Goal: Task Accomplishment & Management: Manage account settings

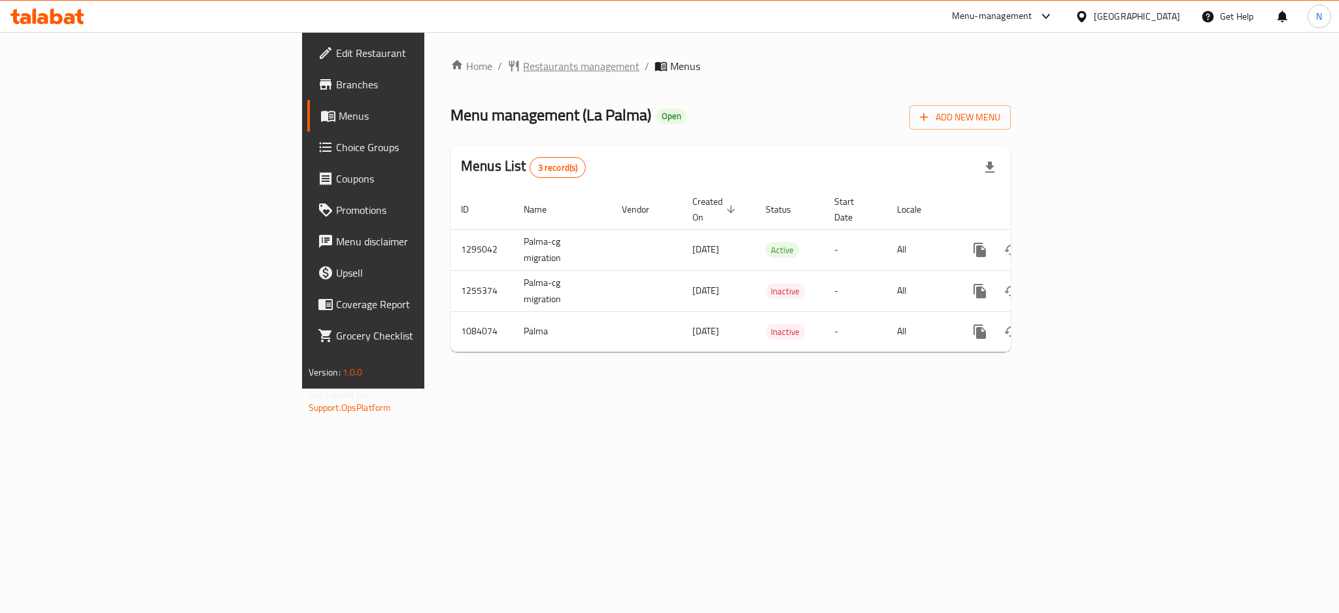
click at [523, 69] on span "Restaurants management" at bounding box center [581, 66] width 116 height 16
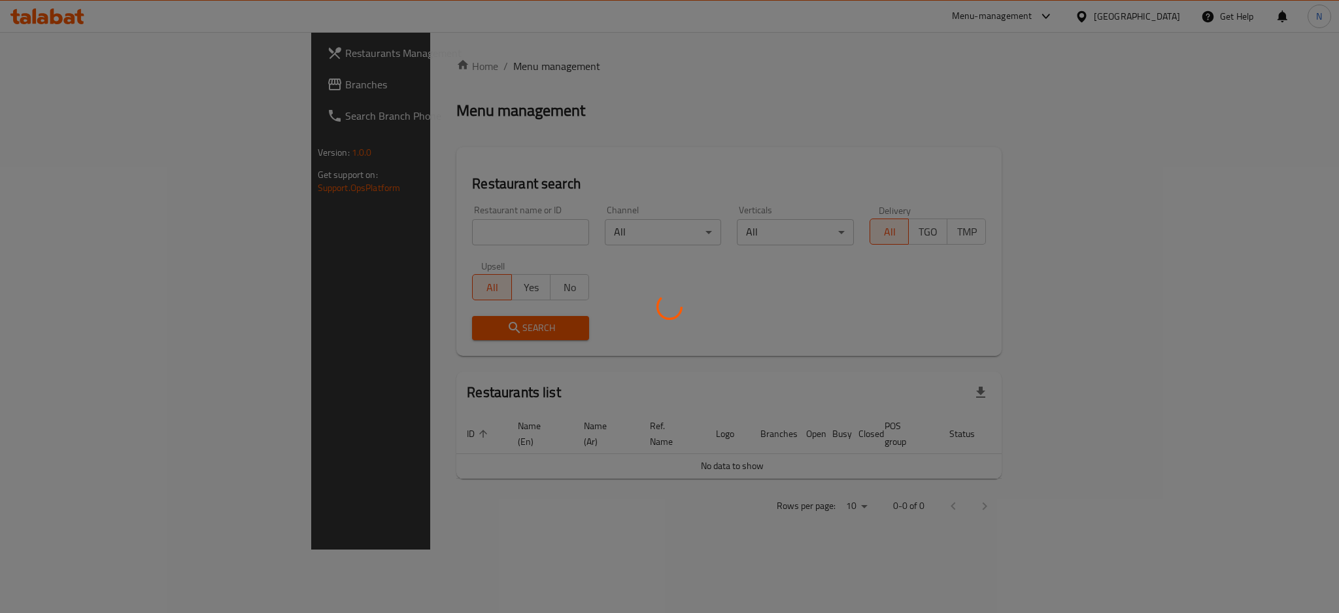
click at [35, 87] on div at bounding box center [669, 306] width 1339 height 613
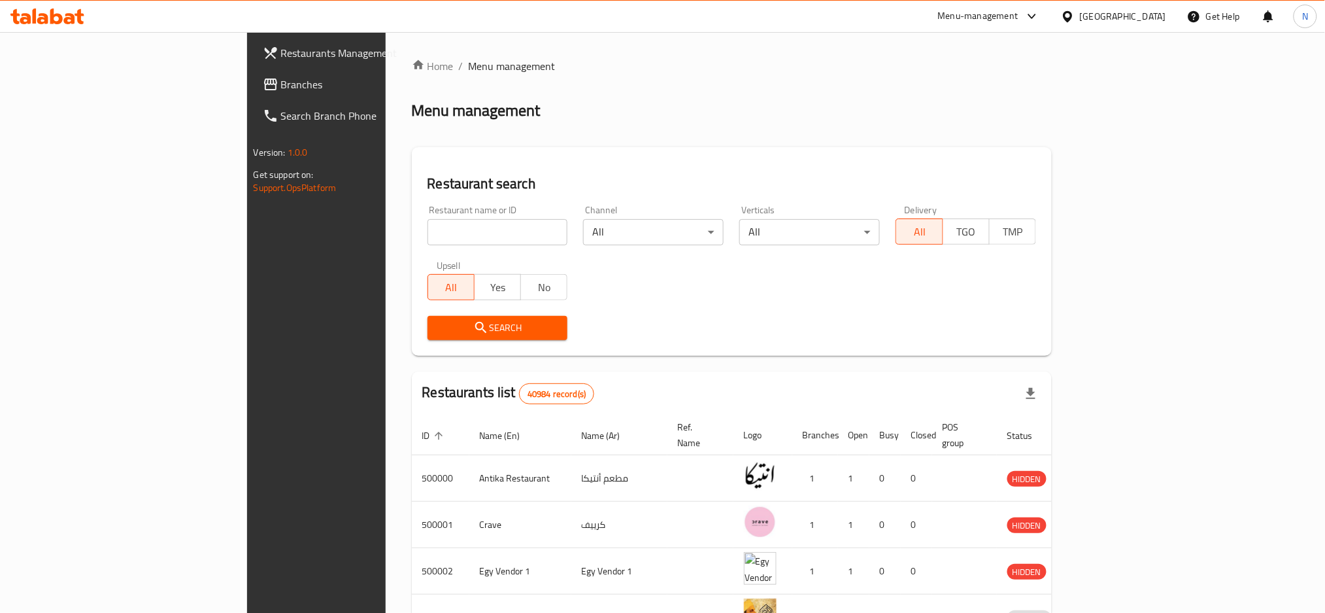
click at [281, 87] on span "Branches" at bounding box center [369, 85] width 177 height 16
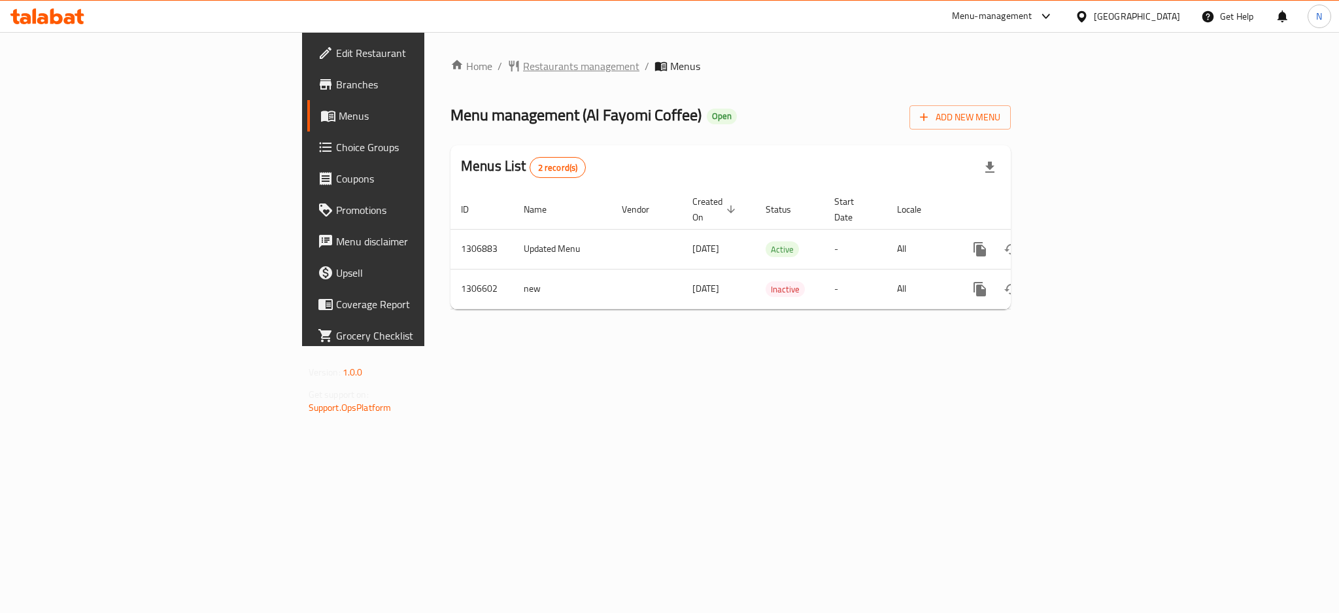
click at [523, 64] on span "Restaurants management" at bounding box center [581, 66] width 116 height 16
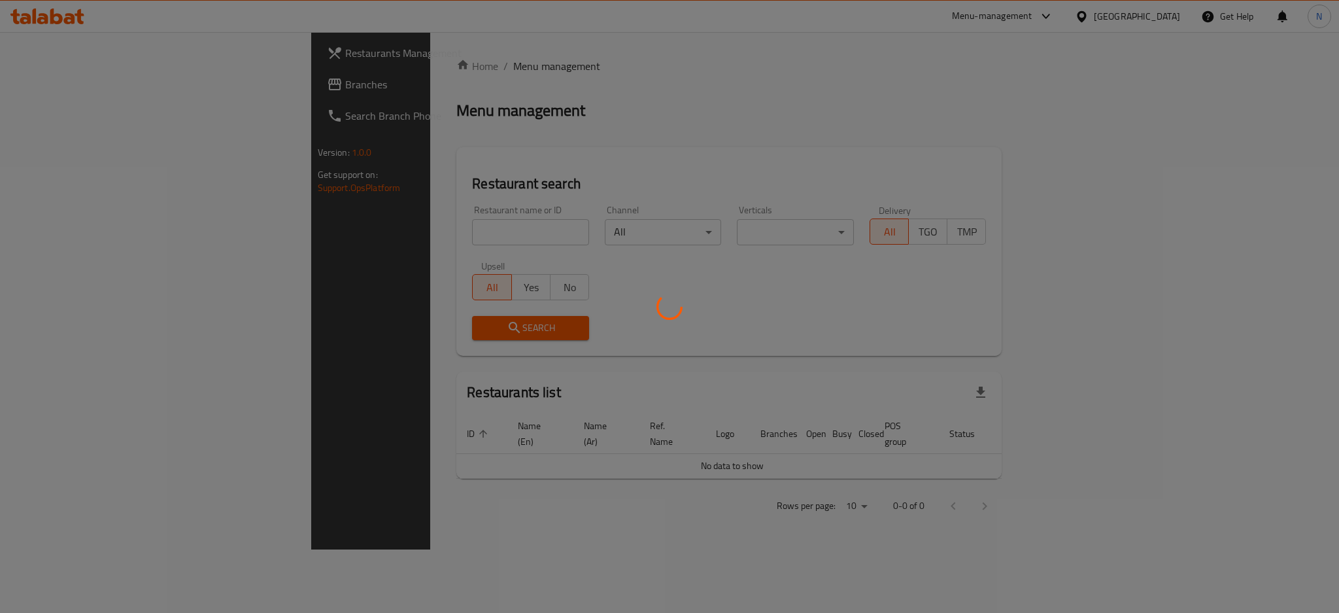
click at [80, 85] on div at bounding box center [669, 306] width 1339 height 613
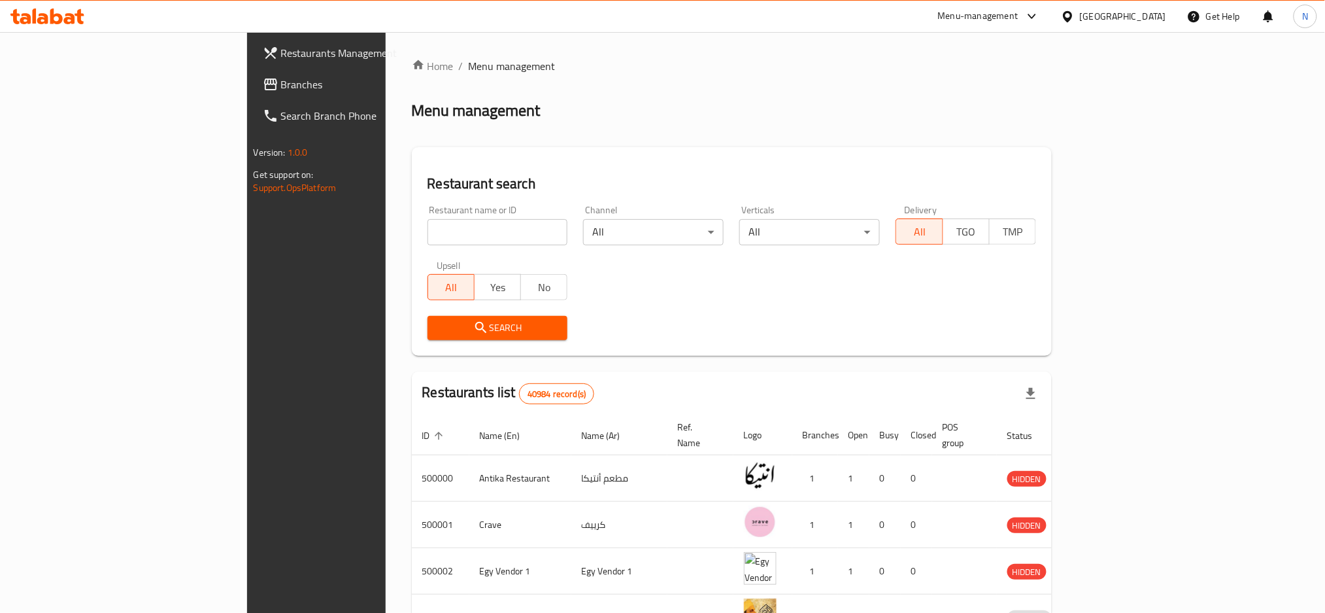
click at [281, 85] on span "Branches" at bounding box center [369, 85] width 177 height 16
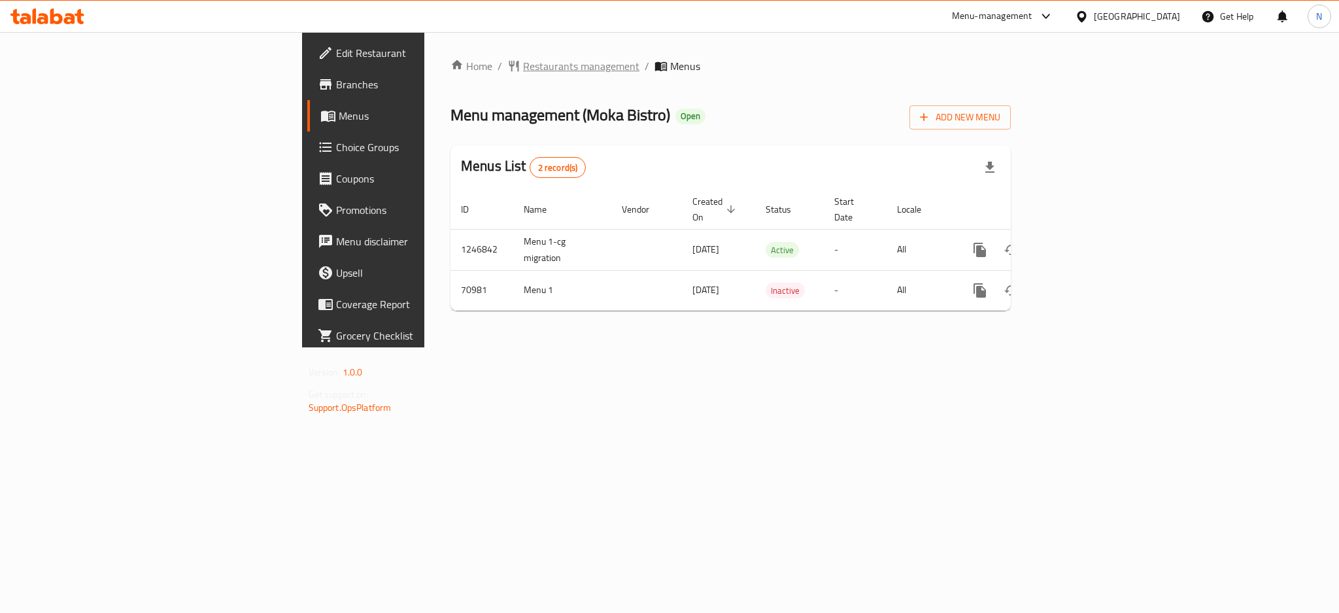
click at [523, 74] on span "Restaurants management" at bounding box center [581, 66] width 116 height 16
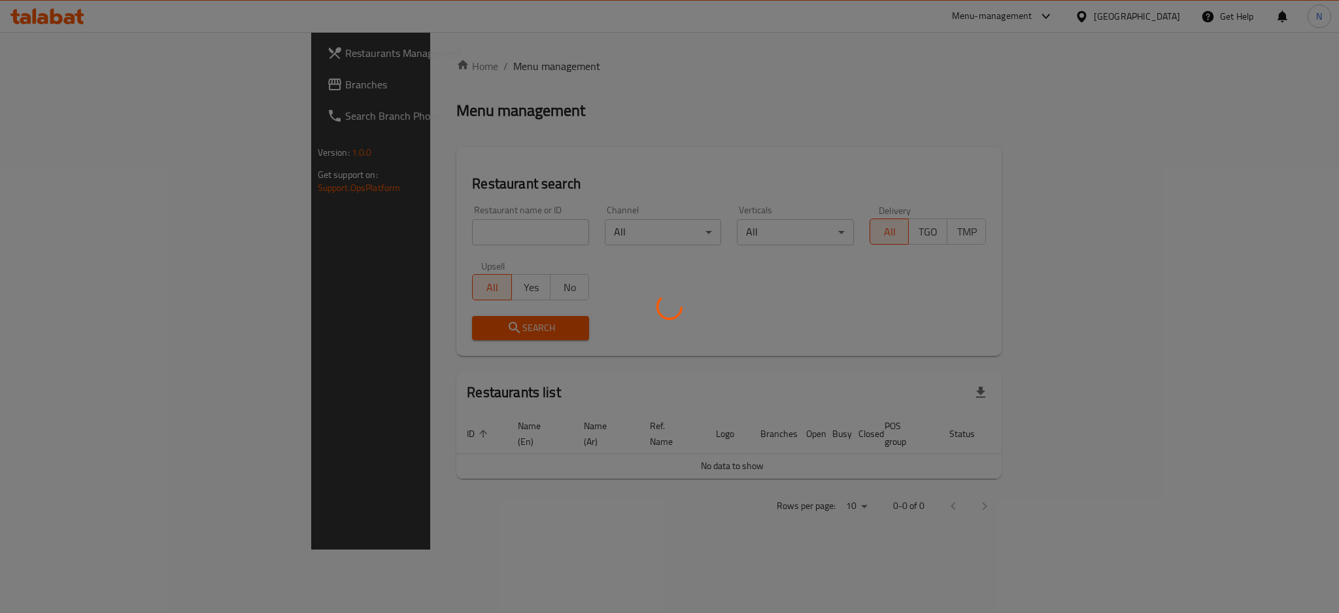
click at [61, 77] on div at bounding box center [669, 306] width 1339 height 613
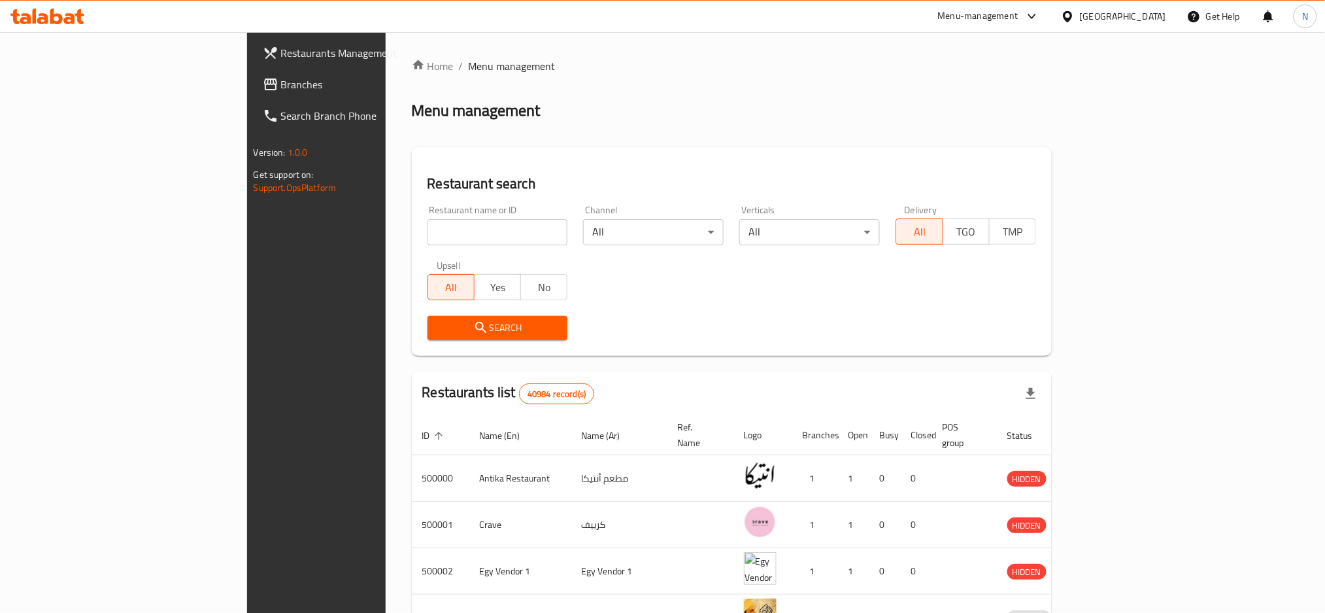
click at [281, 77] on span "Branches" at bounding box center [369, 85] width 177 height 16
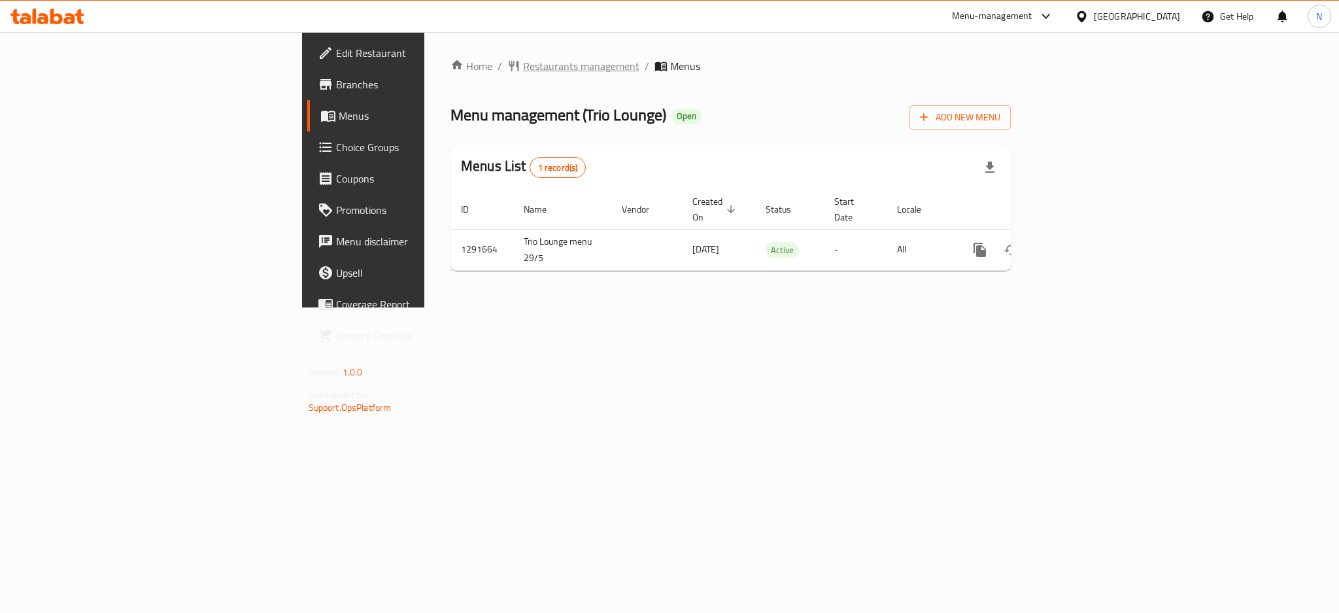
click at [523, 67] on span "Restaurants management" at bounding box center [581, 66] width 116 height 16
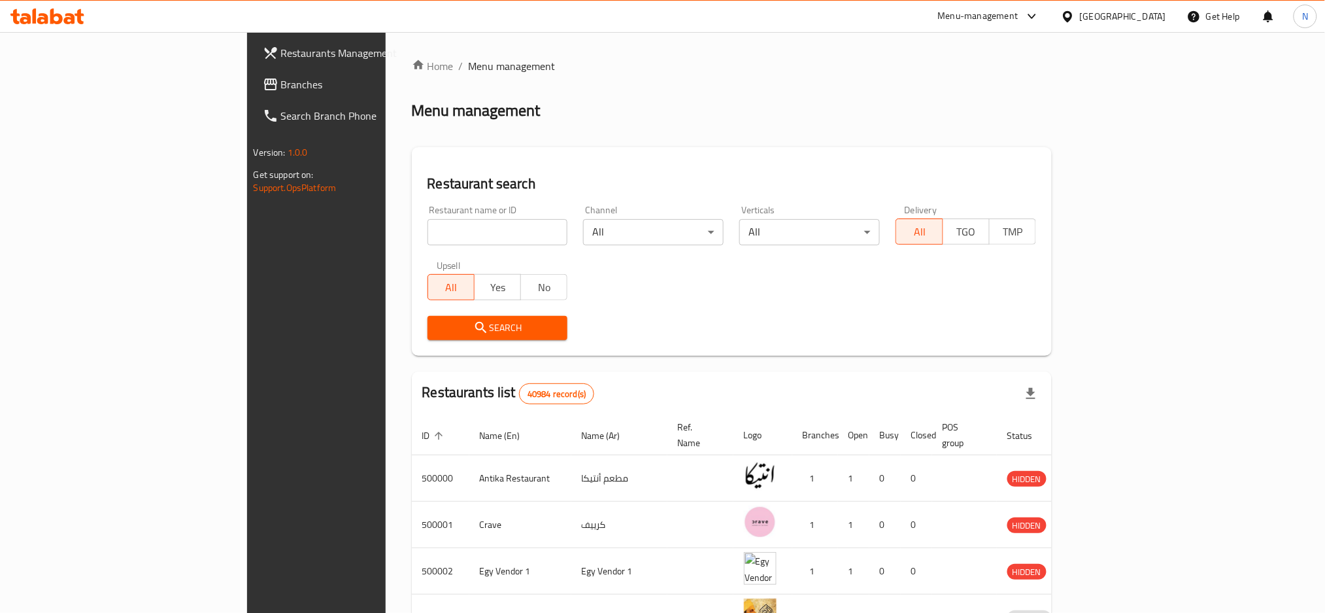
click at [281, 80] on span "Branches" at bounding box center [369, 85] width 177 height 16
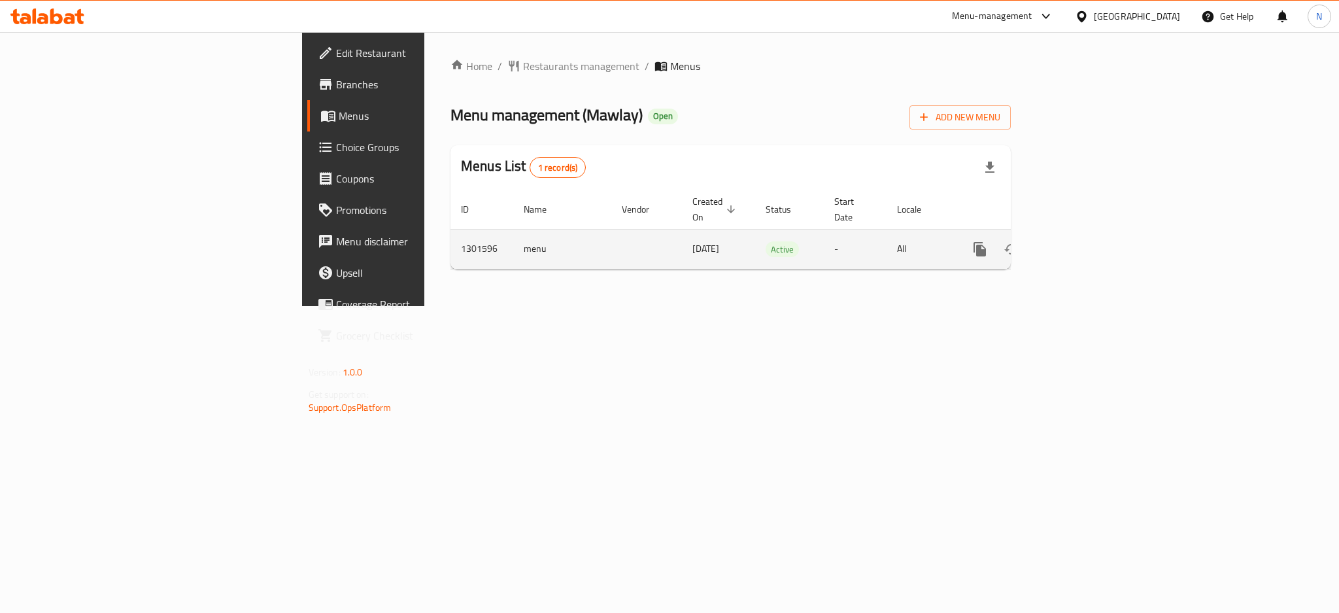
click at [1080, 243] on icon "enhanced table" at bounding box center [1074, 249] width 12 height 12
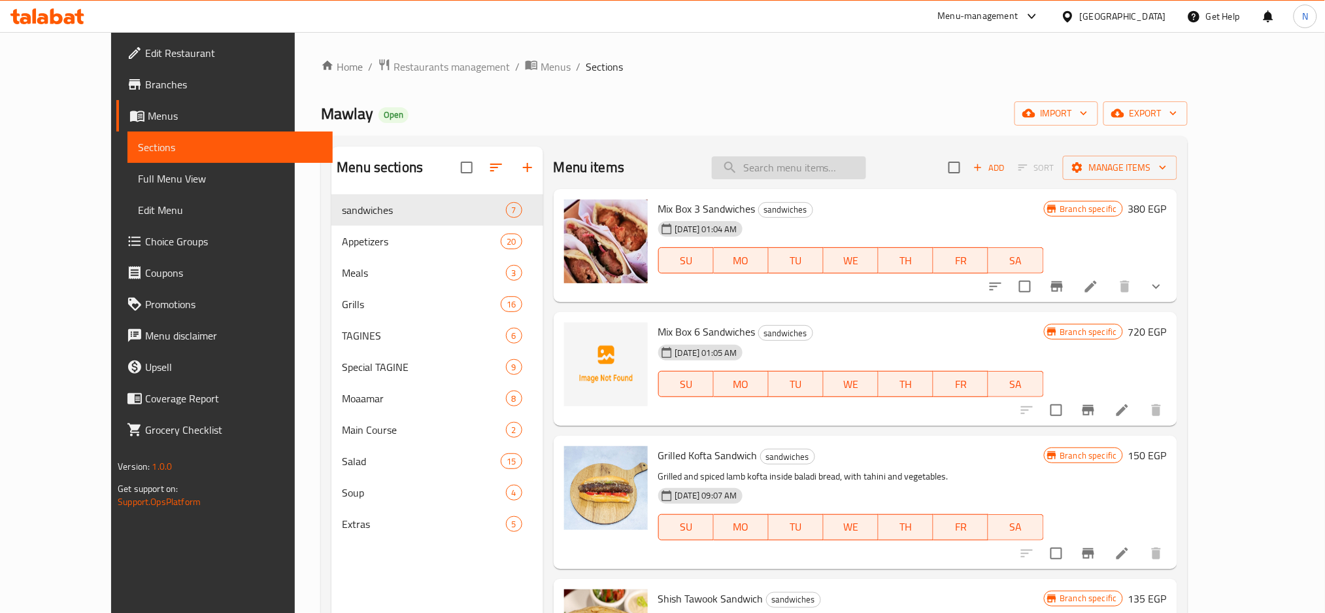
click at [830, 171] on input "search" at bounding box center [789, 167] width 154 height 23
paste input "Veal Ribs"
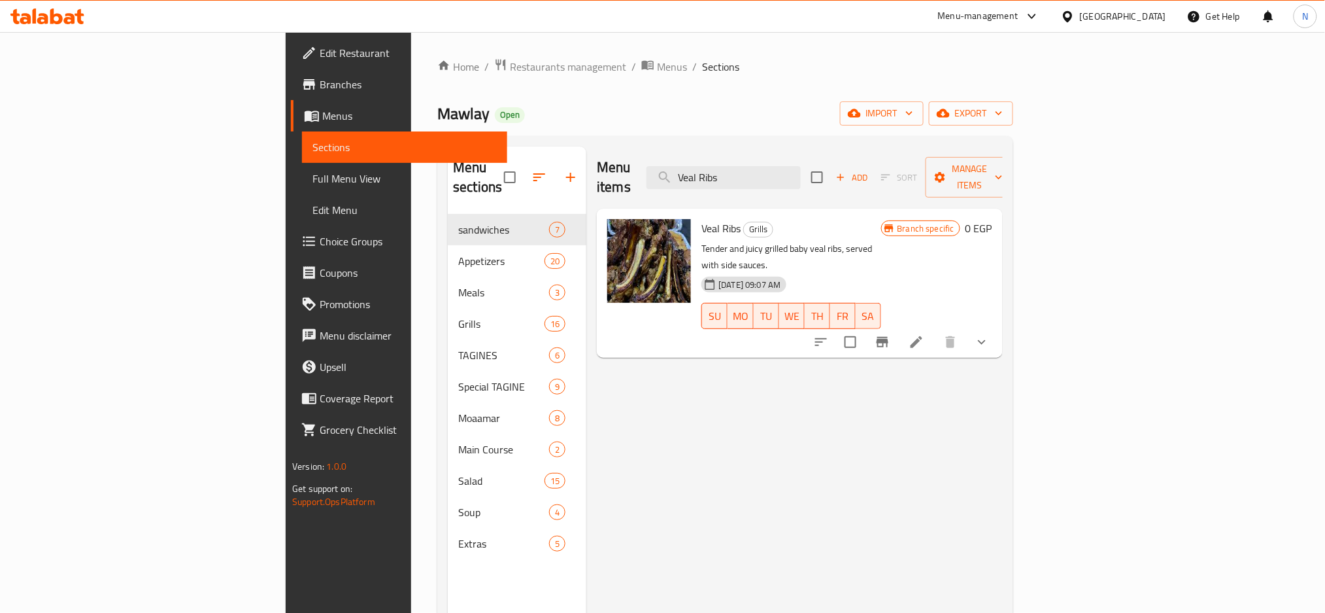
click at [889, 337] on icon "Branch-specific-item" at bounding box center [883, 342] width 12 height 10
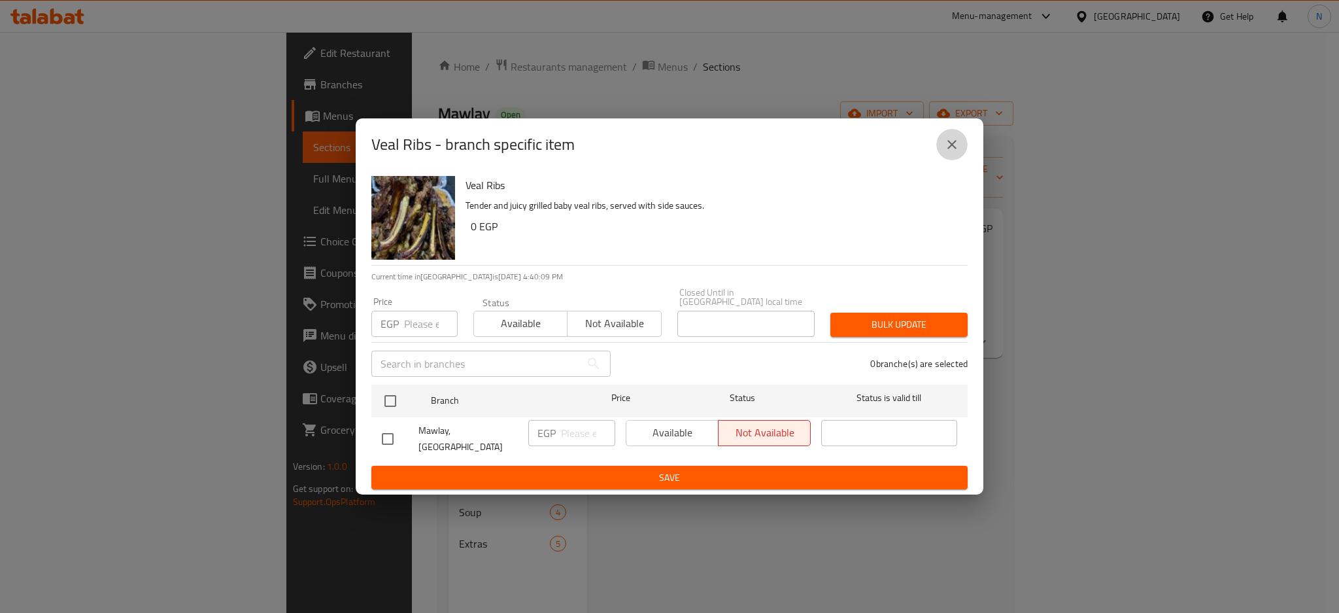
click at [964, 146] on button "close" at bounding box center [951, 144] width 31 height 31
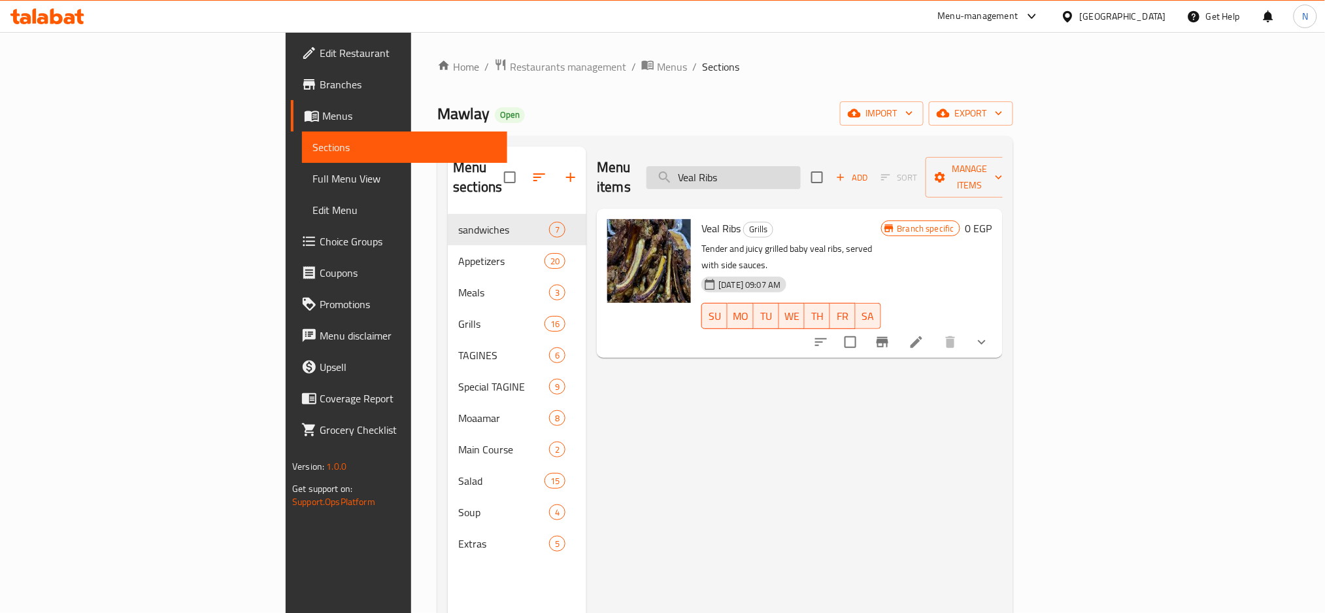
click at [801, 170] on input "Veal Ribs" at bounding box center [724, 177] width 154 height 23
paste input "Lamb Kebab"
type input "Lamb Kebab"
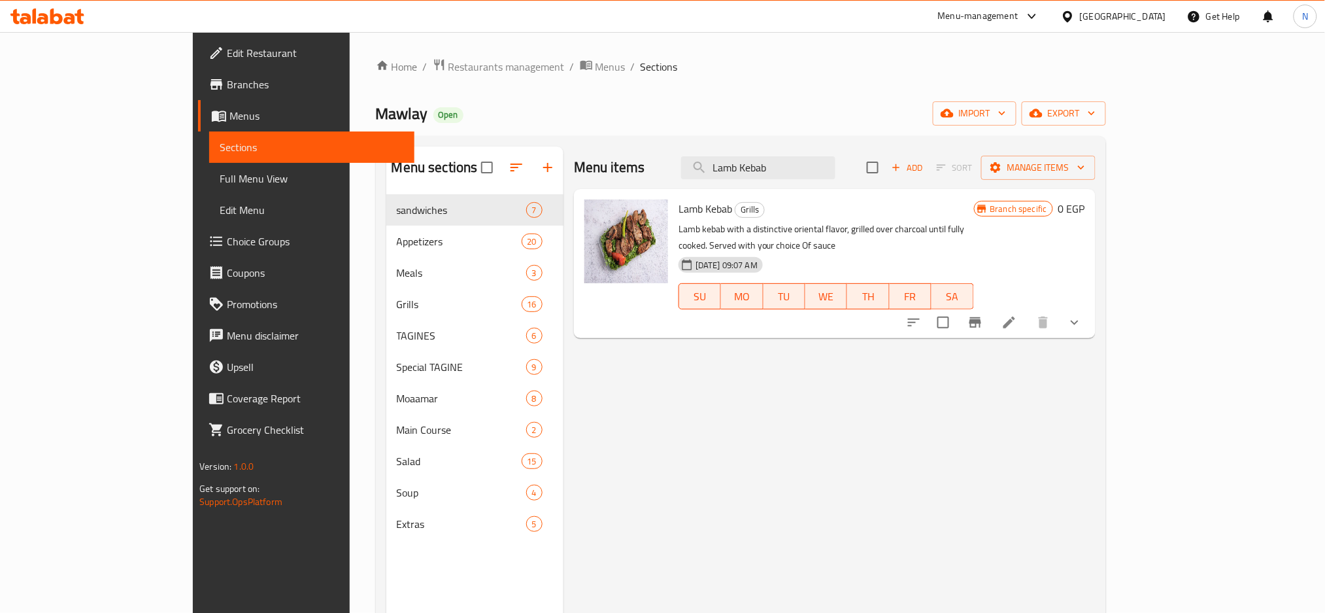
click at [1017, 315] on icon at bounding box center [1010, 323] width 16 height 16
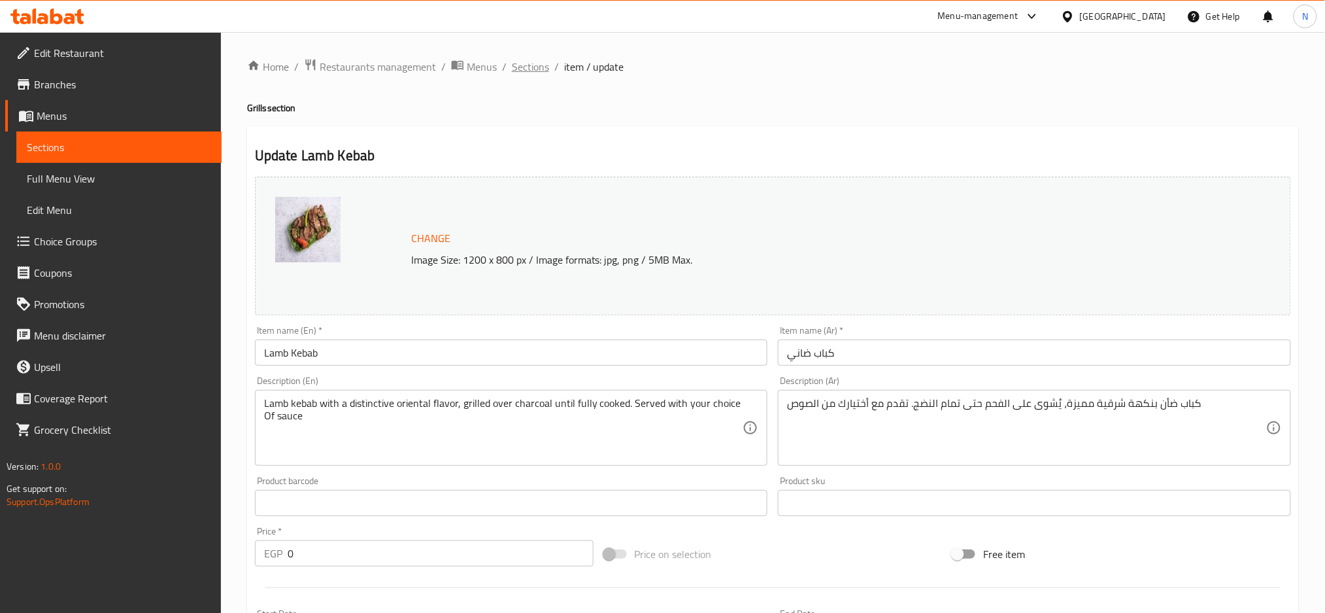
click at [516, 69] on span "Sections" at bounding box center [530, 67] width 37 height 16
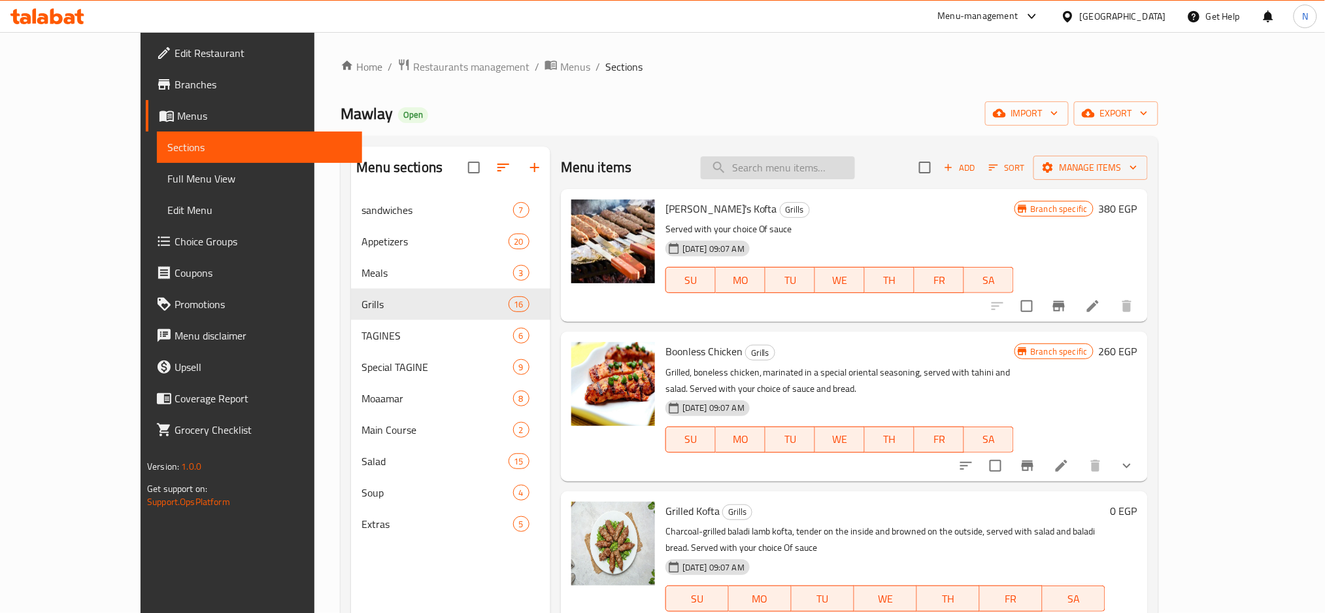
click at [776, 175] on input "search" at bounding box center [778, 167] width 154 height 23
paste input "Lamb Kebab"
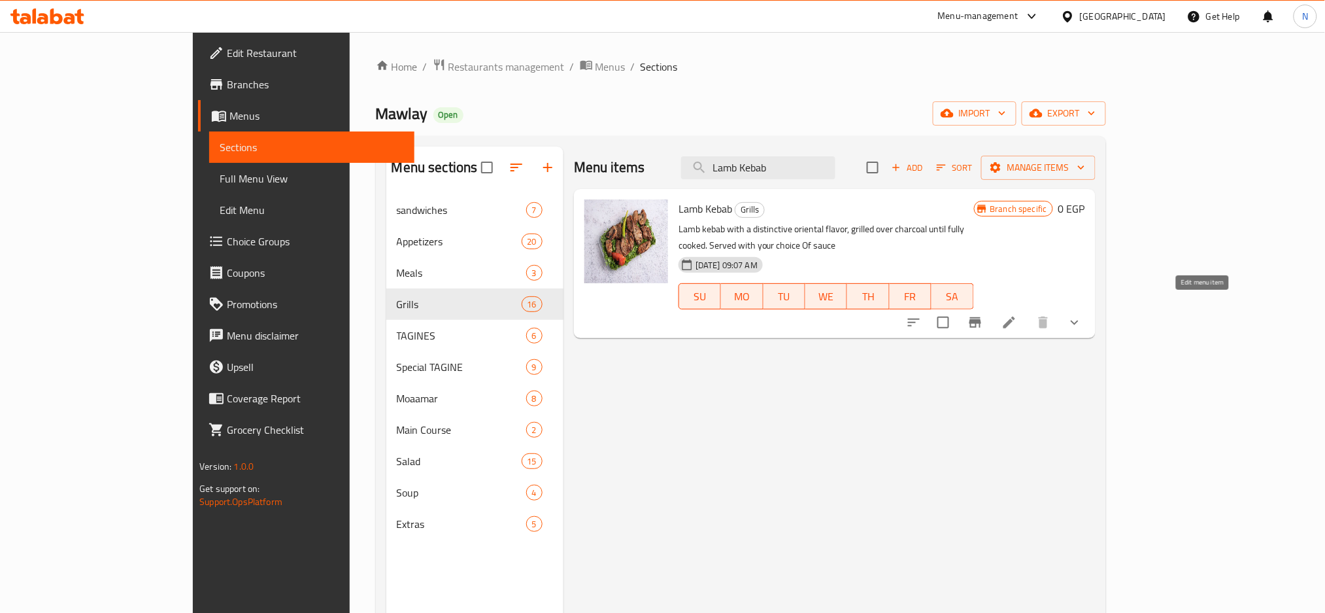
type input "Lamb Kebab"
click at [1017, 315] on icon at bounding box center [1010, 323] width 16 height 16
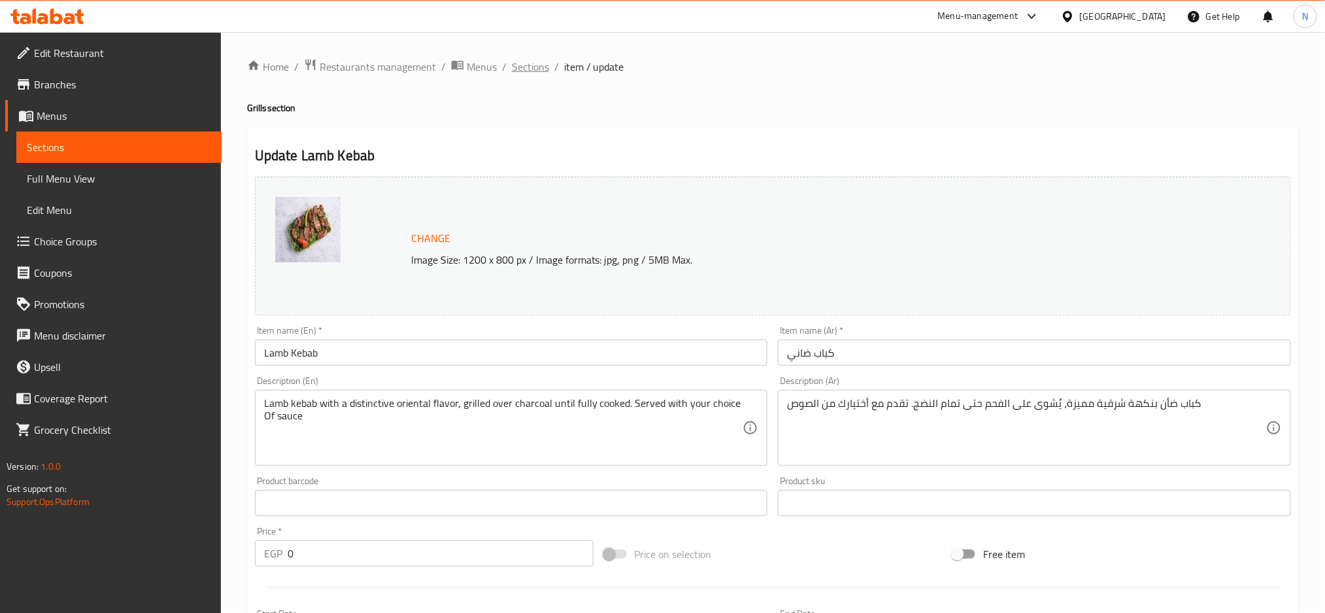
click at [541, 65] on span "Sections" at bounding box center [530, 67] width 37 height 16
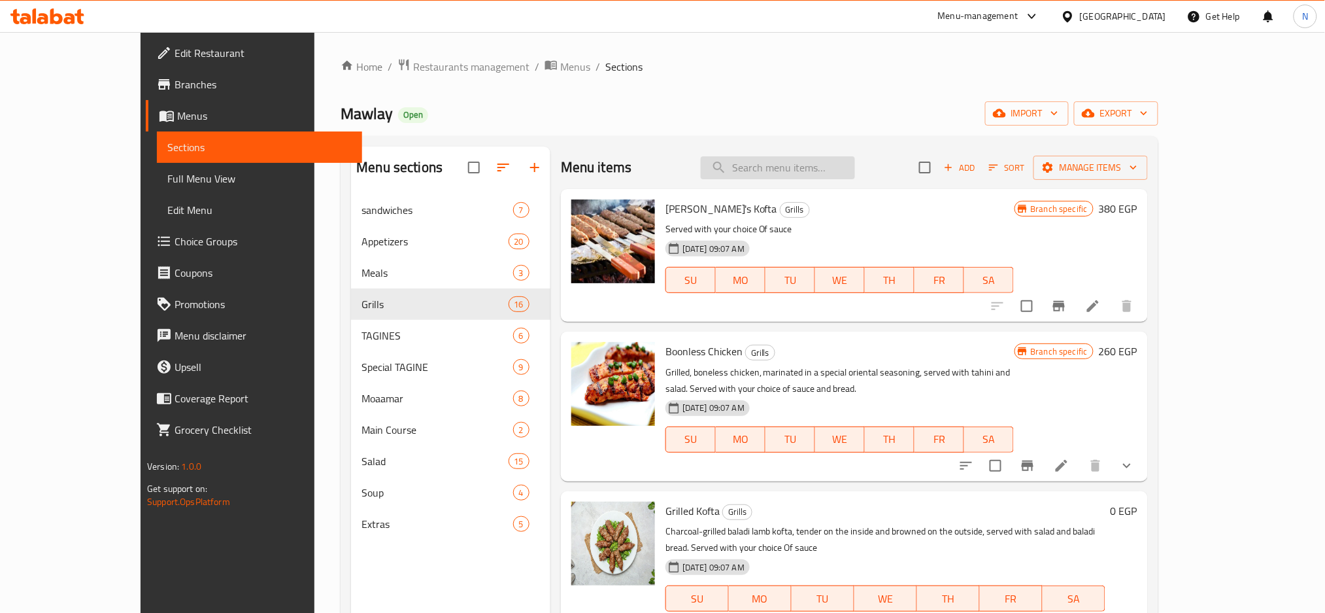
click at [841, 174] on input "search" at bounding box center [778, 167] width 154 height 23
paste input "Lamb Kebab"
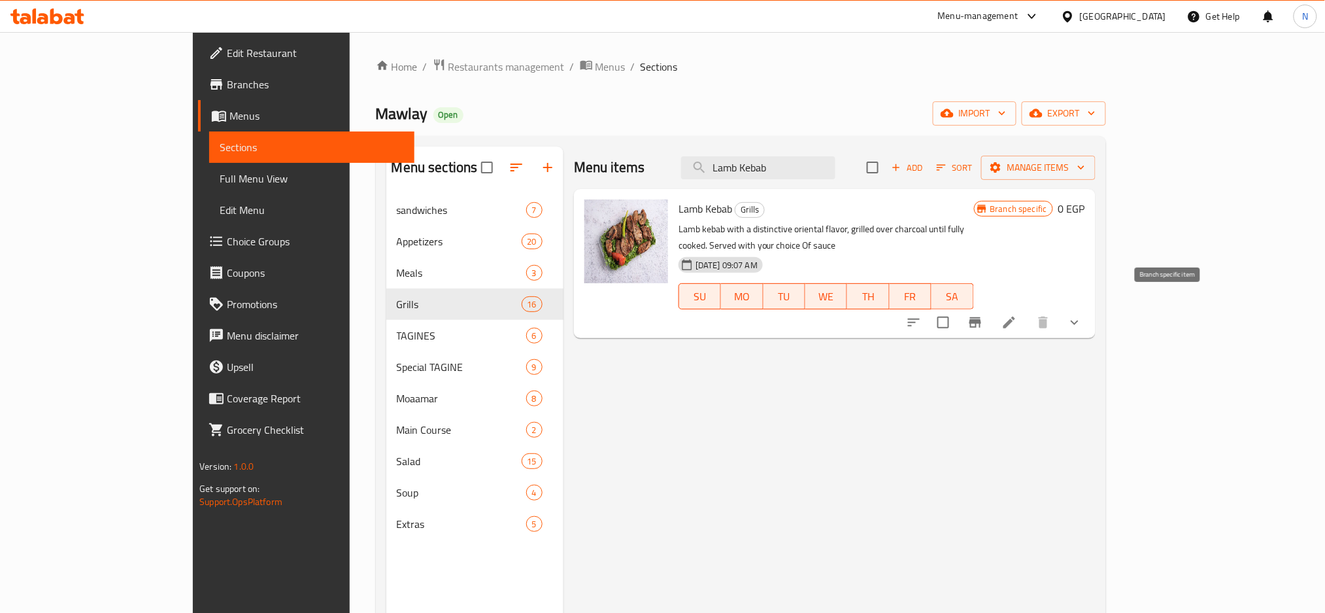
type input "Lamb Kebab"
click at [982, 317] on icon "Branch-specific-item" at bounding box center [976, 322] width 12 height 10
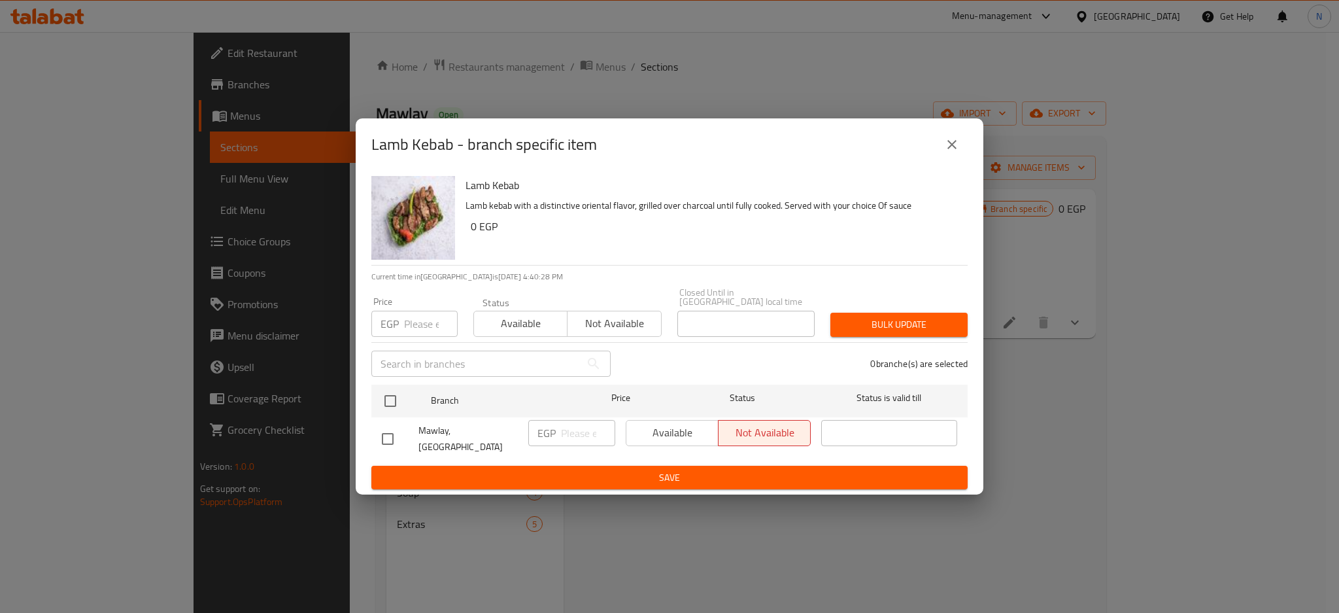
click at [1046, 412] on div "Lamb Kebab - branch specific item Lamb Kebab Lamb kebab with a distinctive orie…" at bounding box center [669, 306] width 1339 height 613
click at [949, 149] on icon "close" at bounding box center [952, 145] width 16 height 16
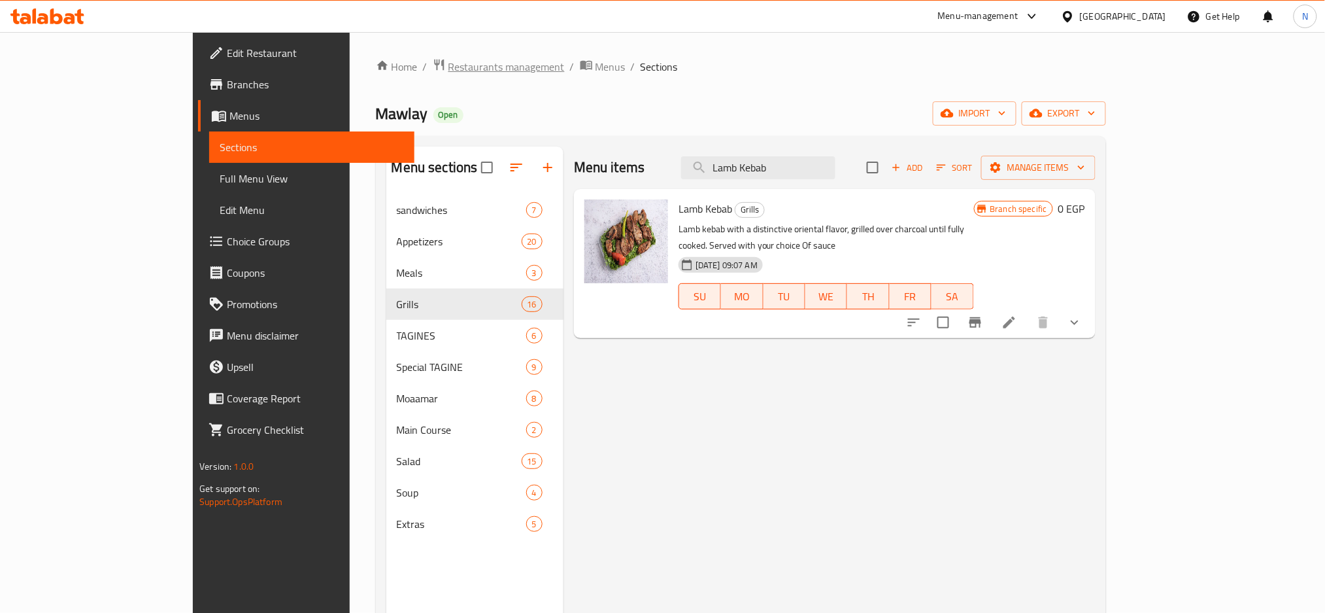
click at [449, 70] on span "Restaurants management" at bounding box center [507, 67] width 116 height 16
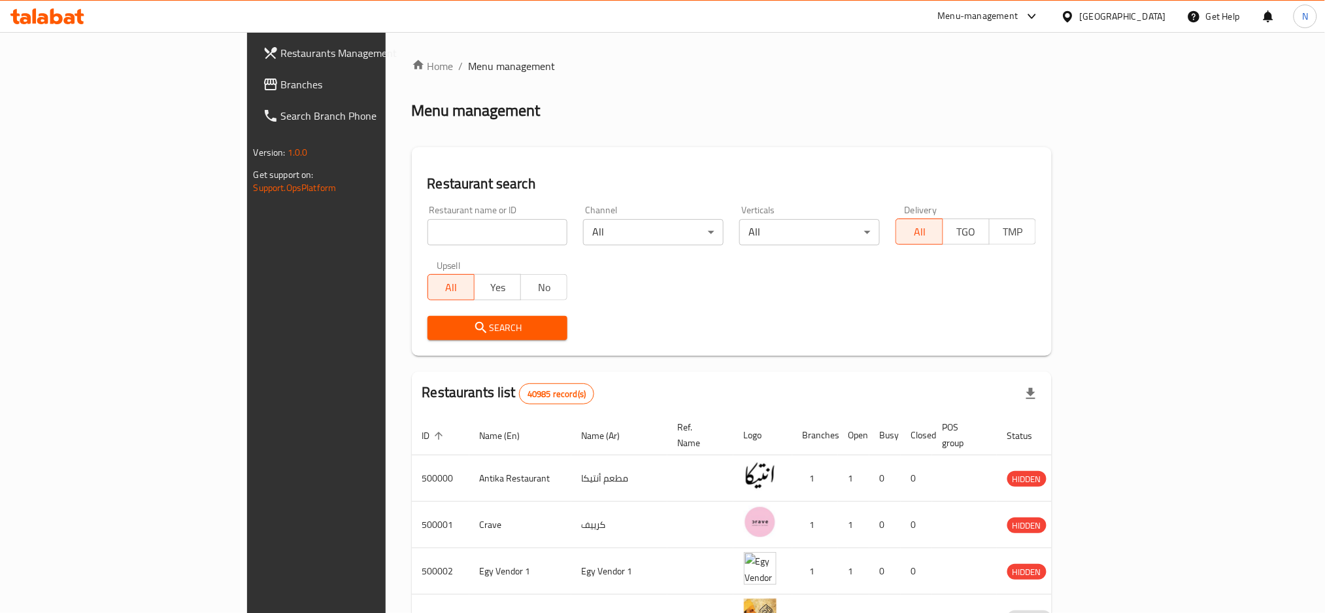
click at [281, 80] on span "Branches" at bounding box center [369, 85] width 177 height 16
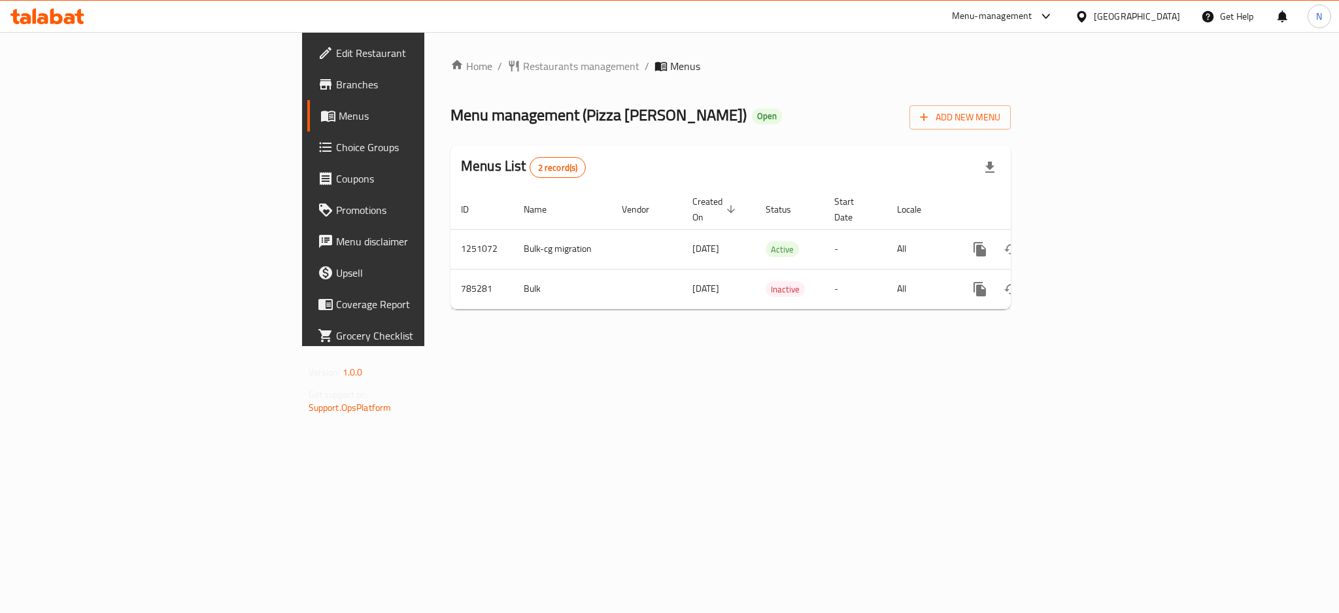
click at [1094, 10] on div at bounding box center [1084, 16] width 19 height 14
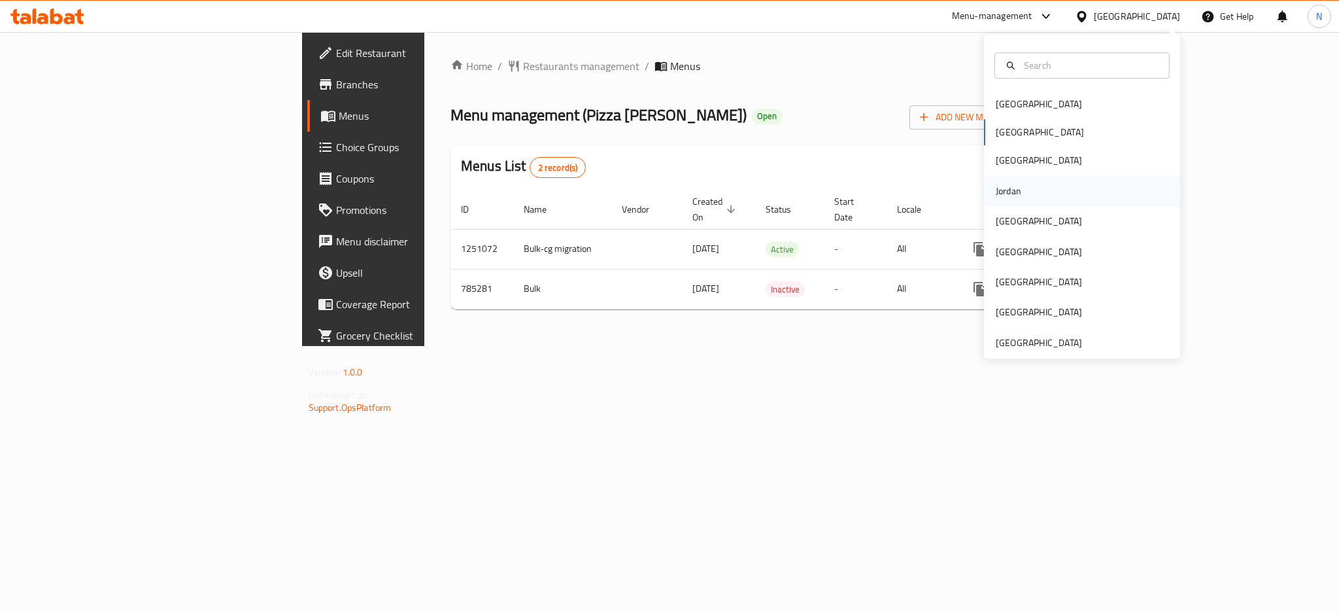
click at [997, 194] on div "Jordan" at bounding box center [1009, 191] width 26 height 14
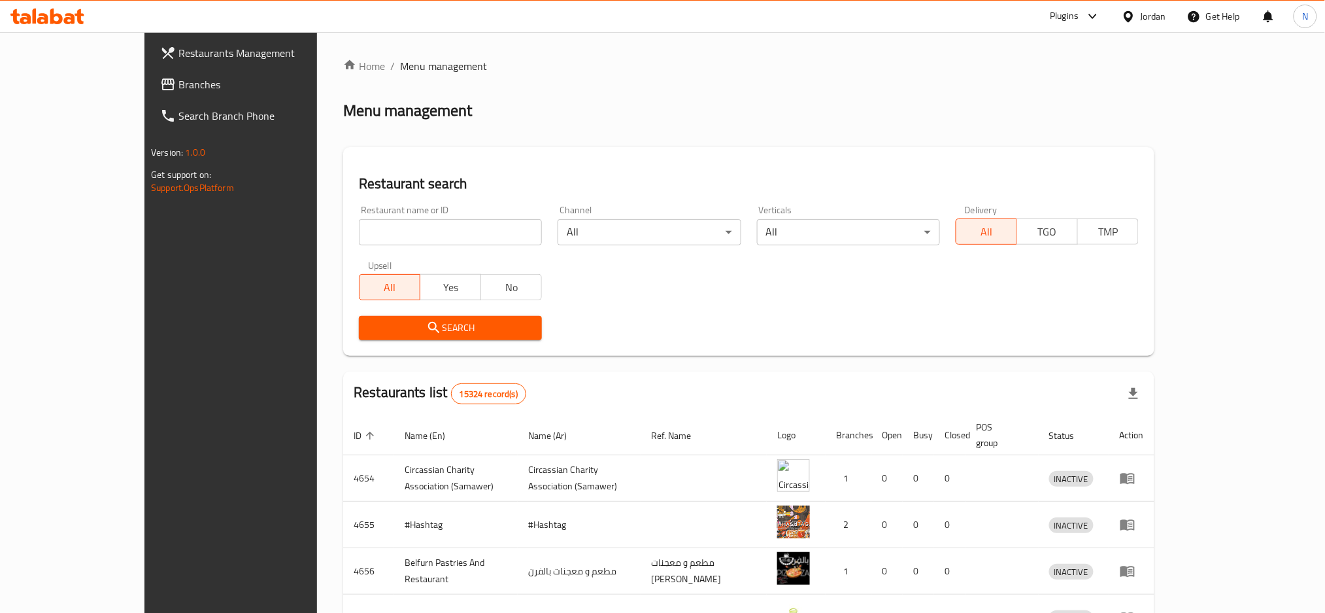
click at [179, 88] on span "Branches" at bounding box center [267, 85] width 177 height 16
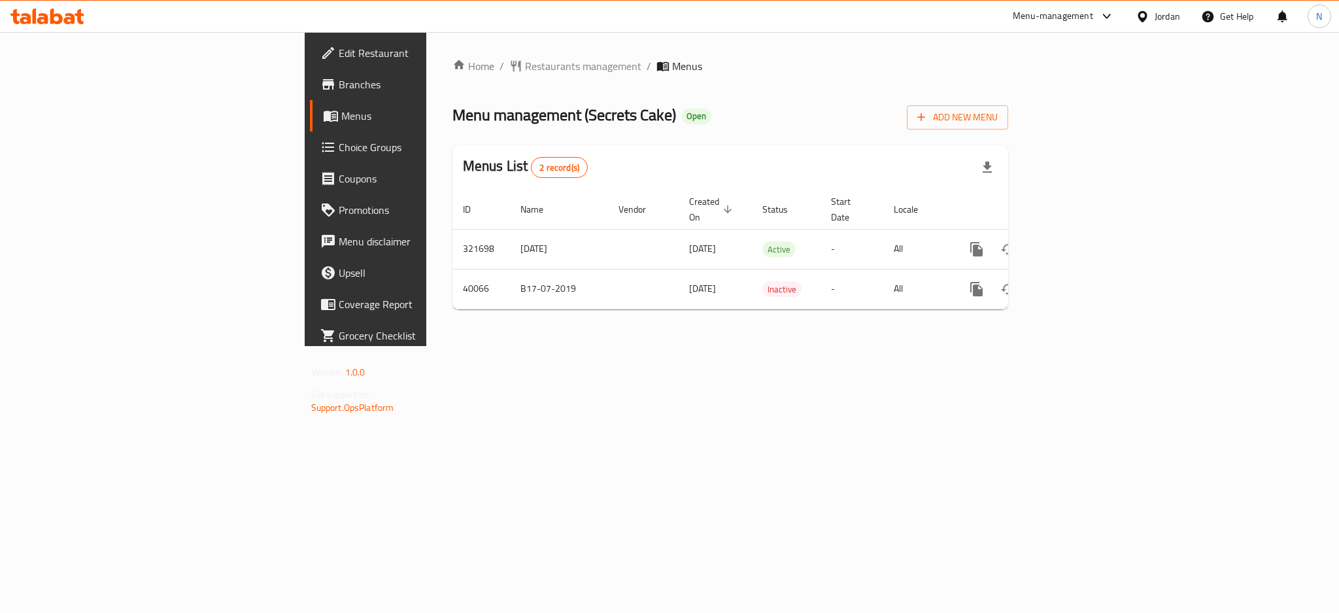
click at [1155, 20] on div "Jordan" at bounding box center [1168, 16] width 26 height 14
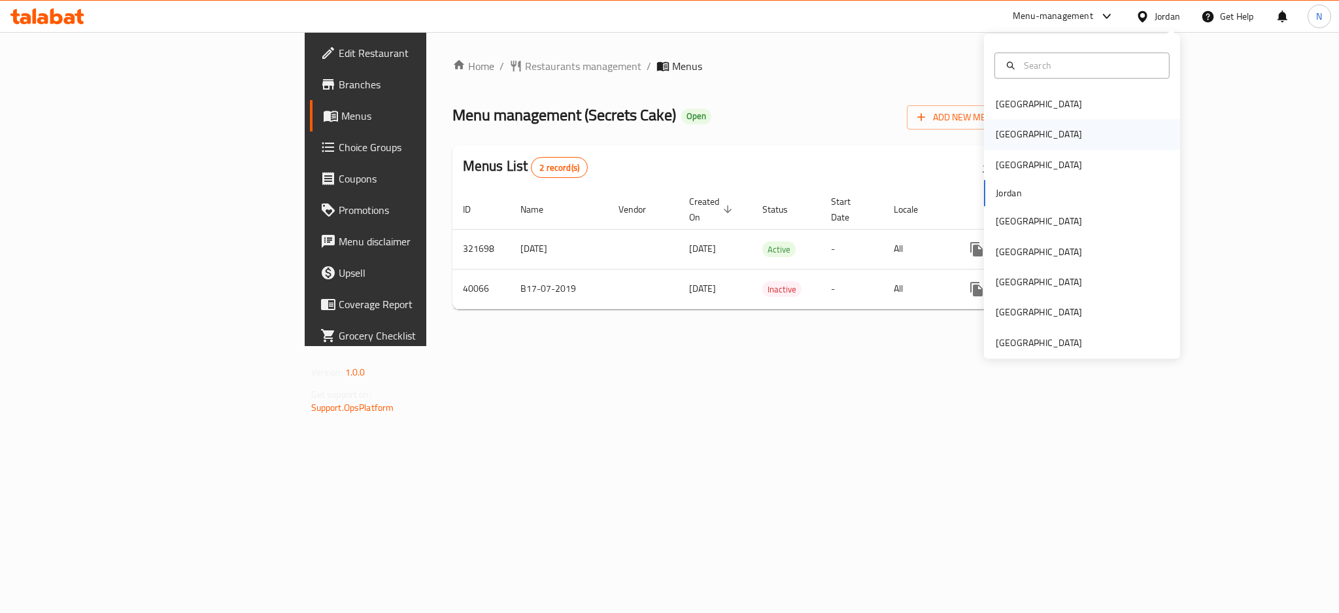
click at [985, 145] on div "[GEOGRAPHIC_DATA]" at bounding box center [1038, 135] width 107 height 30
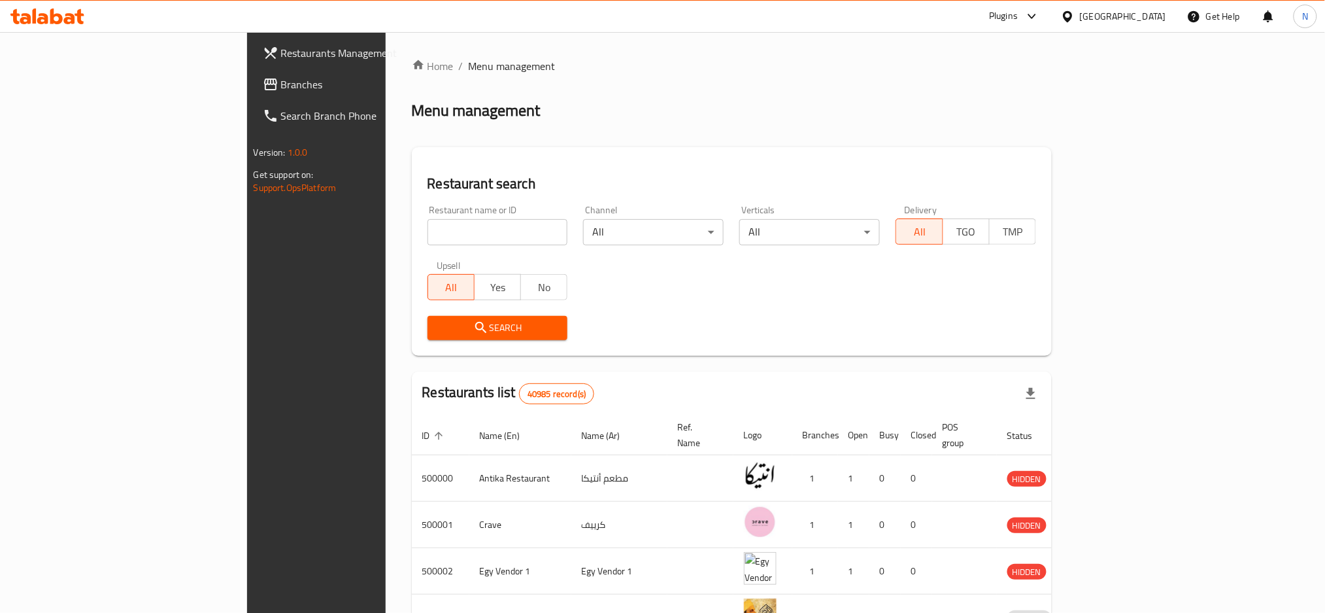
click at [281, 88] on span "Branches" at bounding box center [369, 85] width 177 height 16
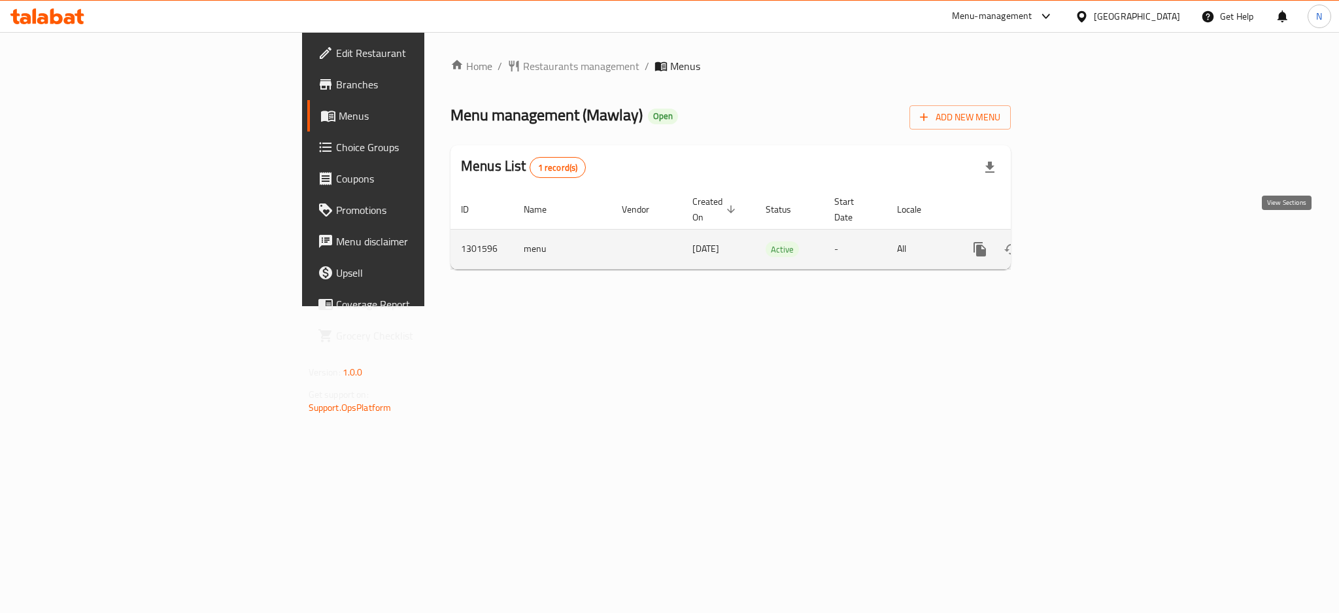
click at [1082, 241] on icon "enhanced table" at bounding box center [1075, 249] width 16 height 16
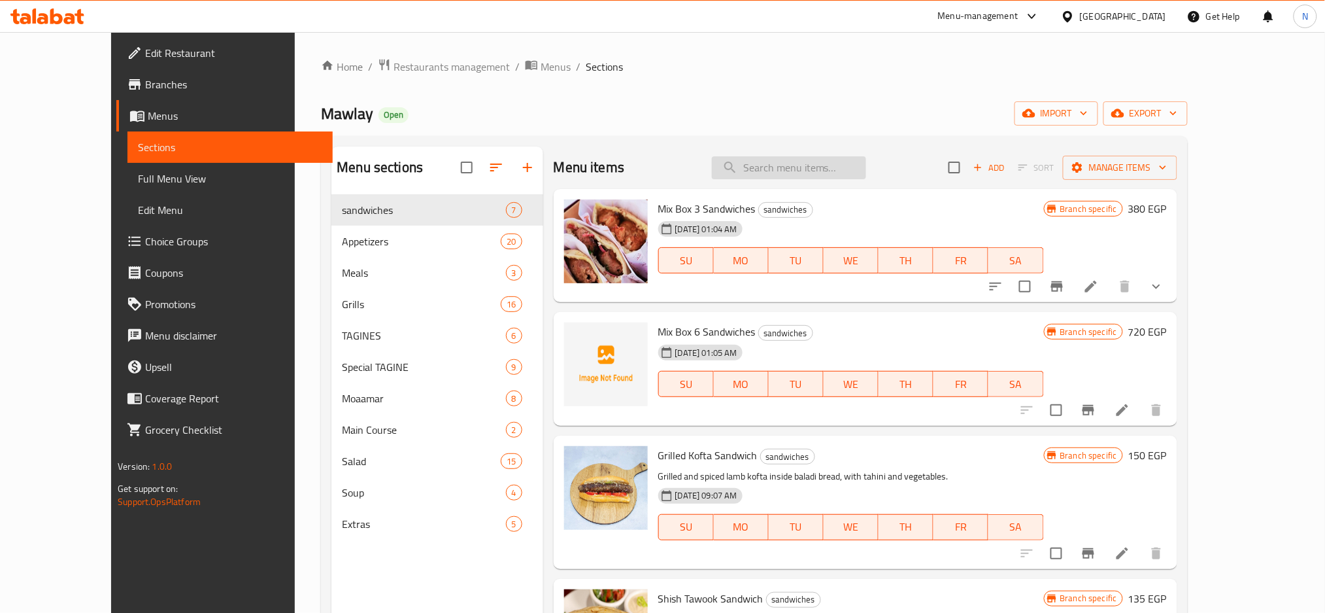
click at [800, 161] on input "search" at bounding box center [789, 167] width 154 height 23
paste input "Liver And Kidneys and Hearts"
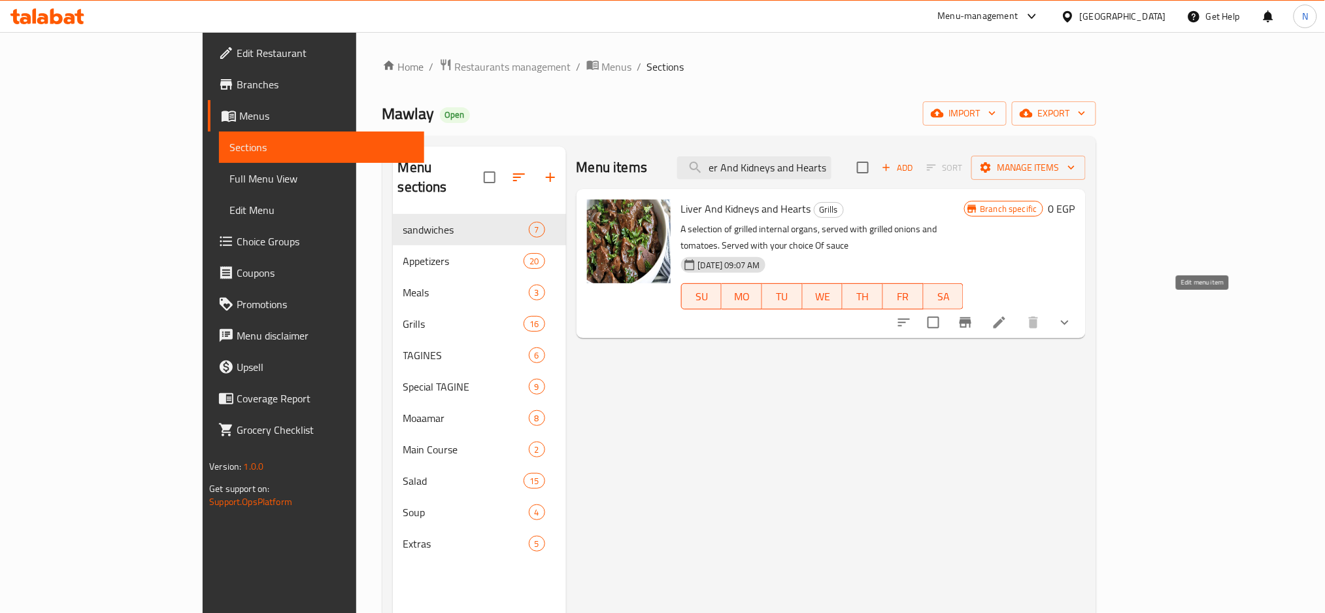
type input "Liver And Kidneys and Hearts"
click at [1008, 315] on icon at bounding box center [1000, 323] width 16 height 16
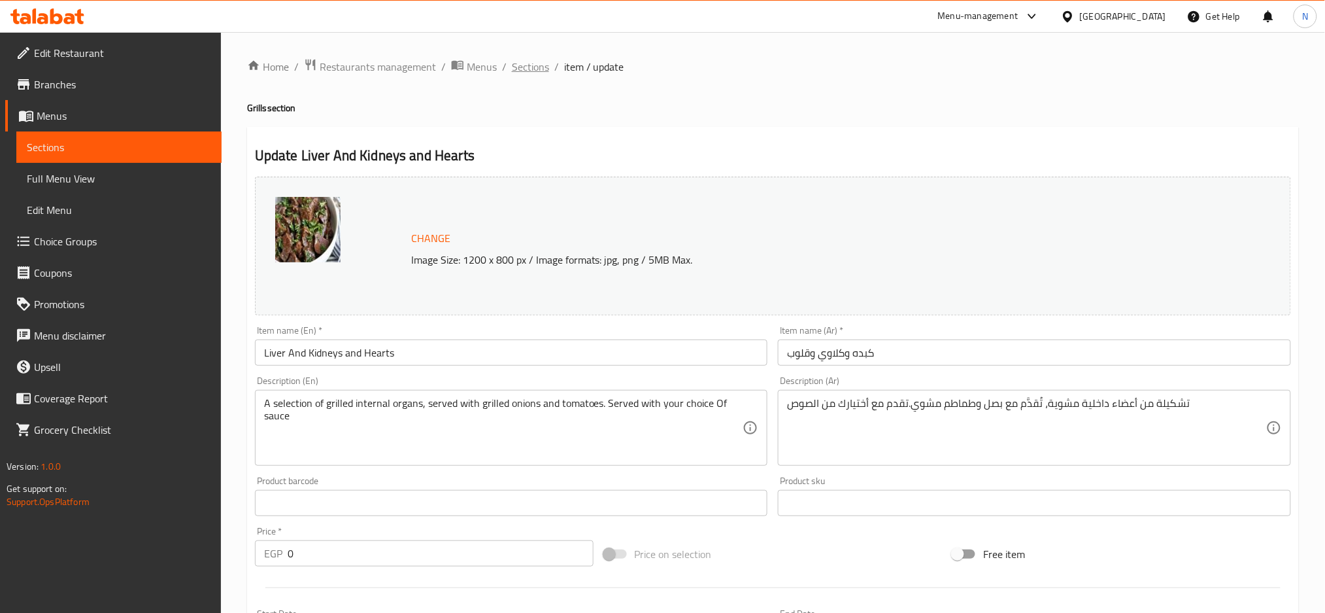
click at [541, 64] on span "Sections" at bounding box center [530, 67] width 37 height 16
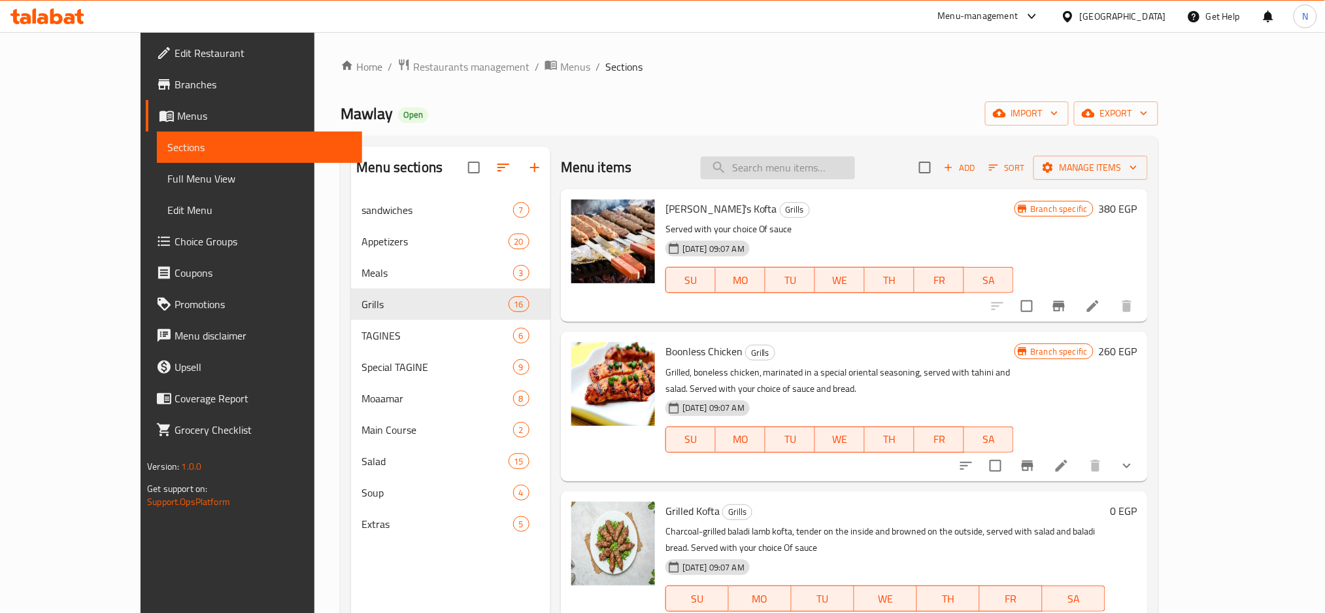
click at [797, 163] on input "search" at bounding box center [778, 167] width 154 height 23
paste input "Liver And Kidneys and Hearts"
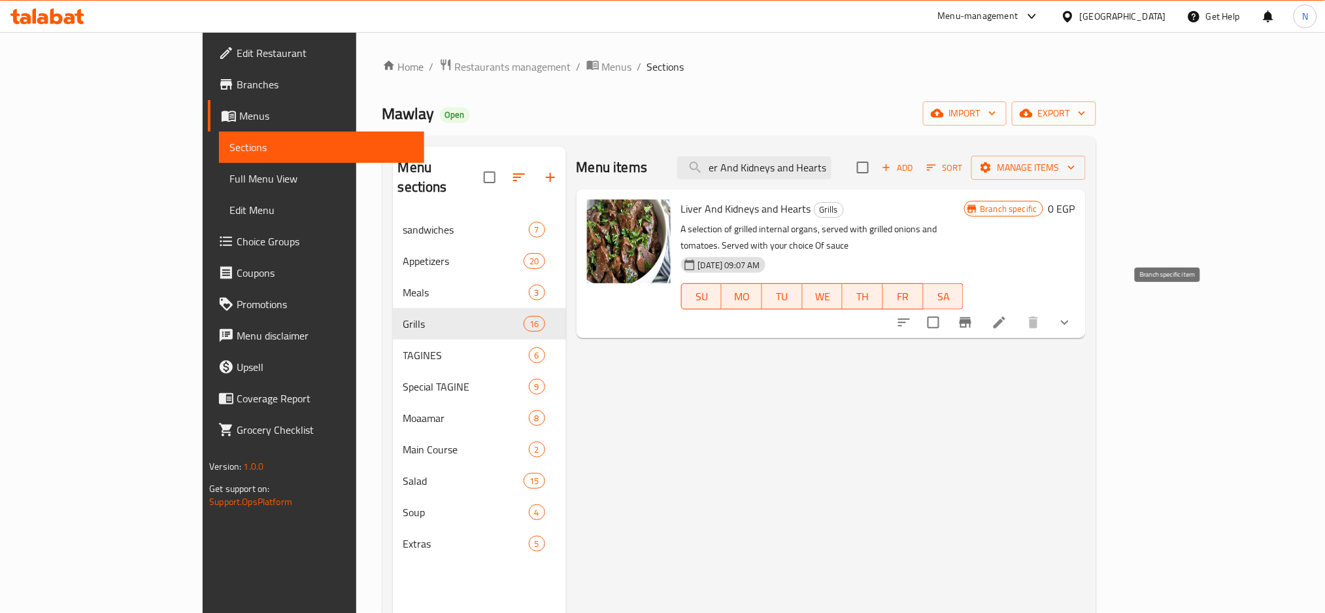
click at [972, 317] on icon "Branch-specific-item" at bounding box center [966, 322] width 12 height 10
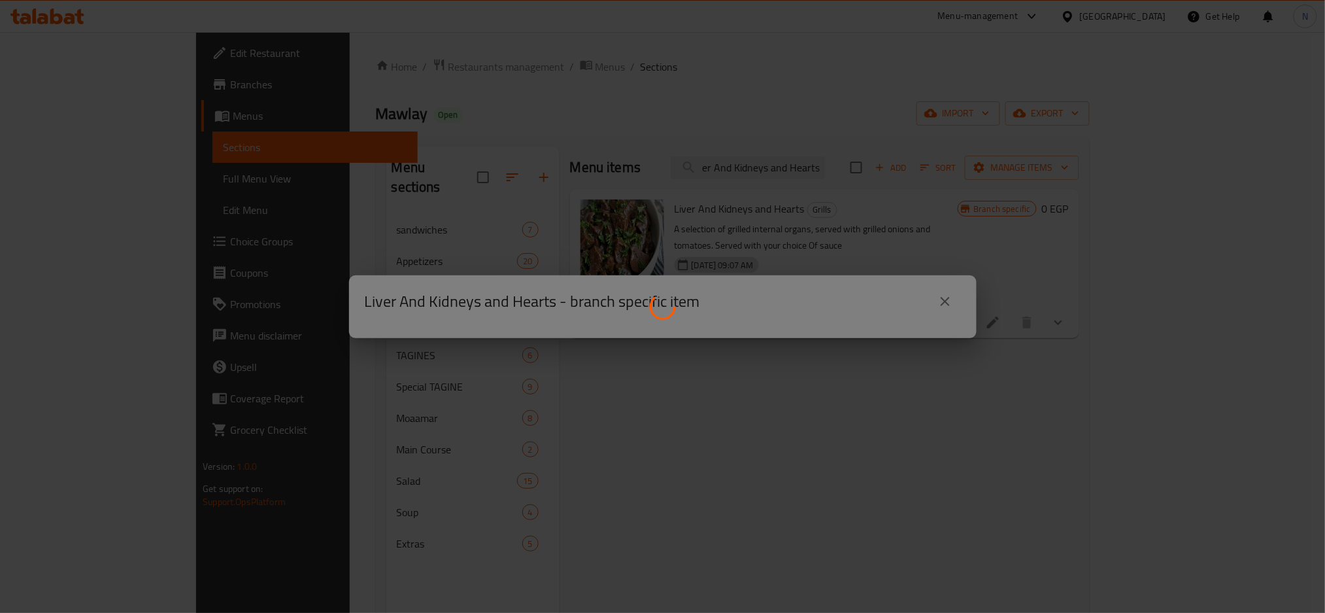
scroll to position [0, 0]
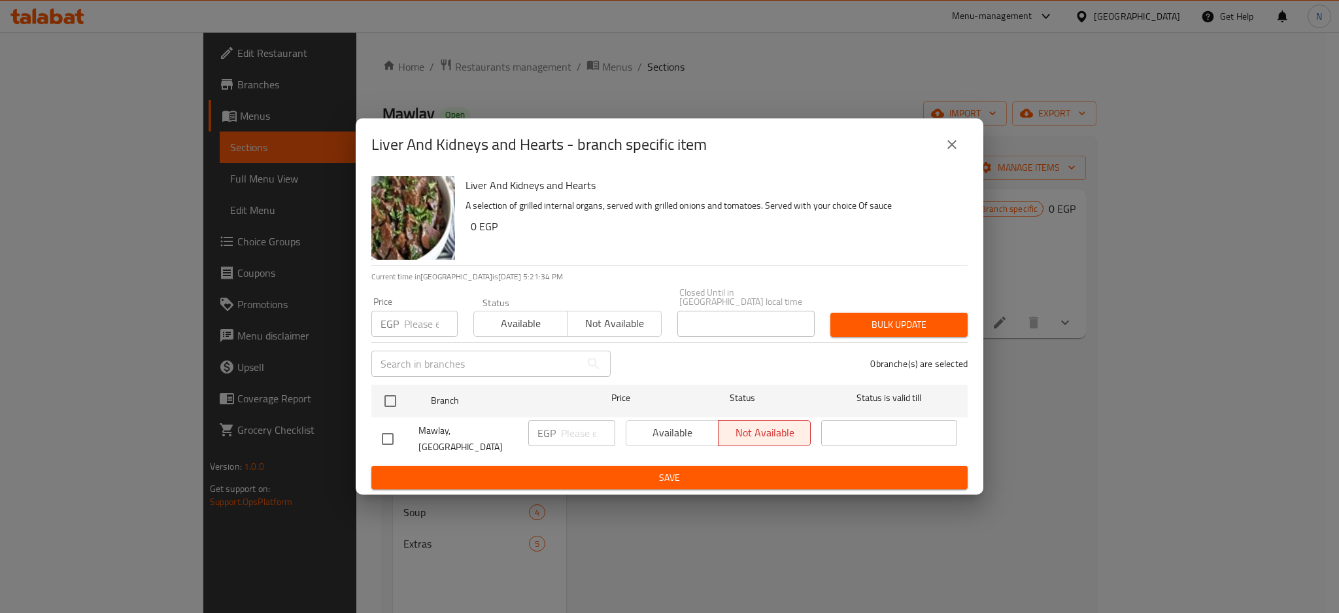
click at [952, 149] on icon "close" at bounding box center [951, 144] width 9 height 9
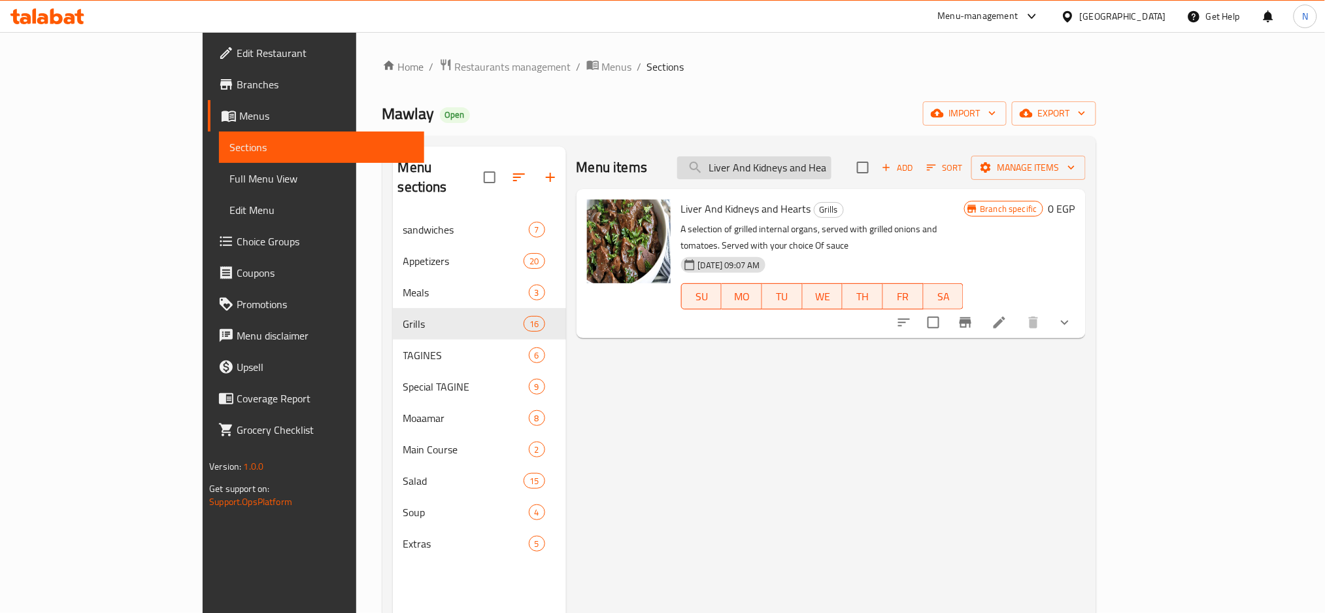
click at [815, 175] on input "Liver And Kidneys and Hearts" at bounding box center [754, 167] width 154 height 23
paste input "Grilled Liver"
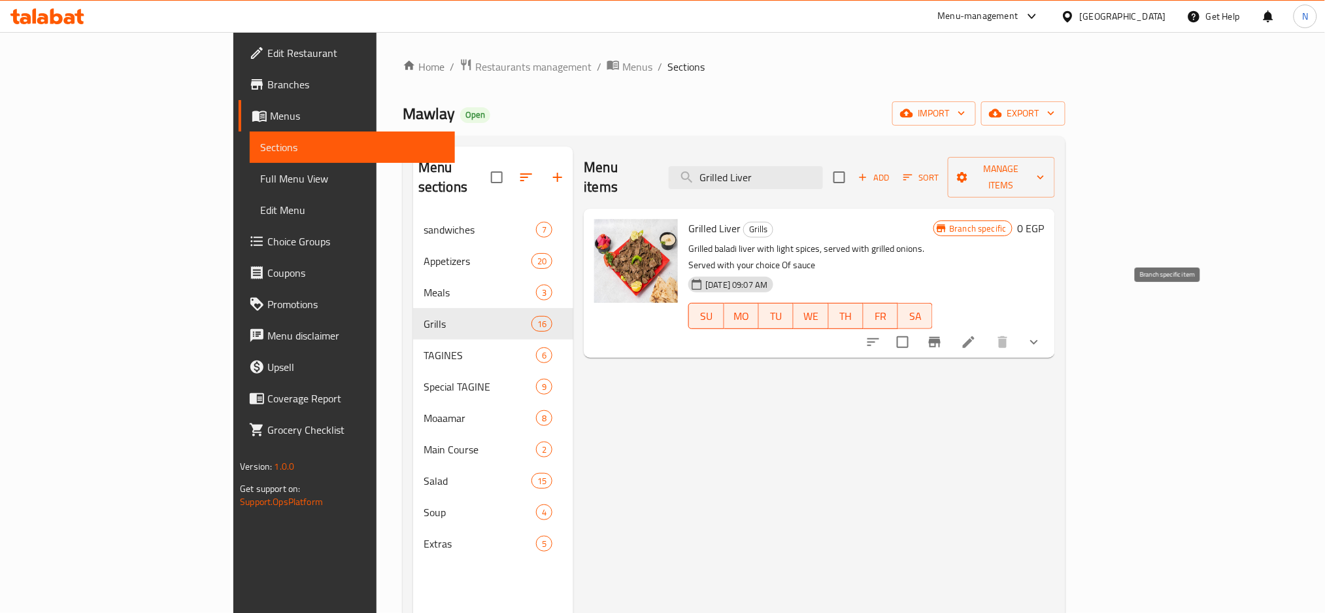
click at [941, 337] on icon "Branch-specific-item" at bounding box center [935, 342] width 12 height 10
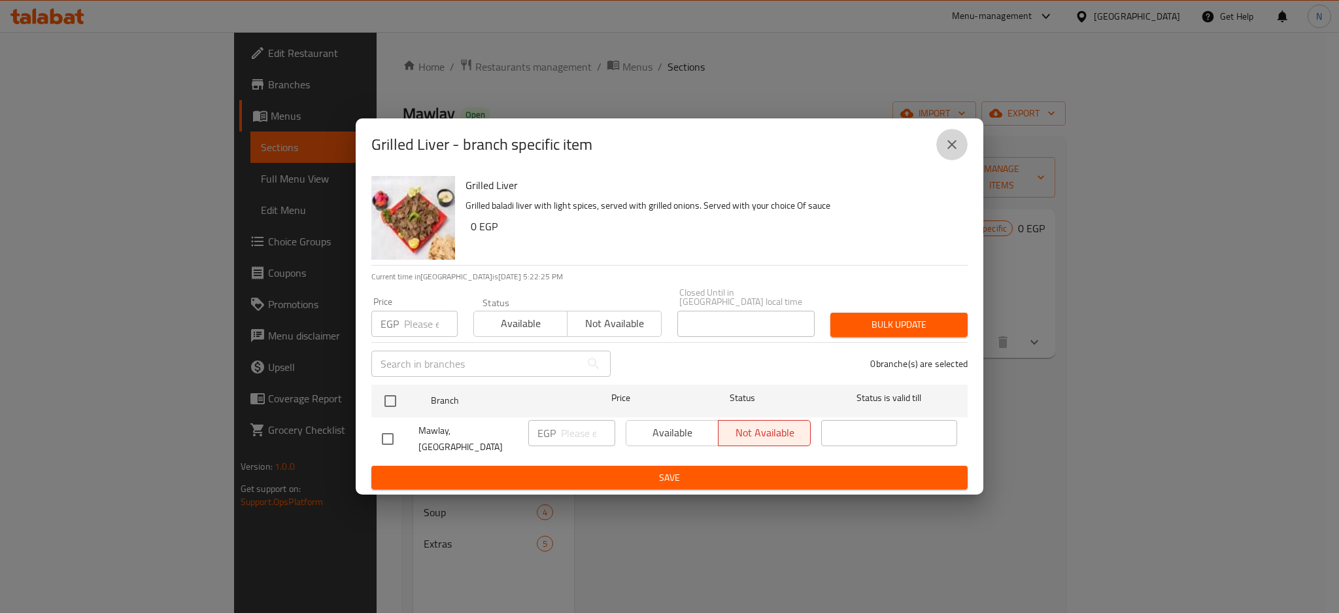
click at [945, 160] on button "close" at bounding box center [951, 144] width 31 height 31
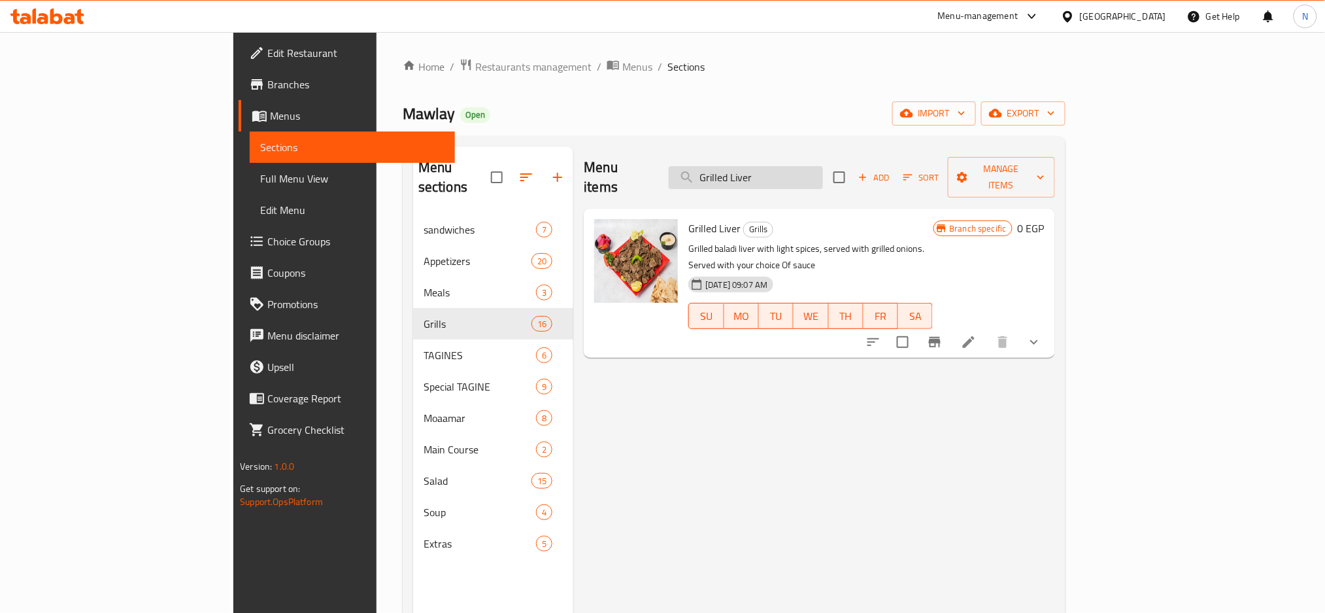
click at [823, 174] on input "Grilled Liver" at bounding box center [746, 177] width 154 height 23
paste input "Kebab Veal"
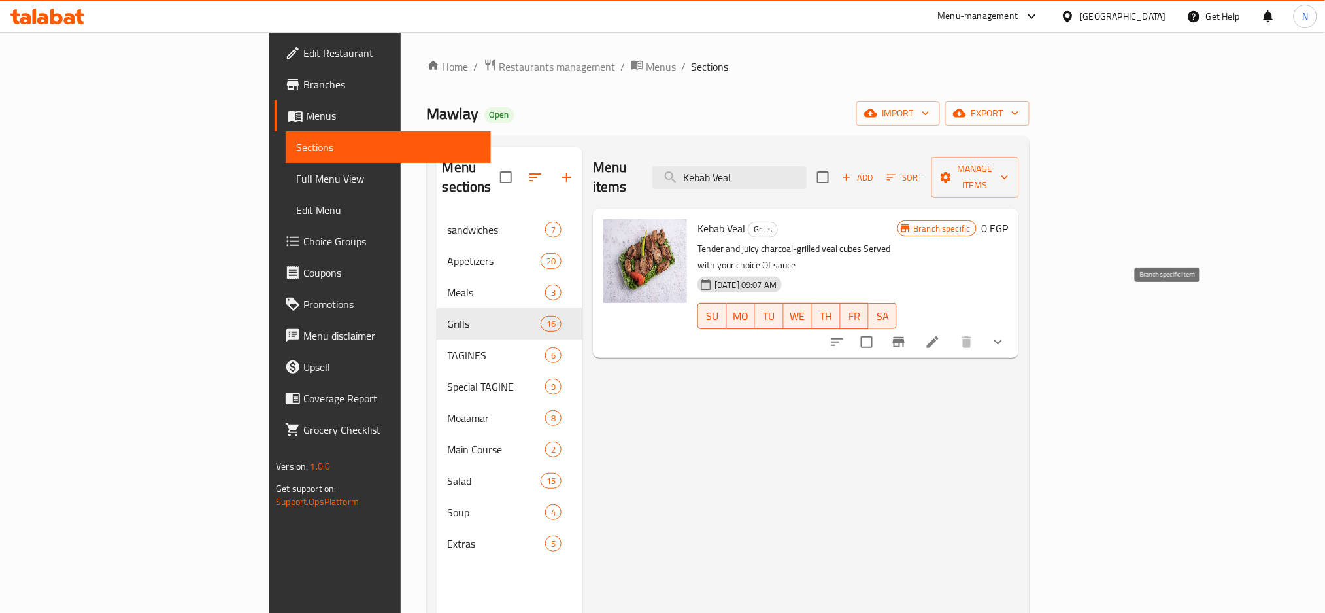
click at [907, 334] on icon "Branch-specific-item" at bounding box center [899, 342] width 16 height 16
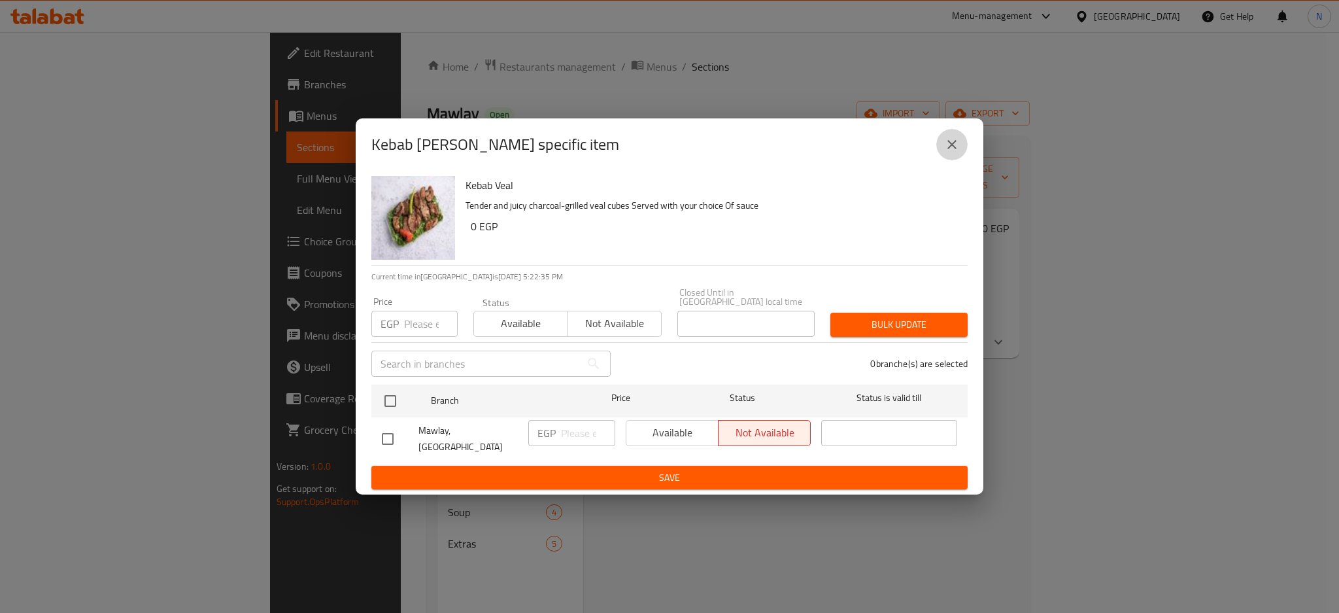
click at [947, 152] on icon "close" at bounding box center [952, 145] width 16 height 16
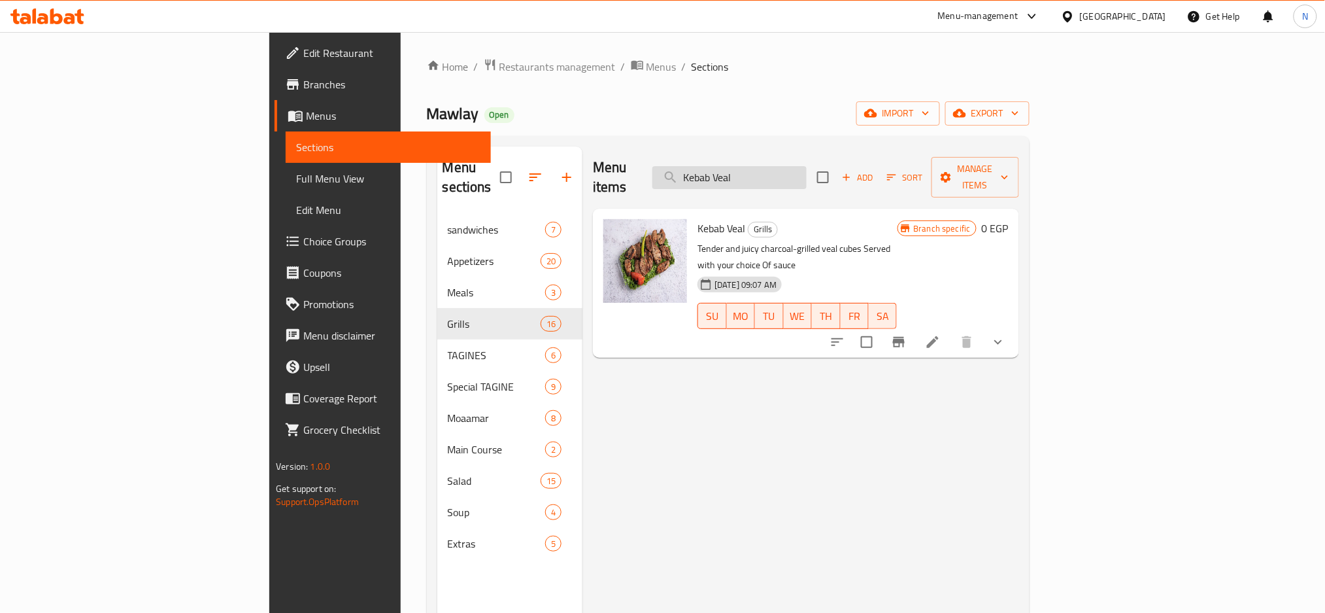
click at [807, 166] on input "Kebab Veal" at bounding box center [730, 177] width 154 height 23
paste input "Lamb Kebab"
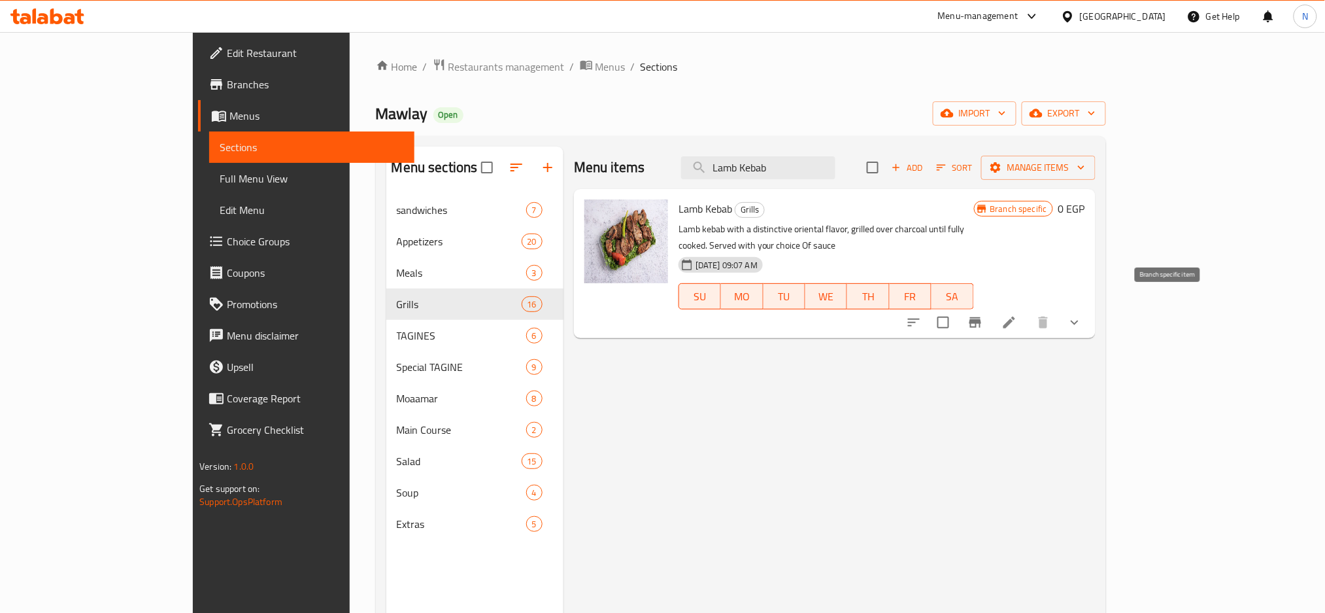
click at [991, 313] on button "Branch-specific-item" at bounding box center [975, 322] width 31 height 31
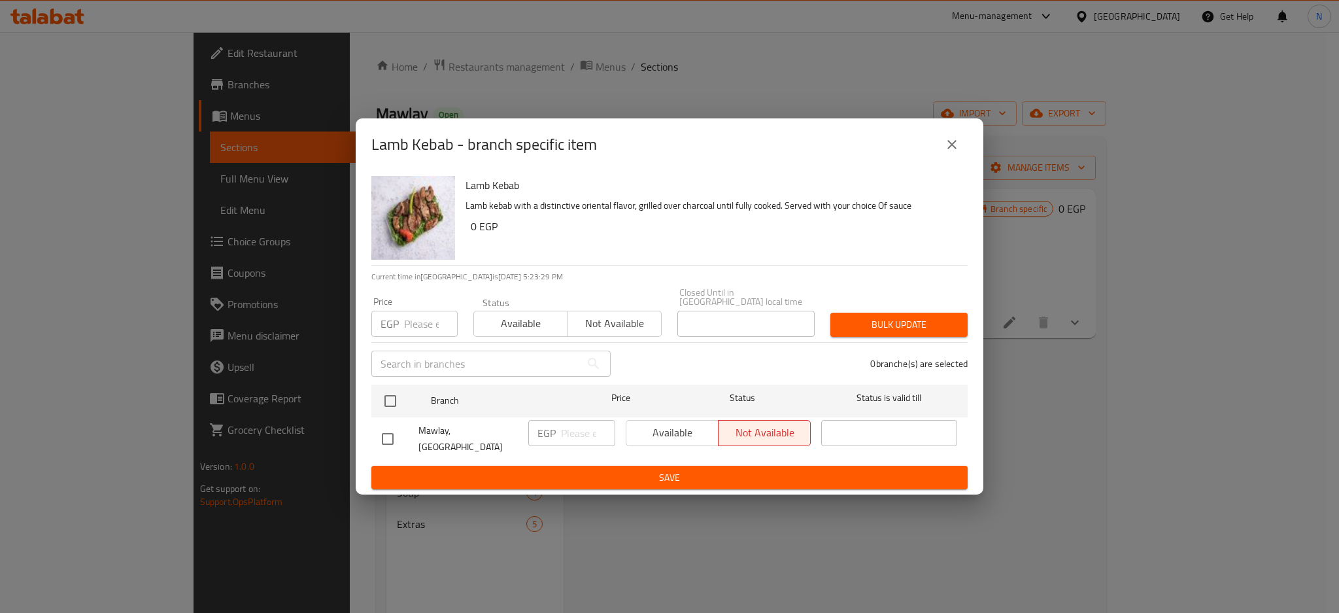
click at [1173, 445] on div "Lamb Kebab - branch specific item Lamb Kebab Lamb kebab with a distinctive orie…" at bounding box center [669, 306] width 1339 height 613
click at [963, 156] on button "close" at bounding box center [951, 144] width 31 height 31
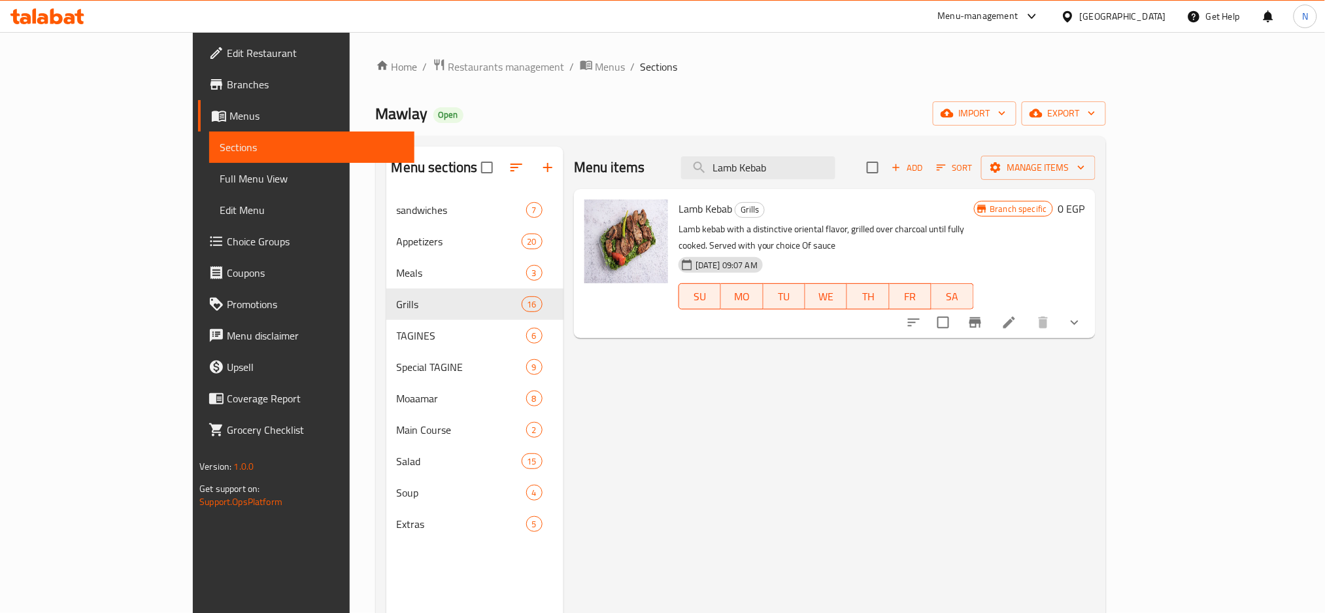
click at [814, 180] on div "Menu items Lamb Kebab Add Sort Manage items" at bounding box center [835, 167] width 522 height 43
click at [814, 166] on input "Lamb Kebab" at bounding box center [758, 167] width 154 height 23
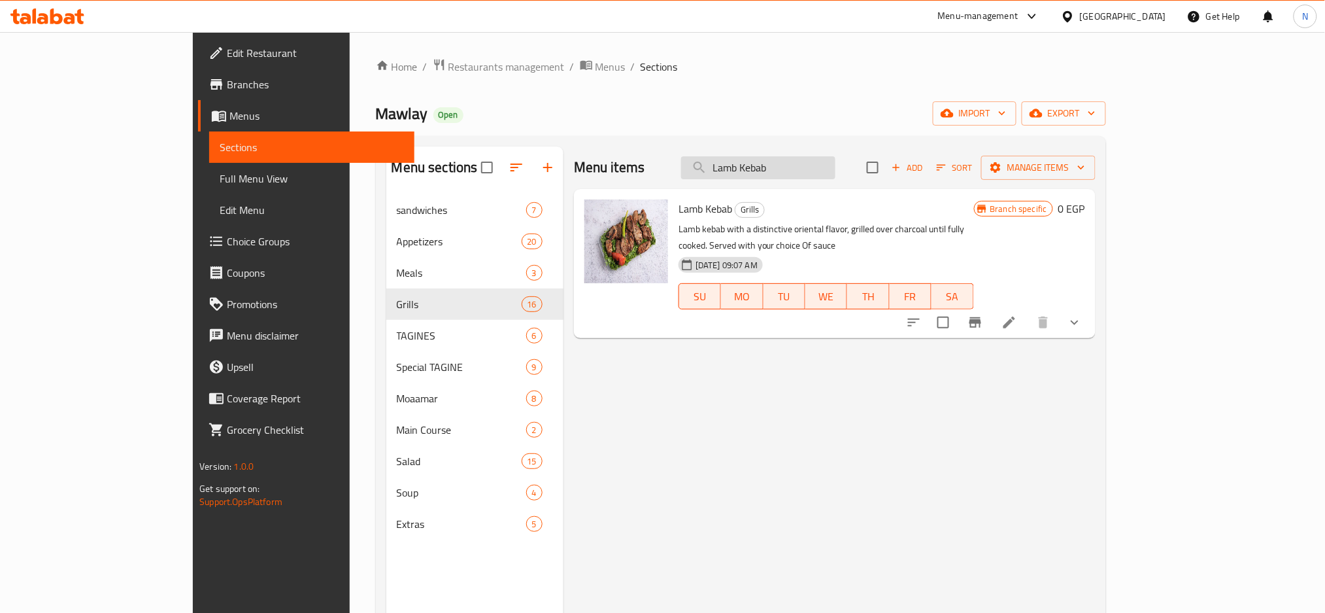
paste input "Veal Ribs"
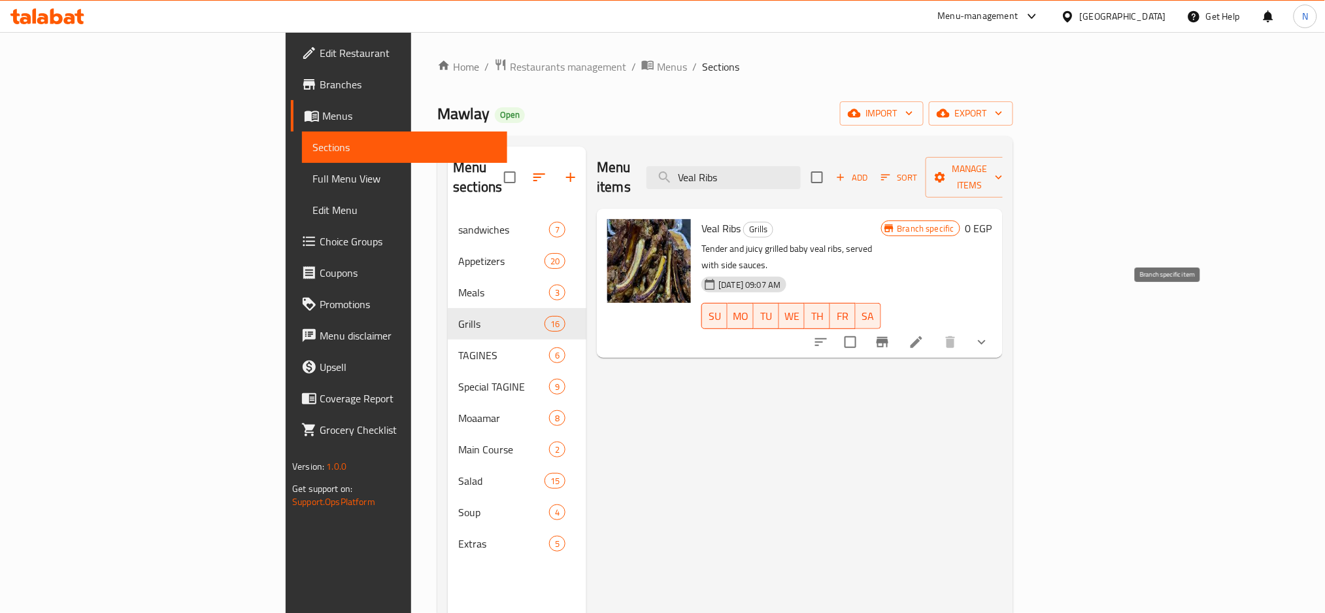
click at [898, 326] on button "Branch-specific-item" at bounding box center [882, 341] width 31 height 31
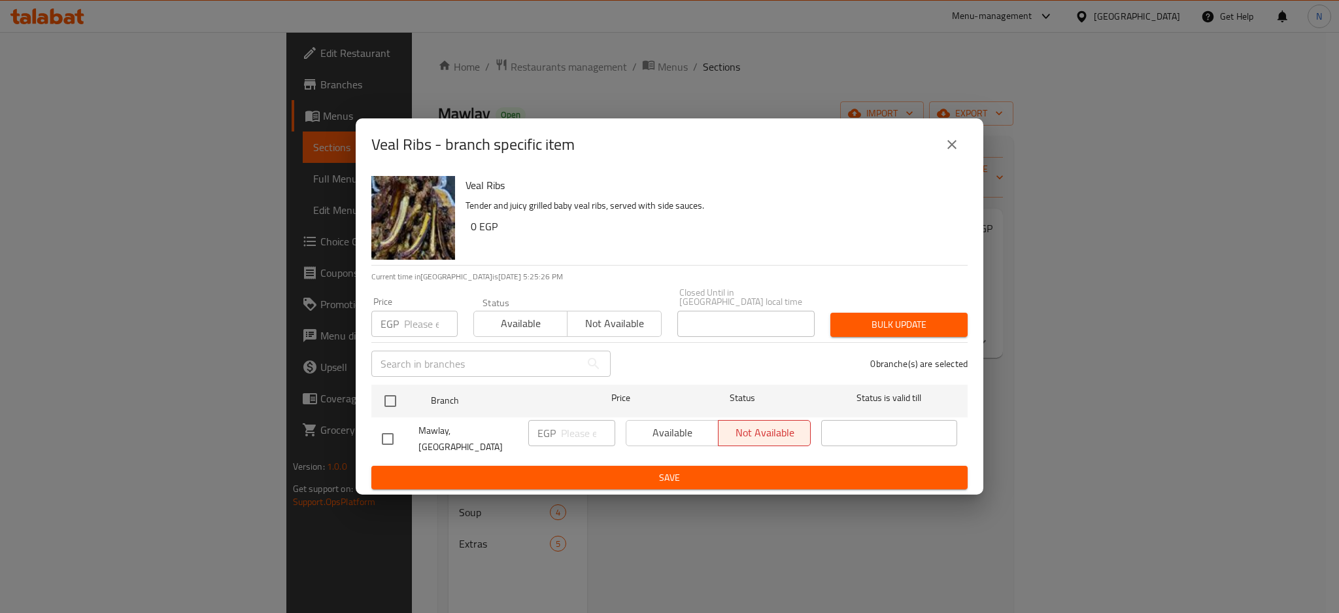
click at [965, 150] on button "close" at bounding box center [951, 144] width 31 height 31
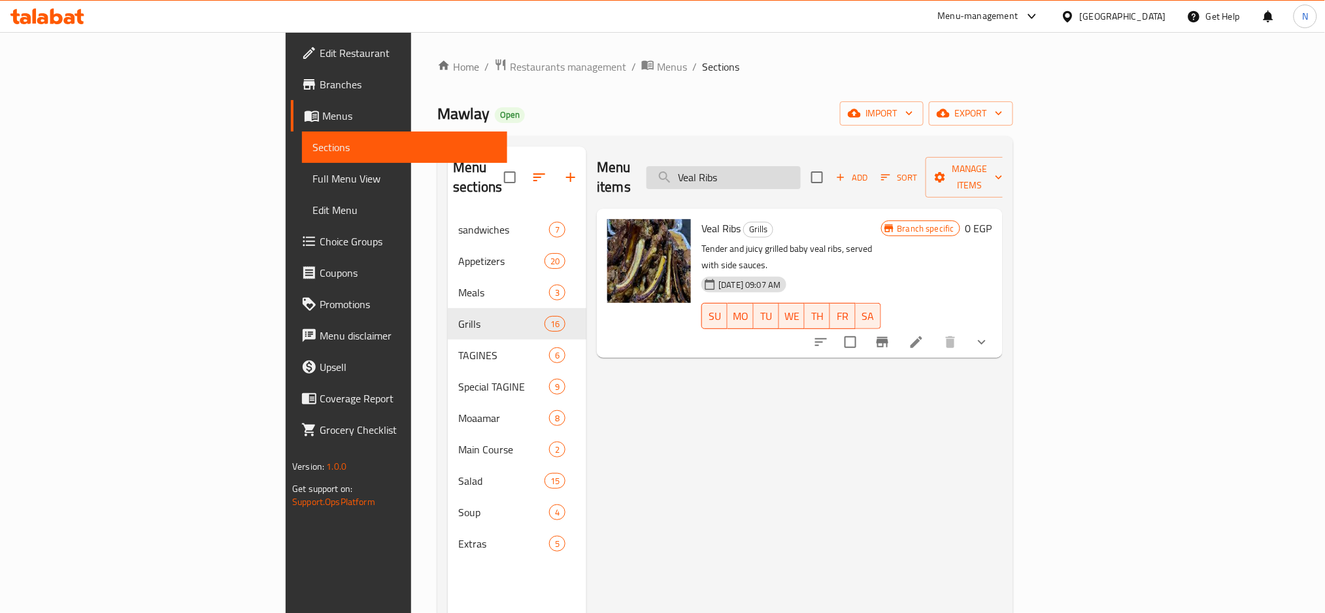
click at [801, 177] on input "Veal Ribs" at bounding box center [724, 177] width 154 height 23
paste input "Shish Tawook"
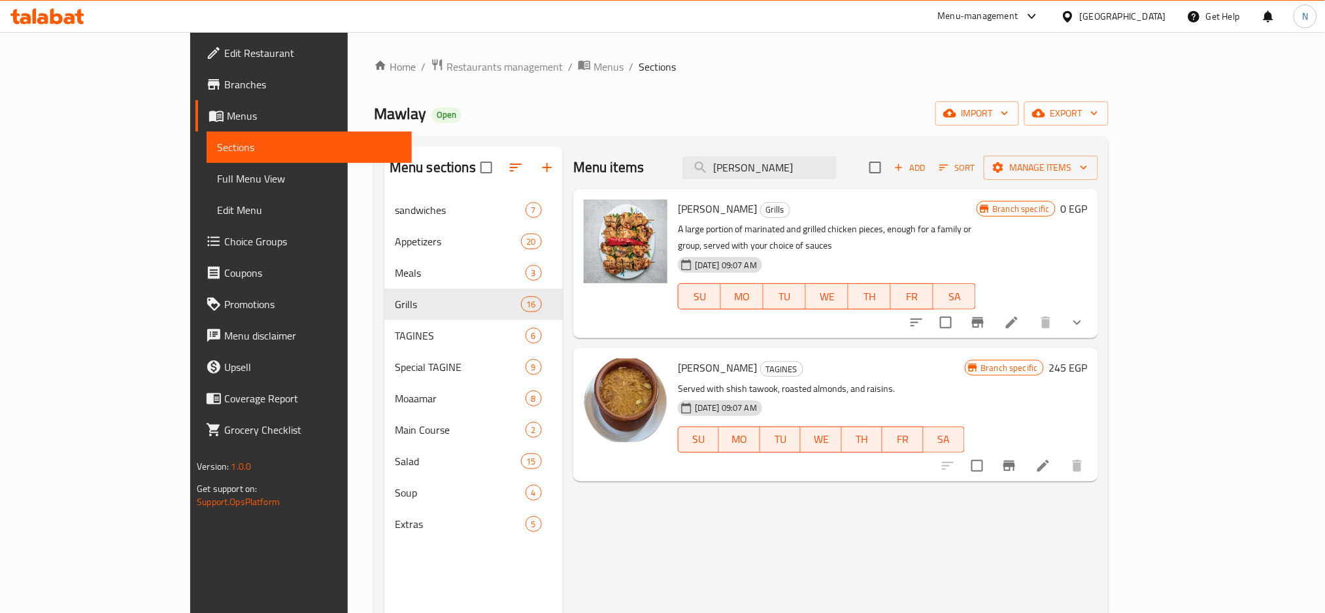
type input "Shish Tawook"
click at [1031, 311] on li at bounding box center [1012, 323] width 37 height 24
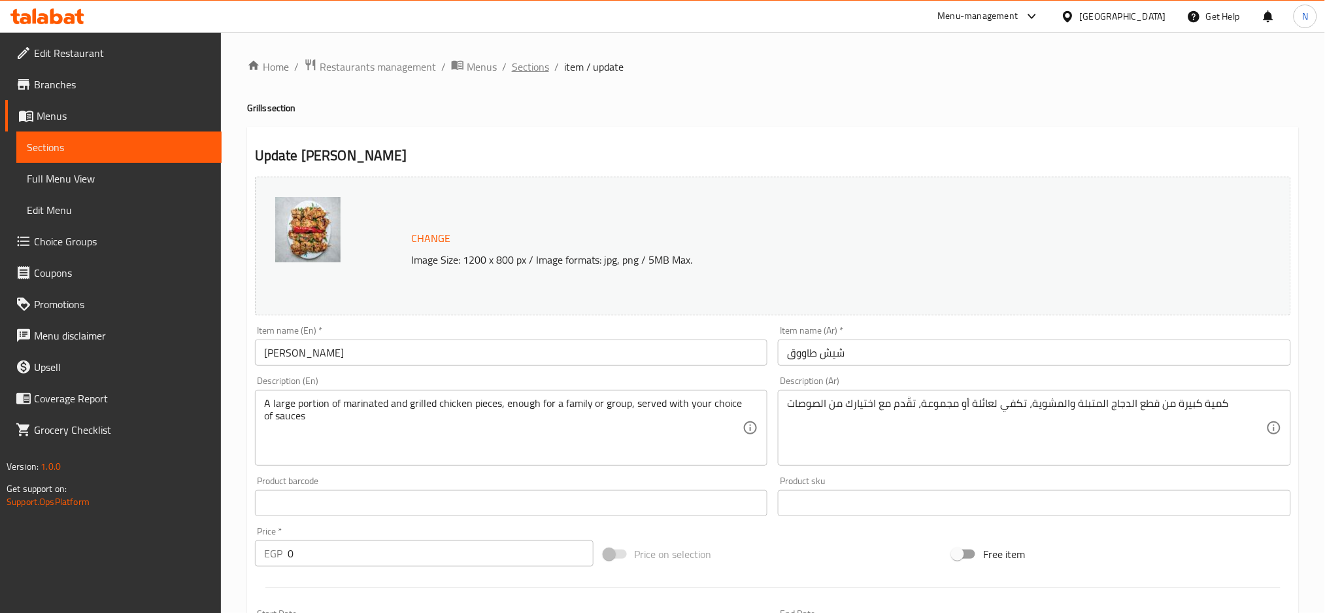
click at [545, 69] on span "Sections" at bounding box center [530, 67] width 37 height 16
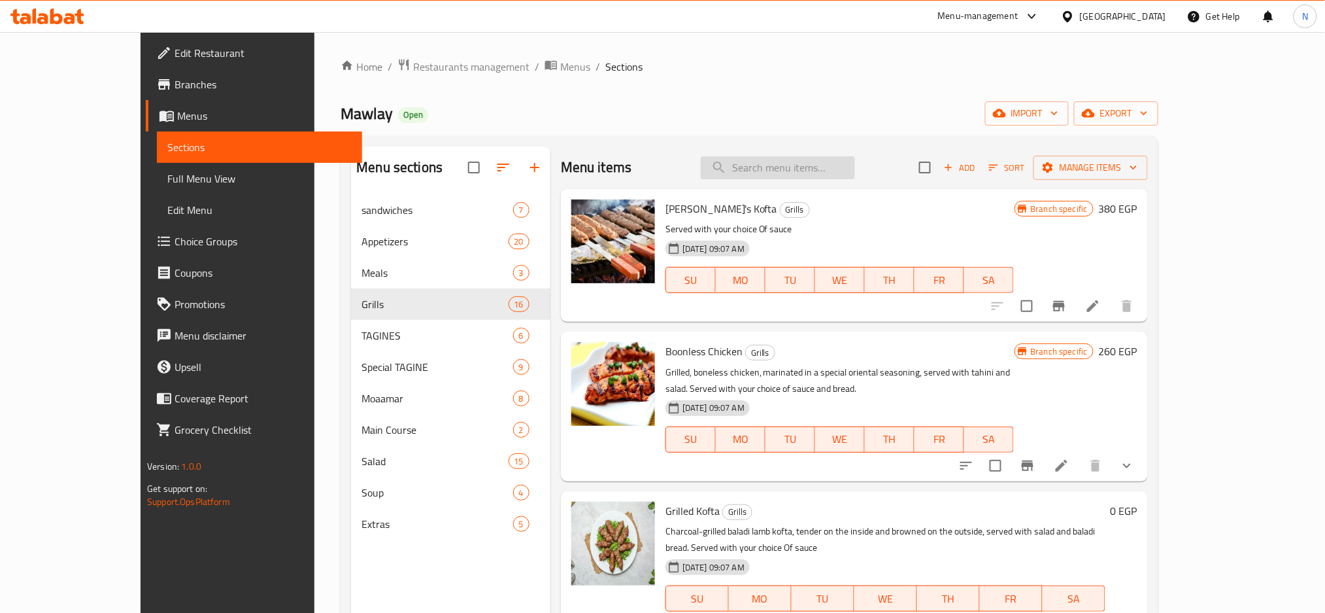
click at [855, 173] on input "search" at bounding box center [778, 167] width 154 height 23
click at [855, 172] on input "v" at bounding box center [778, 167] width 154 height 23
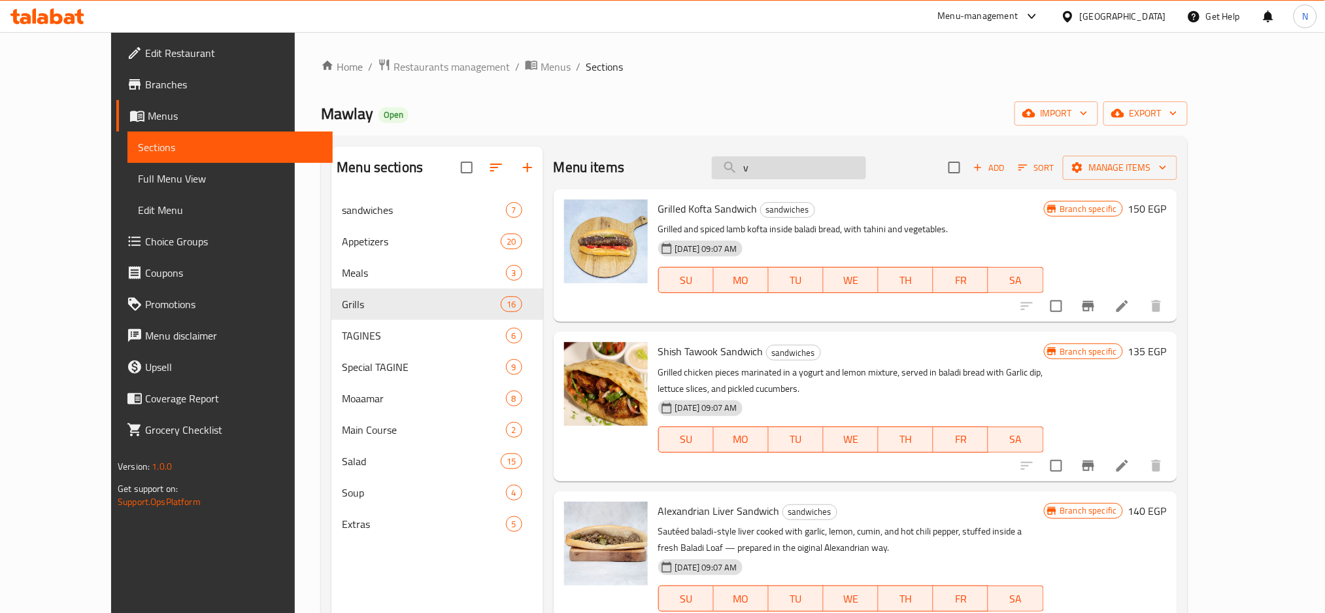
paste input "Shish Tawook"
click at [858, 172] on input "Shish Tawook" at bounding box center [789, 167] width 154 height 23
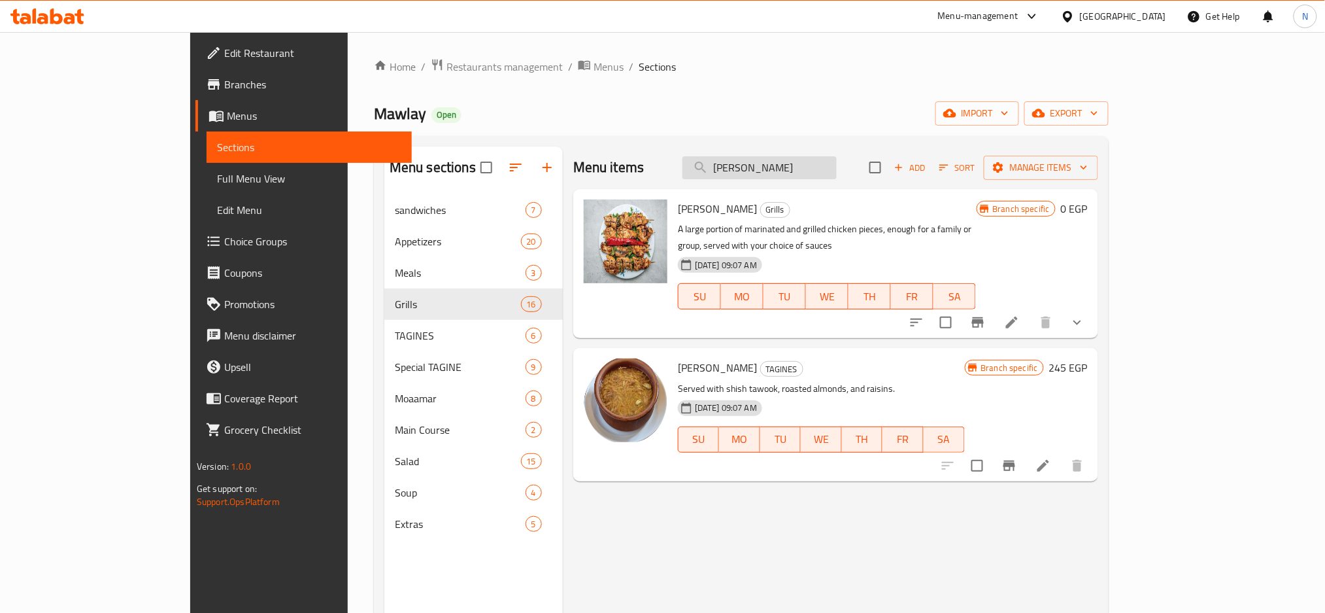
click at [837, 172] on input "Shish Tawook" at bounding box center [760, 167] width 154 height 23
paste input "Shish Tawook"
click at [837, 172] on input "Shish Tawook Shish Tawook" at bounding box center [760, 167] width 154 height 23
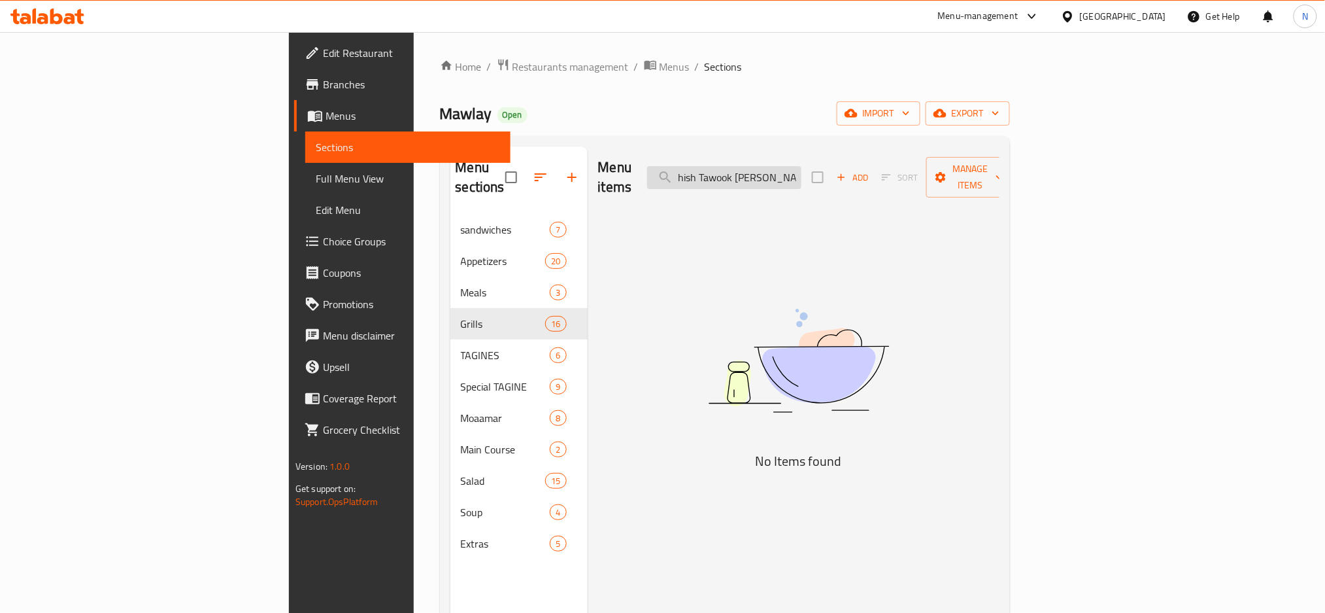
click at [802, 172] on input "Shish Tawook Shish Tawook" at bounding box center [724, 177] width 154 height 23
paste input "search"
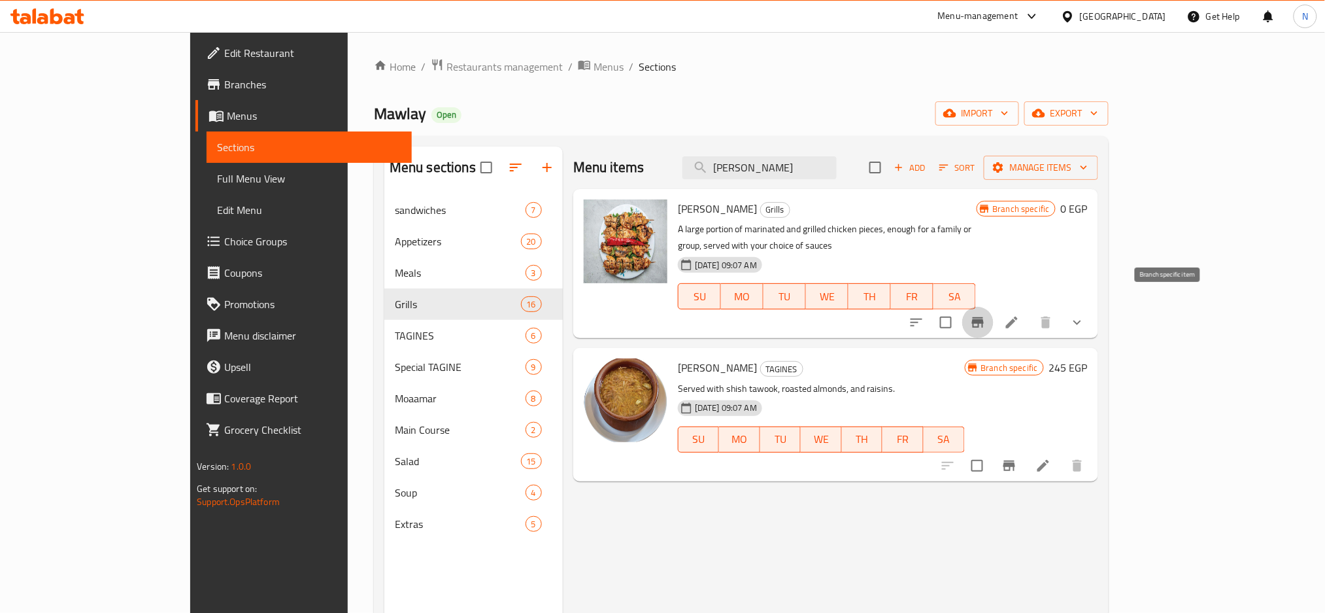
click at [984, 317] on icon "Branch-specific-item" at bounding box center [978, 322] width 12 height 10
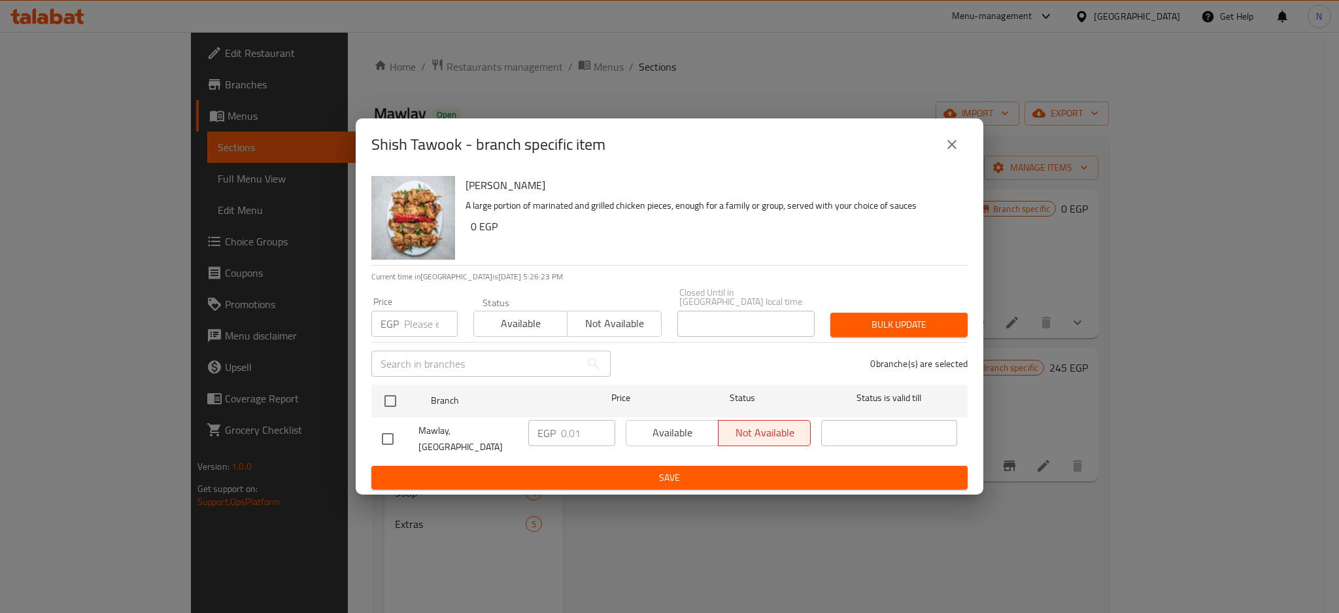
click at [939, 154] on button "close" at bounding box center [951, 144] width 31 height 31
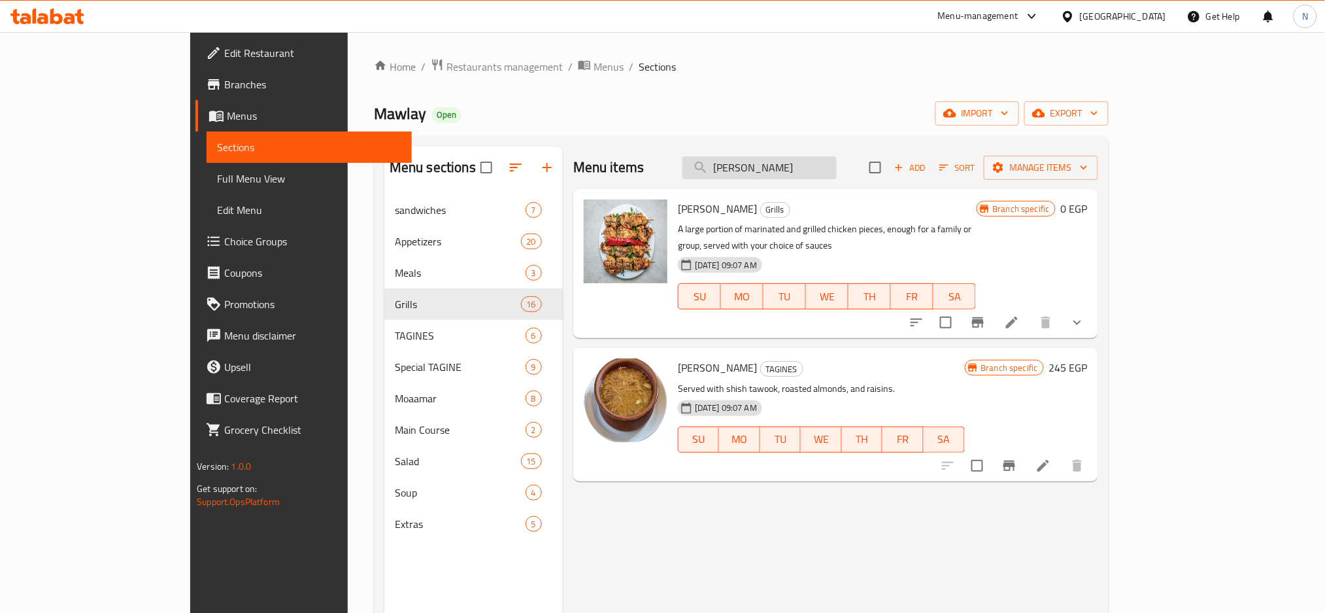
click at [825, 171] on input "Shish Tawook" at bounding box center [760, 167] width 154 height 23
paste input "Liver And Kidneys and Hearts"
click at [825, 171] on input "Shish Liver And Kidneys and Hearts" at bounding box center [760, 167] width 154 height 23
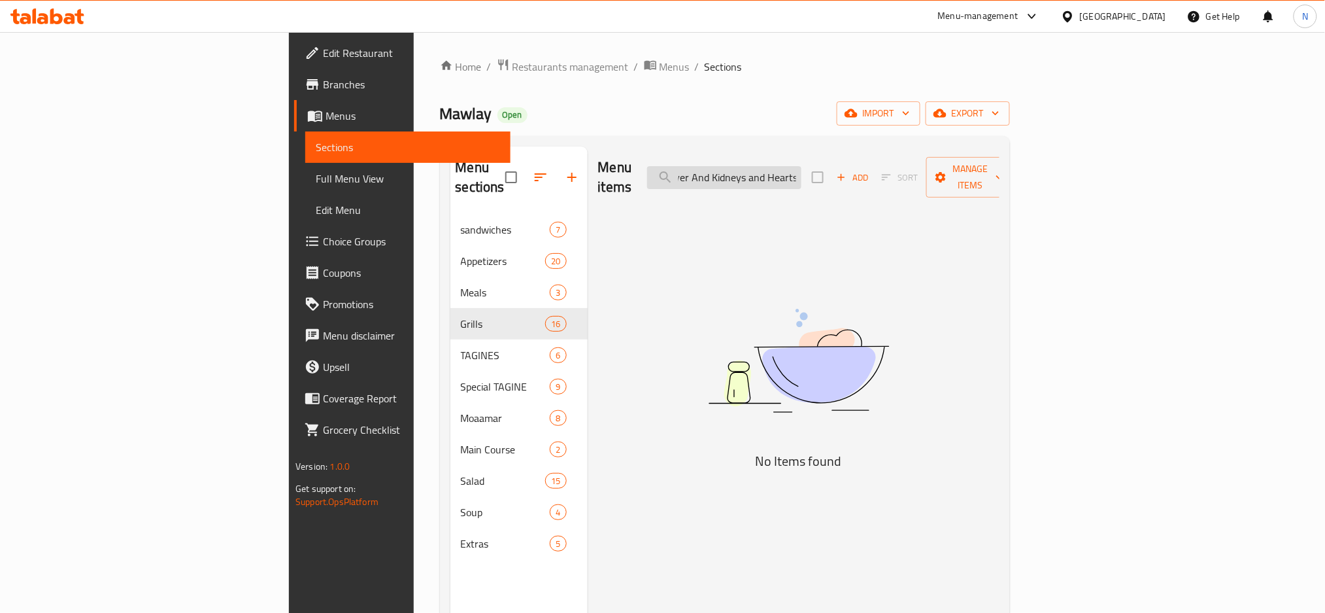
paste input "search"
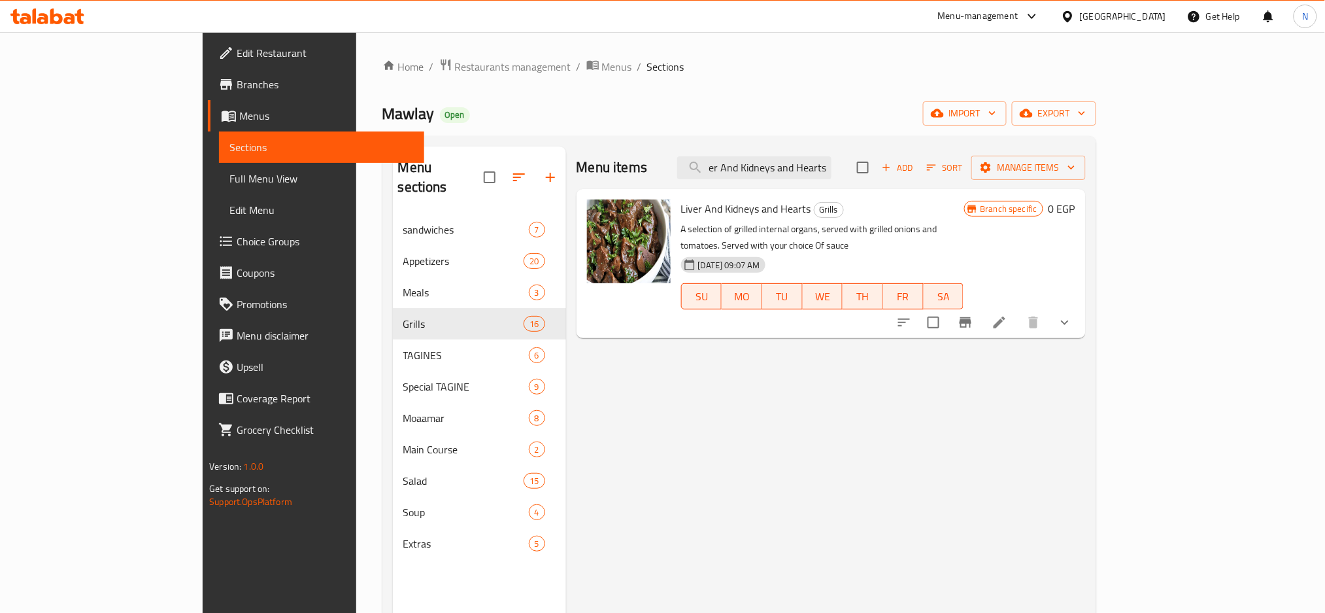
type input "Liver And Kidneys and Hearts"
click at [982, 312] on button "Branch-specific-item" at bounding box center [965, 322] width 31 height 31
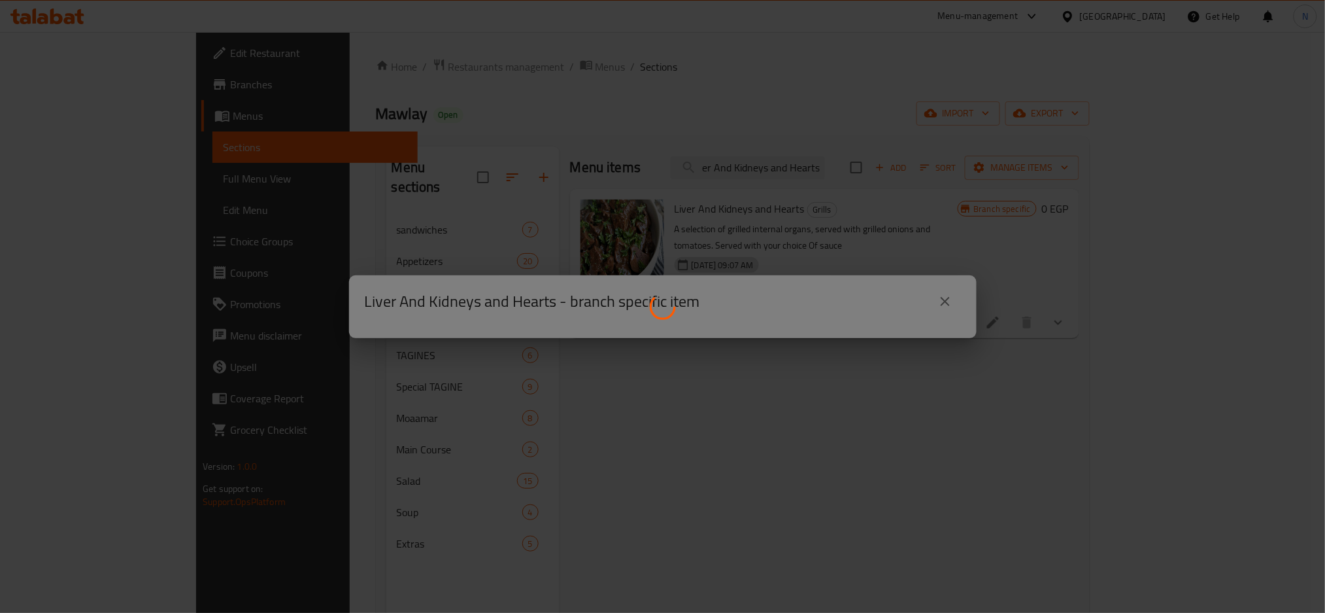
scroll to position [0, 0]
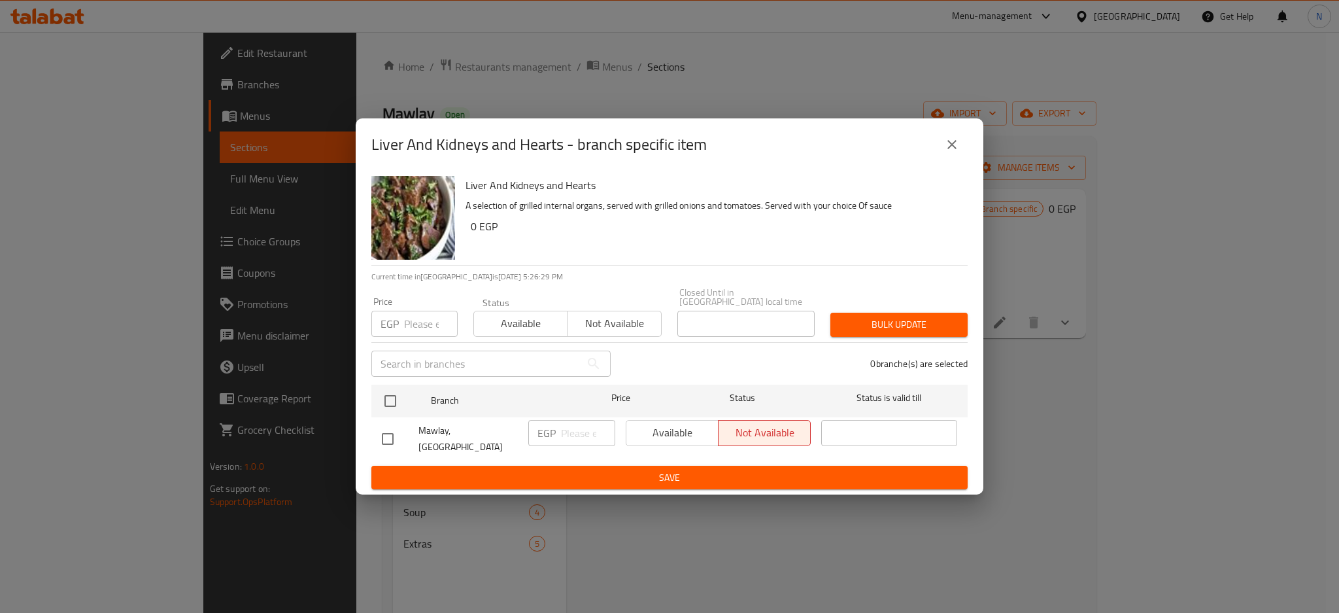
click at [1012, 118] on div "Liver And Kidneys and Hearts - branch specific item Liver And Kidneys and Heart…" at bounding box center [669, 306] width 1339 height 613
click at [869, 61] on div "Liver And Kidneys and Hearts - branch specific item Liver And Kidneys and Heart…" at bounding box center [669, 306] width 1339 height 613
click at [951, 146] on icon "close" at bounding box center [952, 145] width 16 height 16
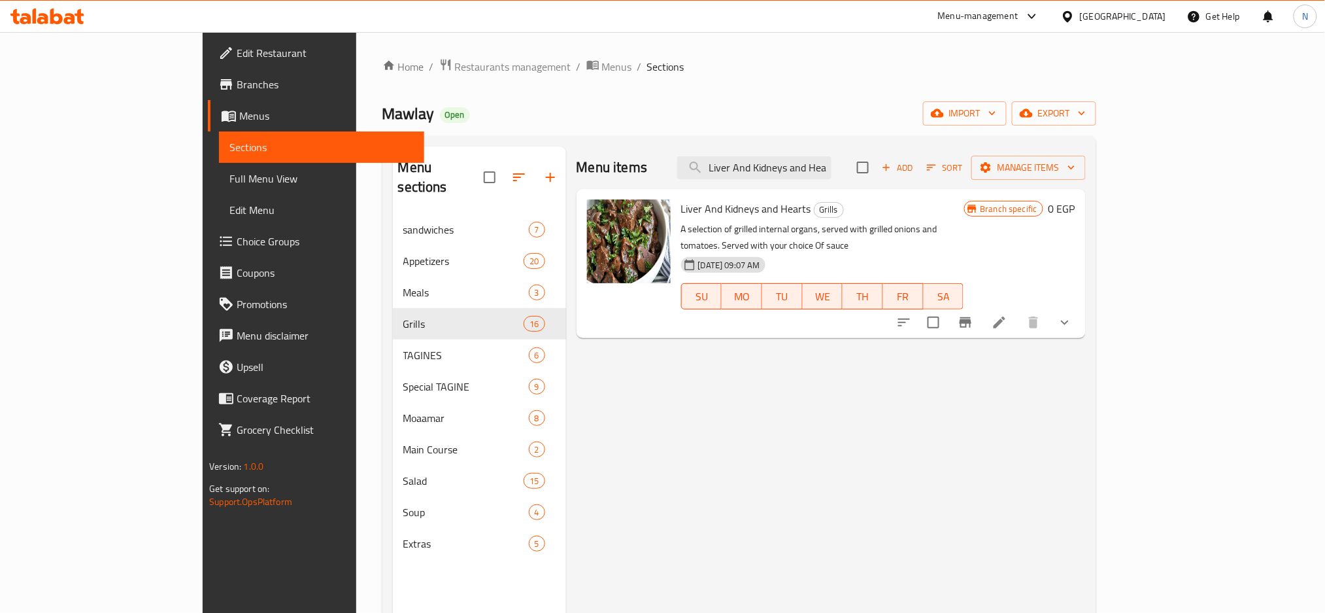
click at [1154, 11] on div "Egypt" at bounding box center [1123, 16] width 86 height 14
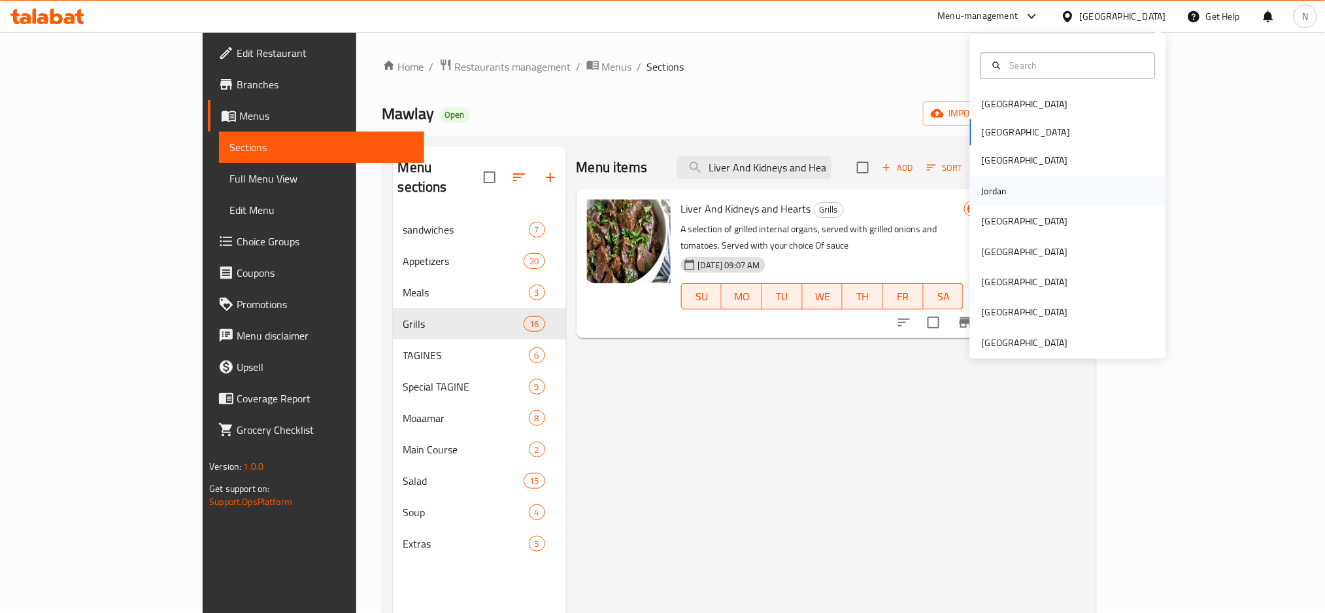
click at [1004, 194] on div "Jordan" at bounding box center [995, 191] width 46 height 30
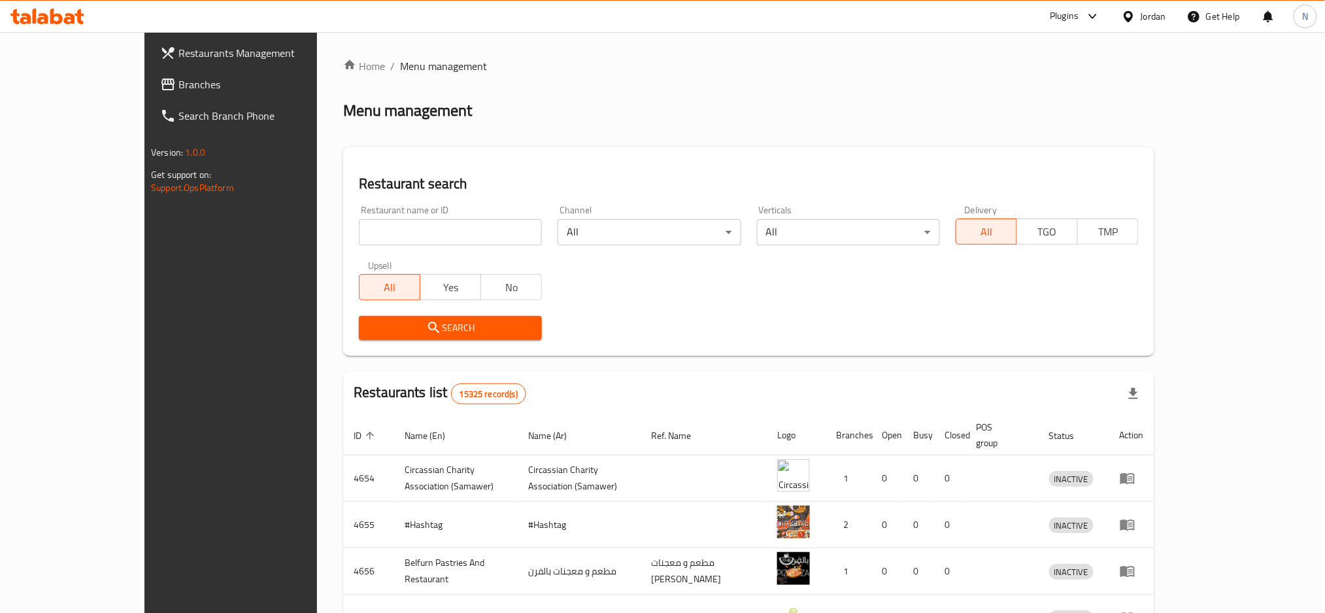
click at [179, 77] on span "Branches" at bounding box center [267, 85] width 177 height 16
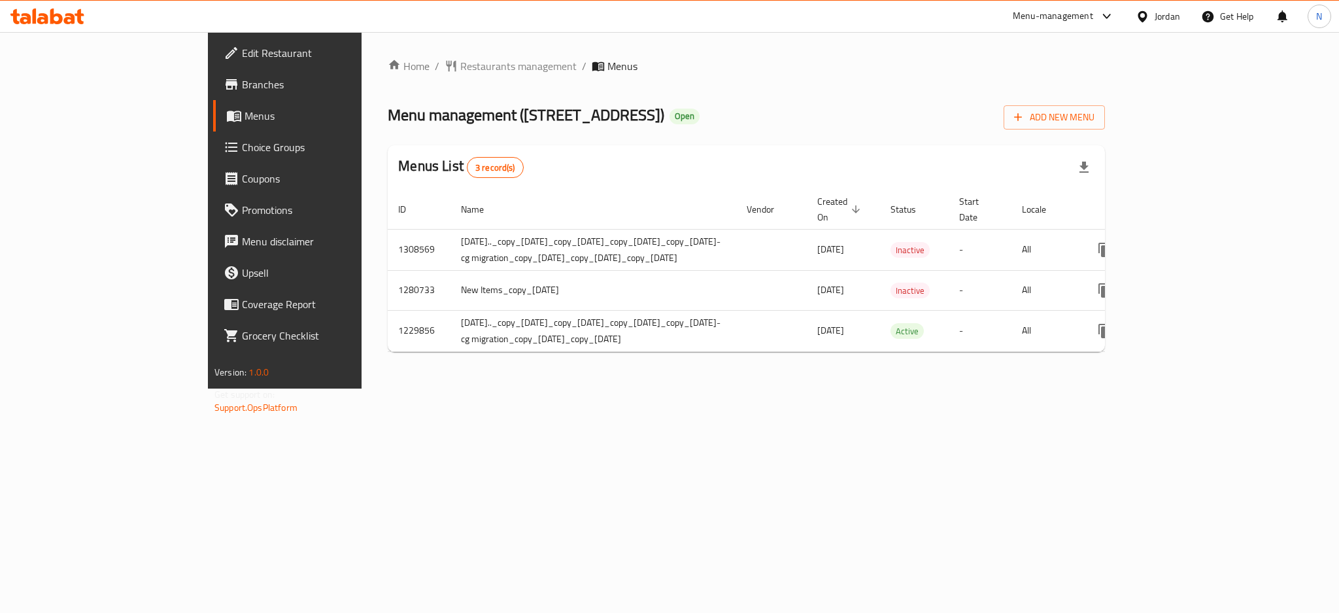
click at [1170, 22] on div "Jordan" at bounding box center [1168, 16] width 26 height 14
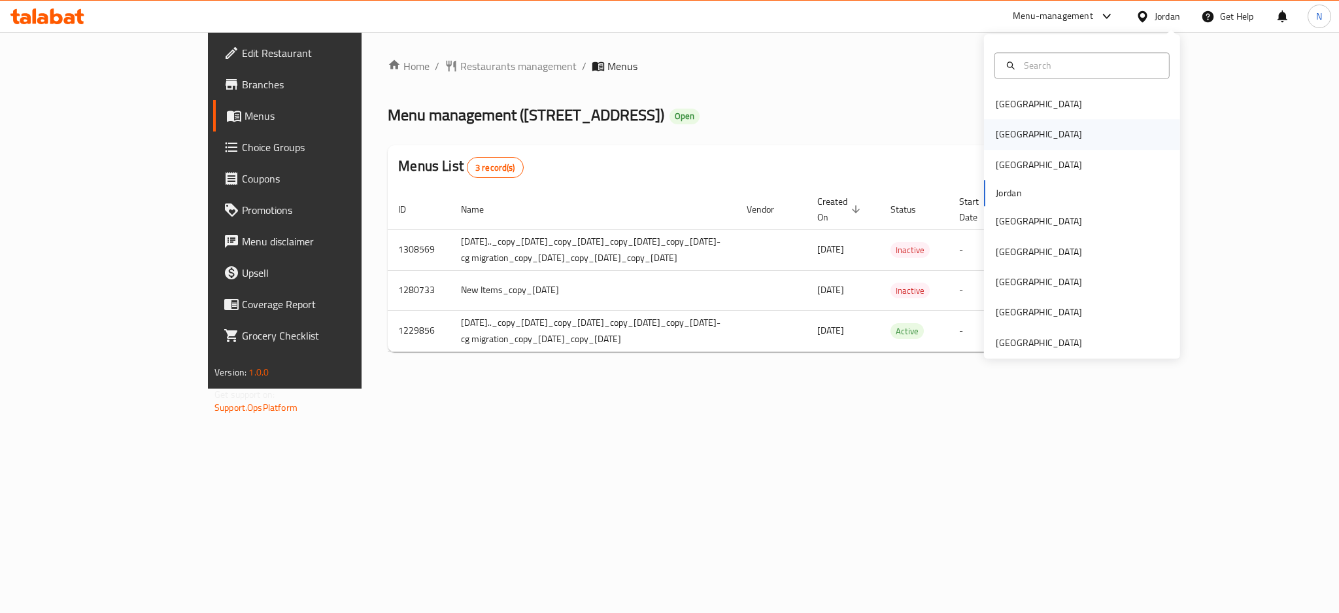
click at [1008, 133] on div "[GEOGRAPHIC_DATA]" at bounding box center [1038, 135] width 107 height 30
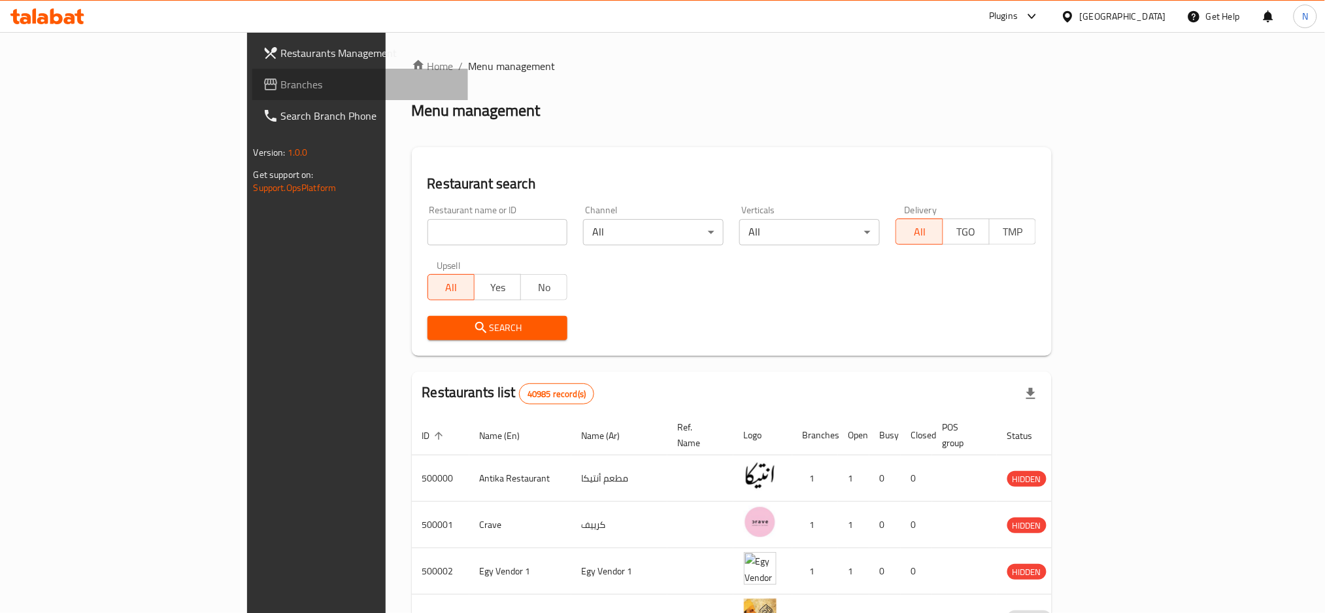
click at [281, 81] on span "Branches" at bounding box center [369, 85] width 177 height 16
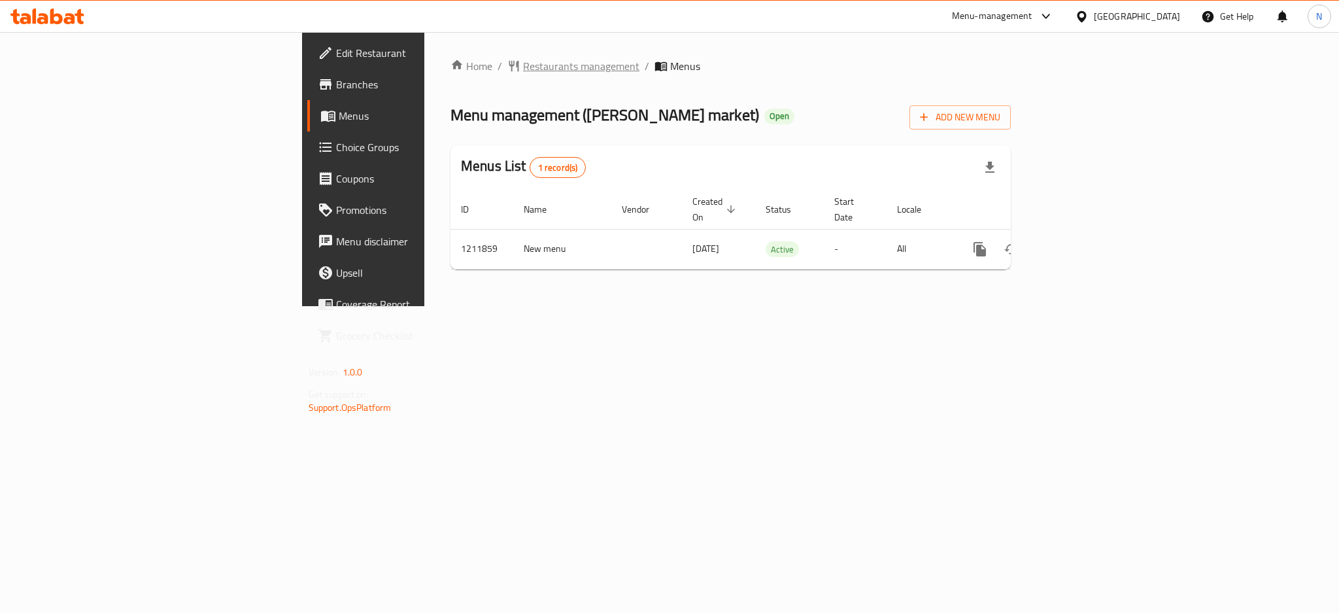
click at [523, 66] on span "Restaurants management" at bounding box center [581, 66] width 116 height 16
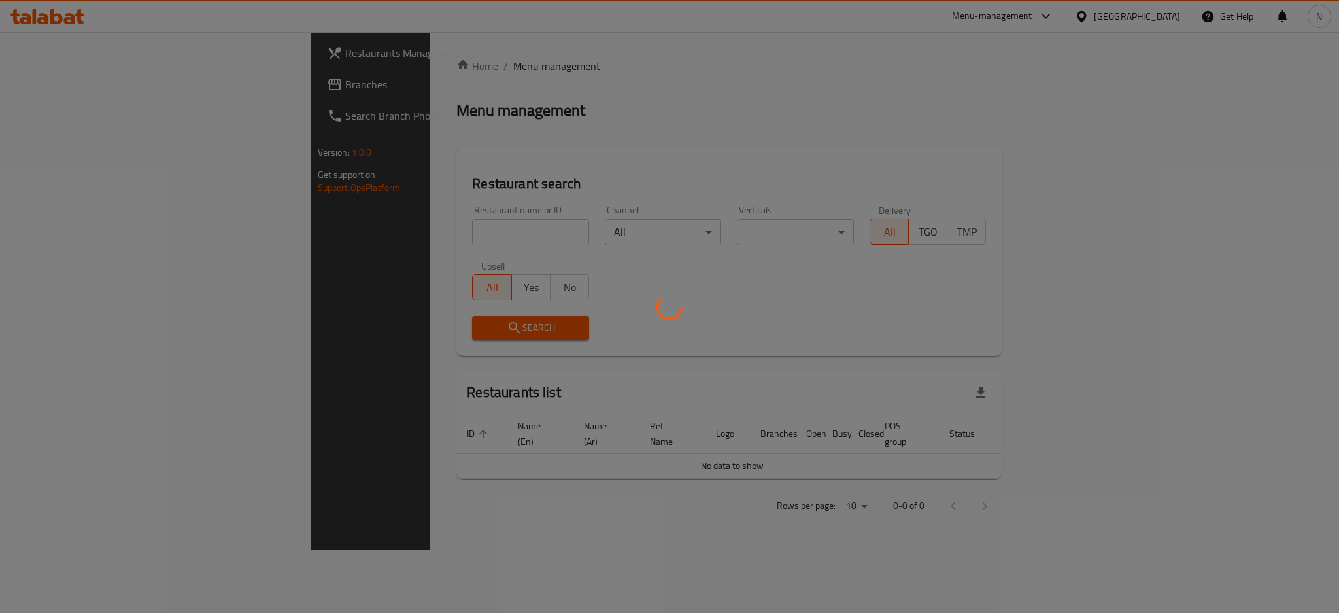
click at [46, 92] on div at bounding box center [669, 306] width 1339 height 613
click at [55, 81] on div at bounding box center [669, 306] width 1339 height 613
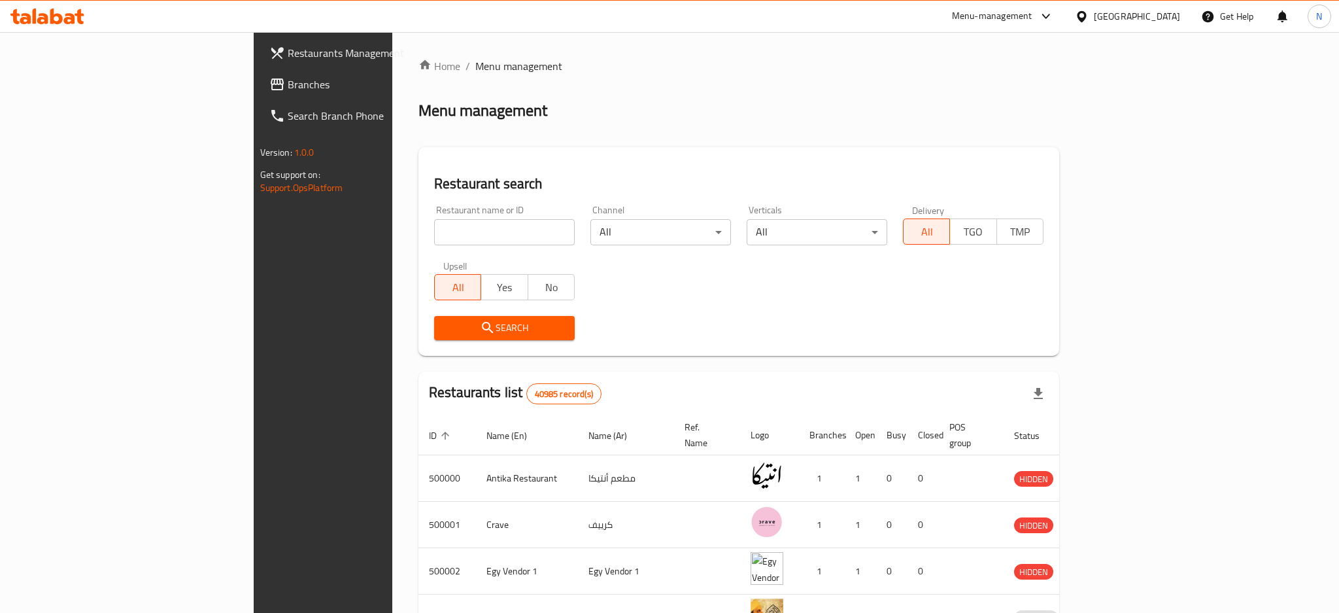
click at [55, 81] on div at bounding box center [669, 306] width 1339 height 613
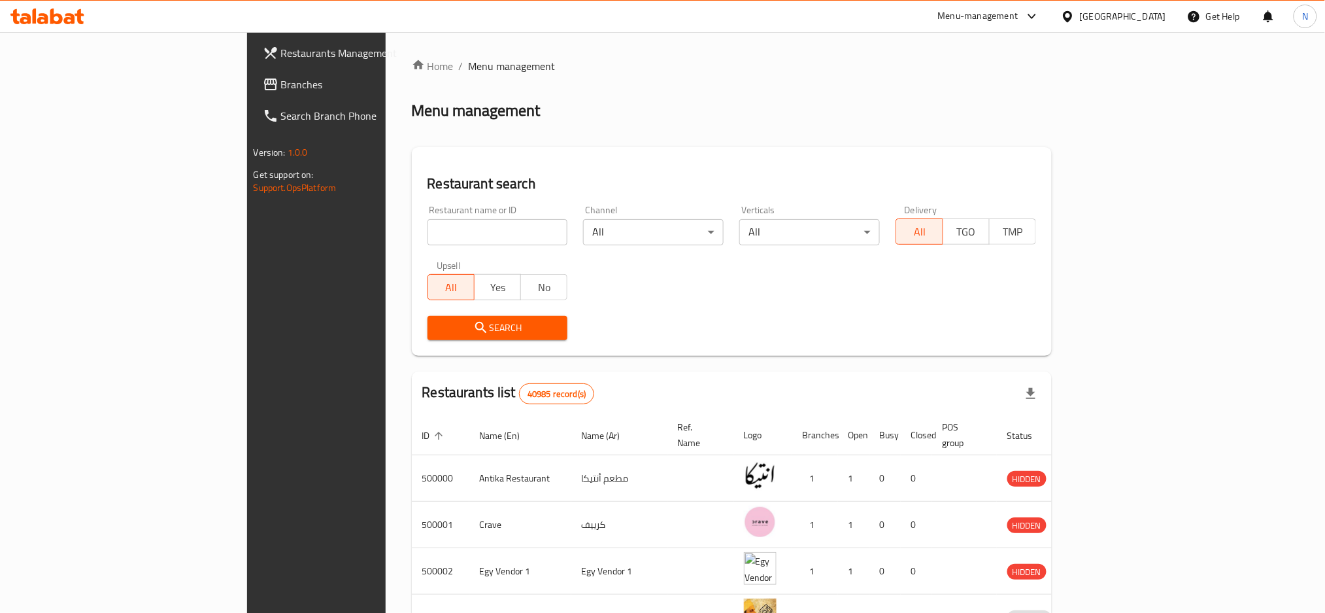
click at [281, 81] on span "Branches" at bounding box center [369, 85] width 177 height 16
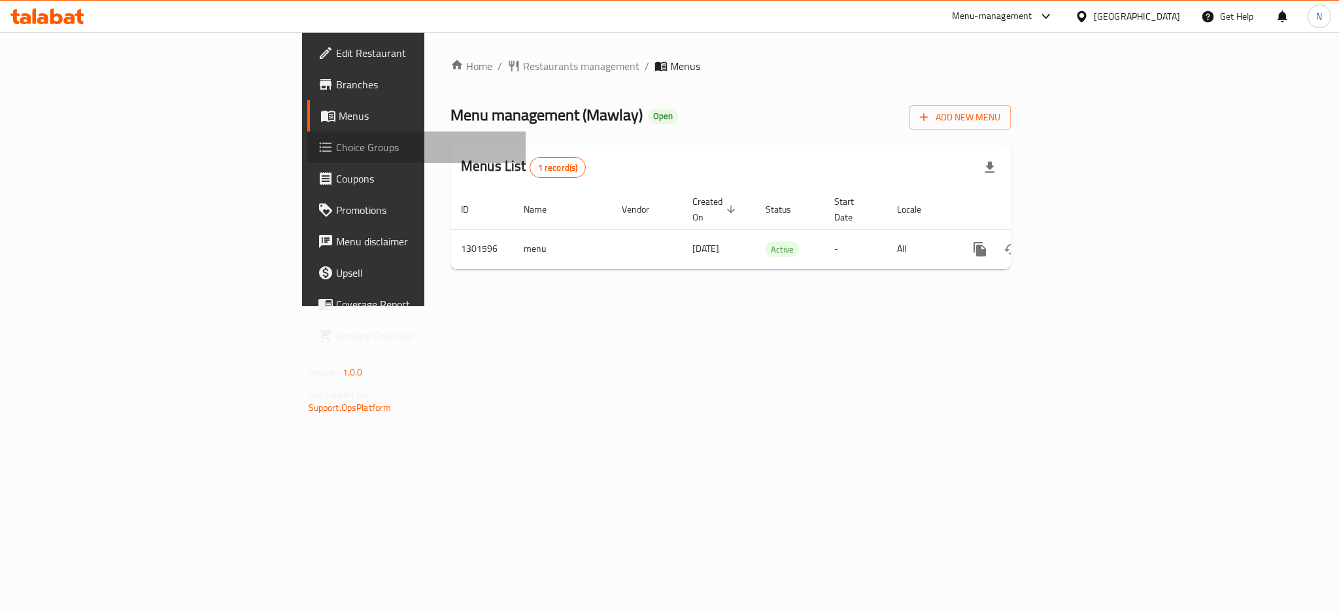
click at [336, 141] on span "Choice Groups" at bounding box center [425, 147] width 179 height 16
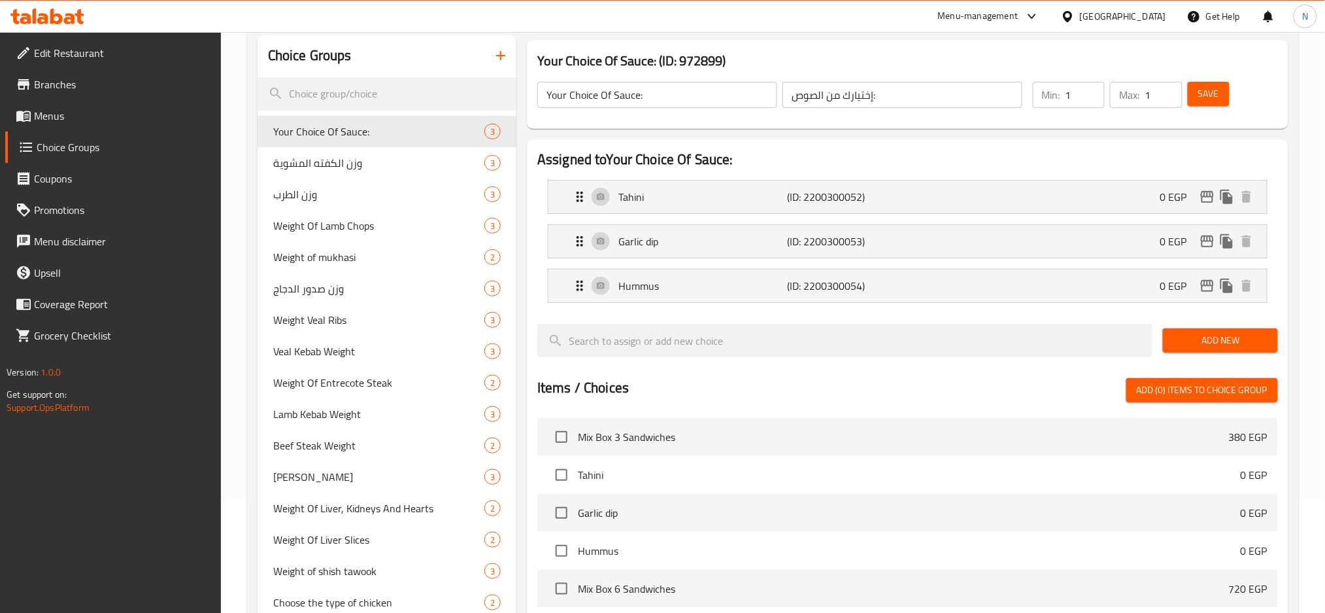
scroll to position [262, 0]
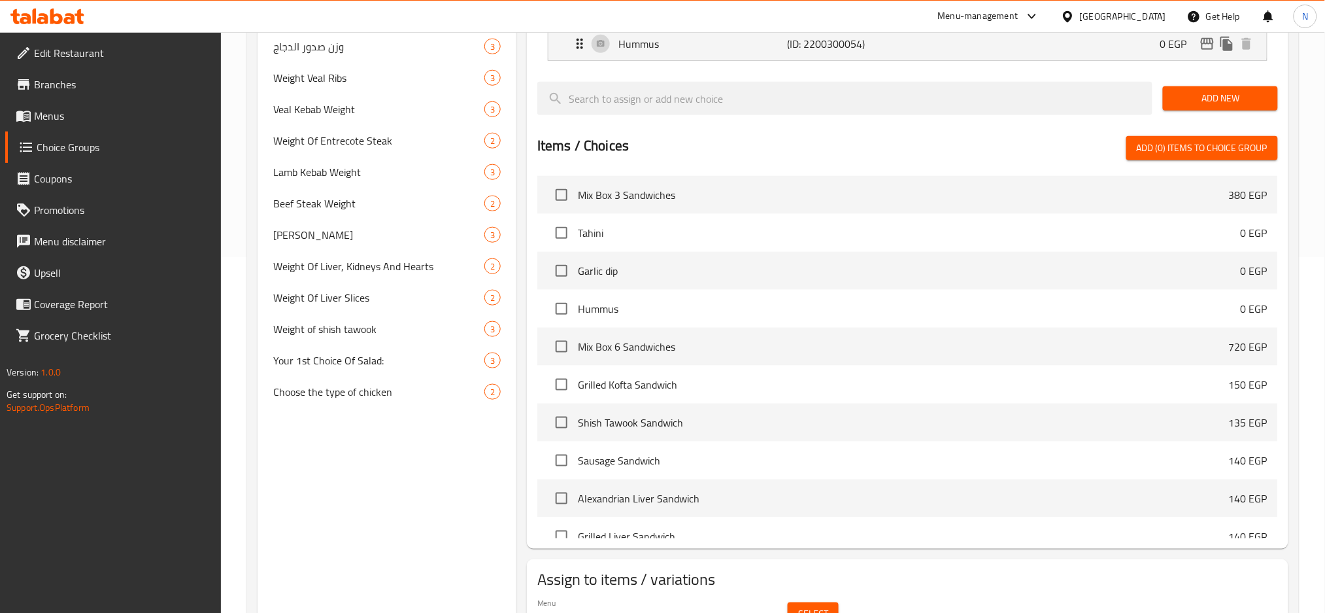
scroll to position [426, 0]
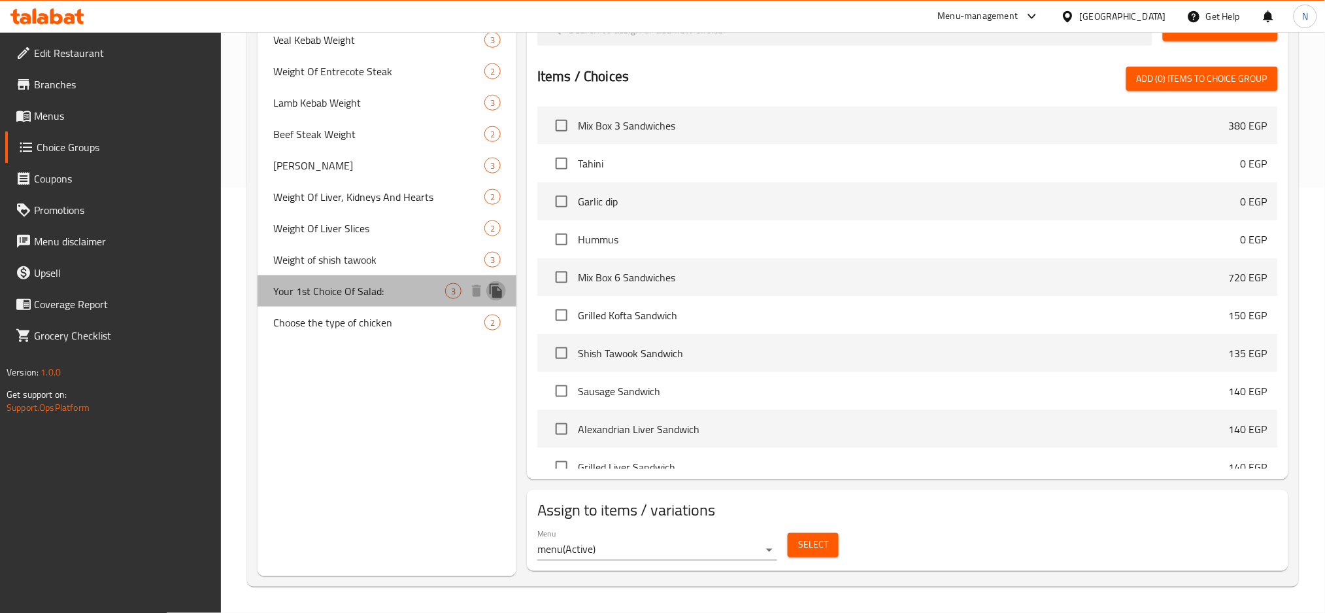
click at [501, 289] on icon "duplicate" at bounding box center [496, 291] width 12 height 14
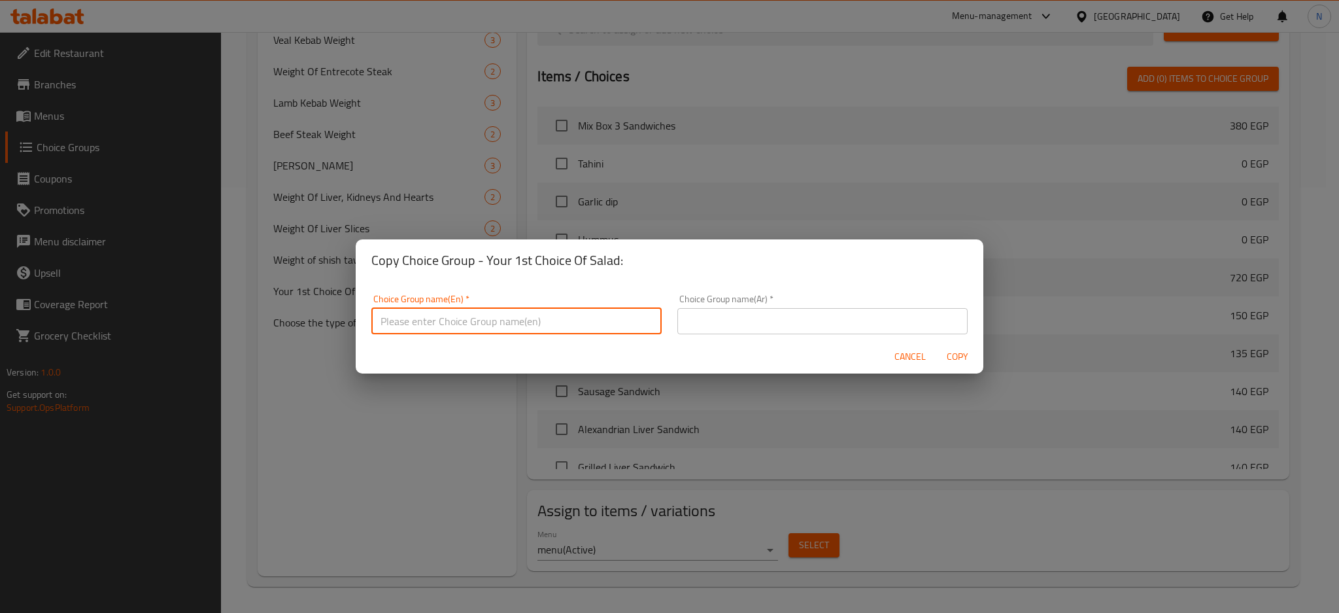
click at [528, 312] on input "text" at bounding box center [516, 321] width 290 height 26
paste input "Your 1st Choice Of Salad:"
drag, startPoint x: 417, startPoint y: 321, endPoint x: 405, endPoint y: 318, distance: 12.2
click at [405, 318] on input "Your 1st Choice Of Salad:" at bounding box center [516, 321] width 290 height 26
click at [494, 325] on input "Your 2nd Choice Of Salad:" at bounding box center [516, 321] width 290 height 26
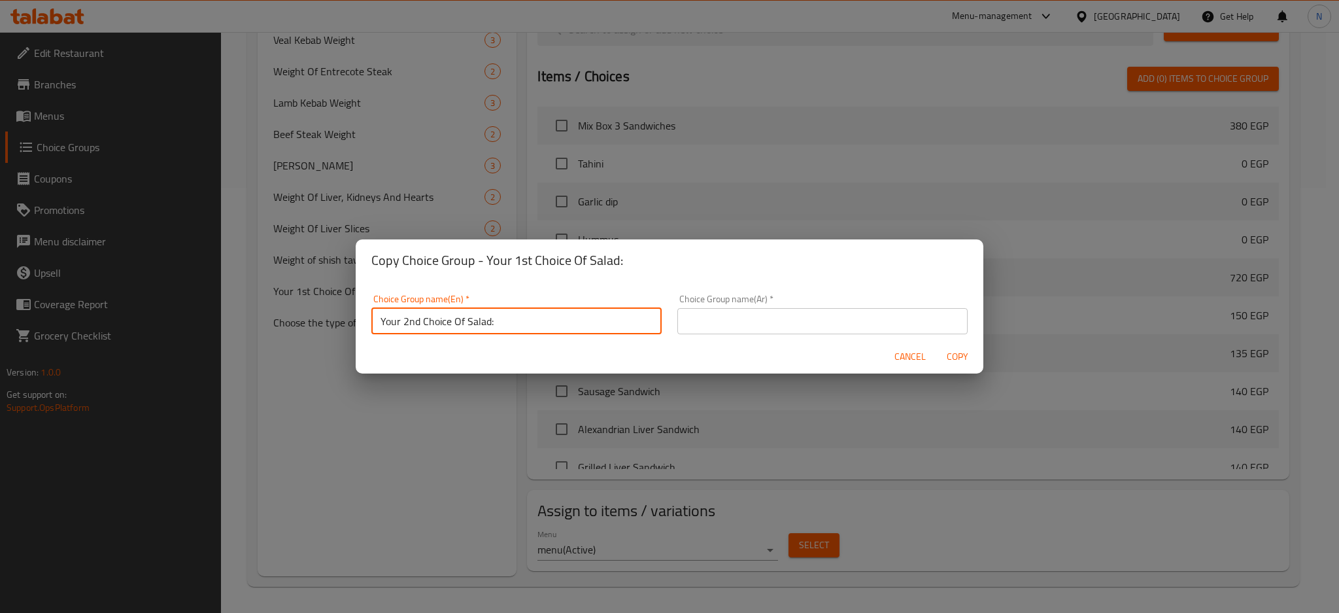
click at [494, 325] on input "Your 2nd Choice Of Salad:" at bounding box center [516, 321] width 290 height 26
type input "Your 2nd Choice Of Salad:"
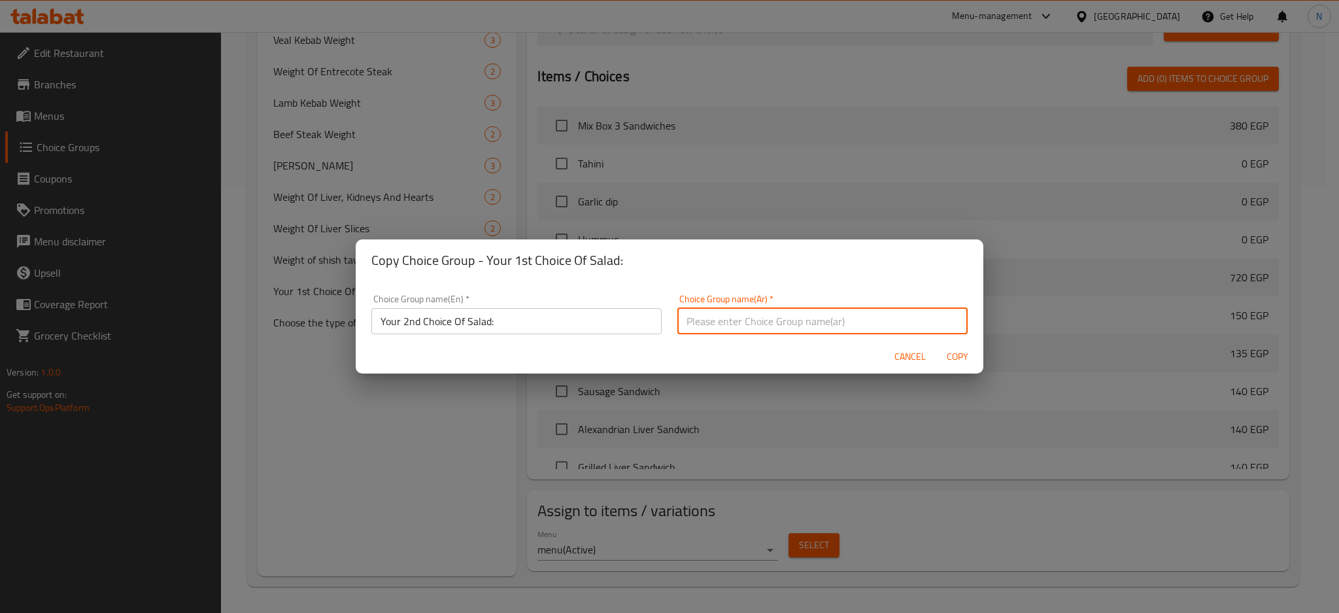
click at [702, 315] on input "text" at bounding box center [822, 321] width 290 height 26
paste input "اختيارك الثاني للسلطة:"
type input "اختيارك الثاني للسلطة:"
click at [959, 350] on span "Copy" at bounding box center [957, 357] width 31 height 16
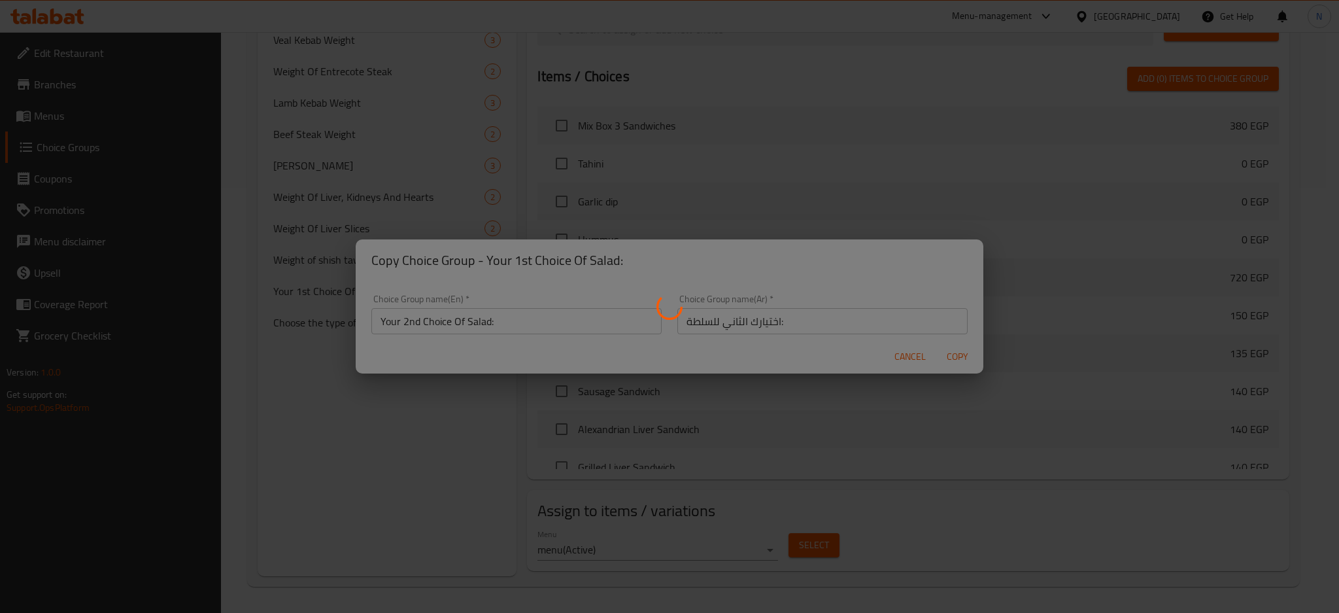
type input "Your 2nd Choice Of Salad:"
type input "اختيارك الثاني للسلطة:"
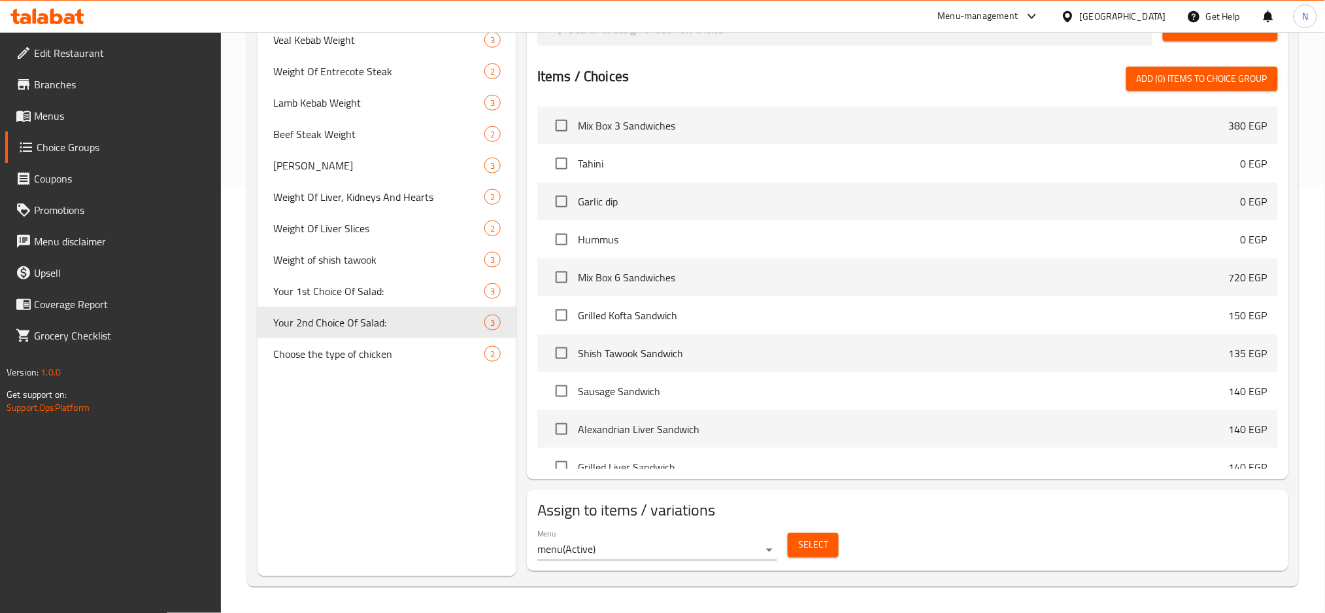
click at [1080, 22] on div at bounding box center [1070, 16] width 19 height 14
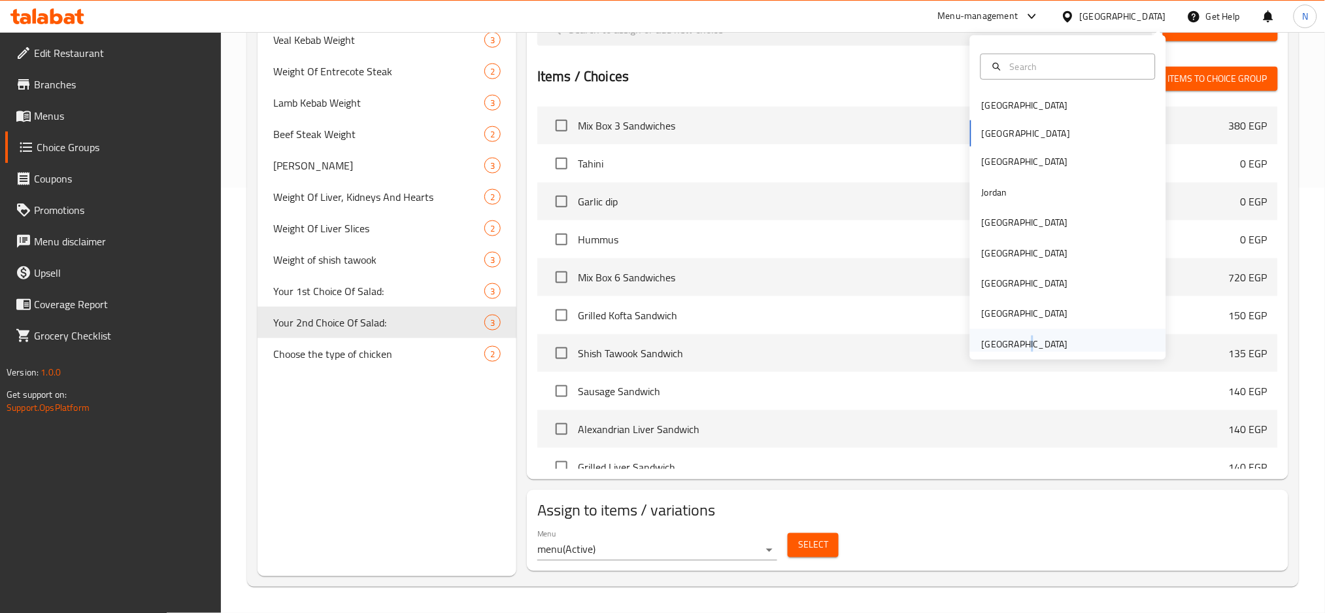
click at [1008, 341] on div "[GEOGRAPHIC_DATA]" at bounding box center [1025, 344] width 86 height 14
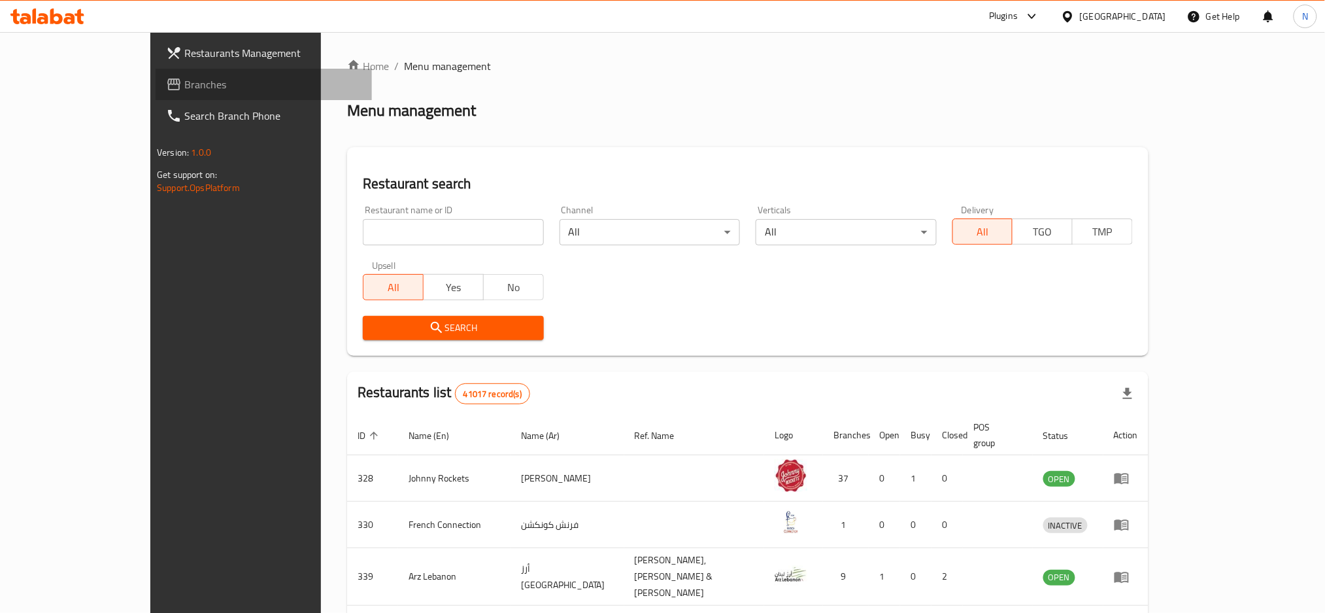
click at [184, 89] on span "Branches" at bounding box center [272, 85] width 177 height 16
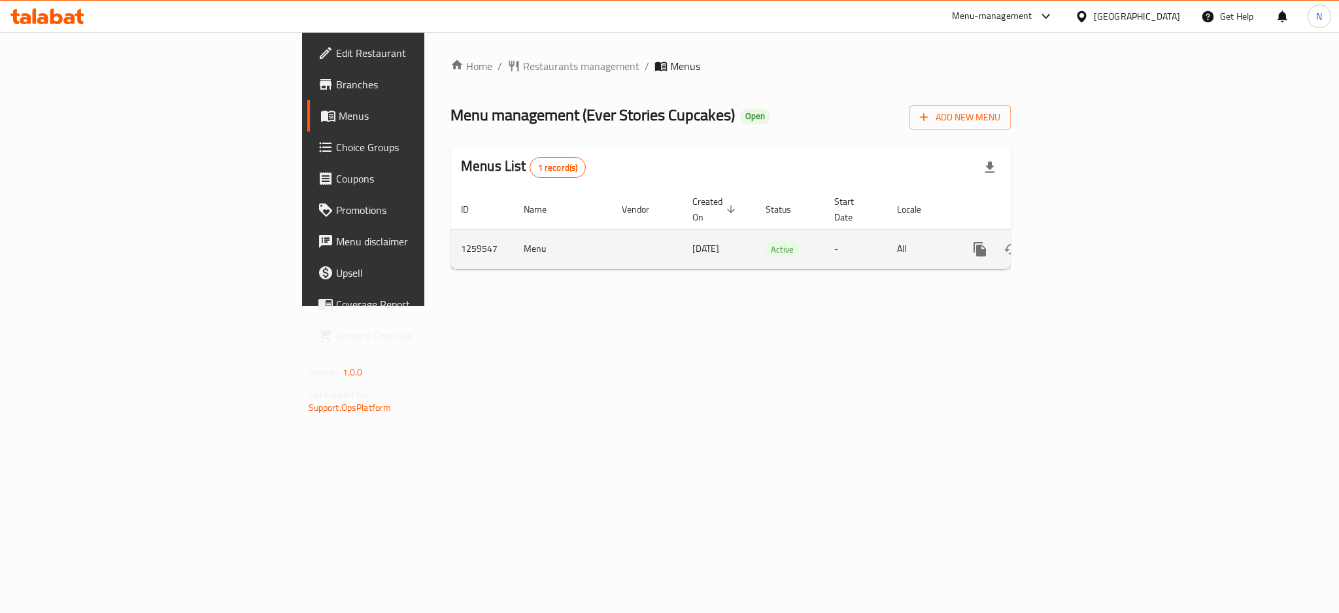
click at [1082, 241] on icon "enhanced table" at bounding box center [1075, 249] width 16 height 16
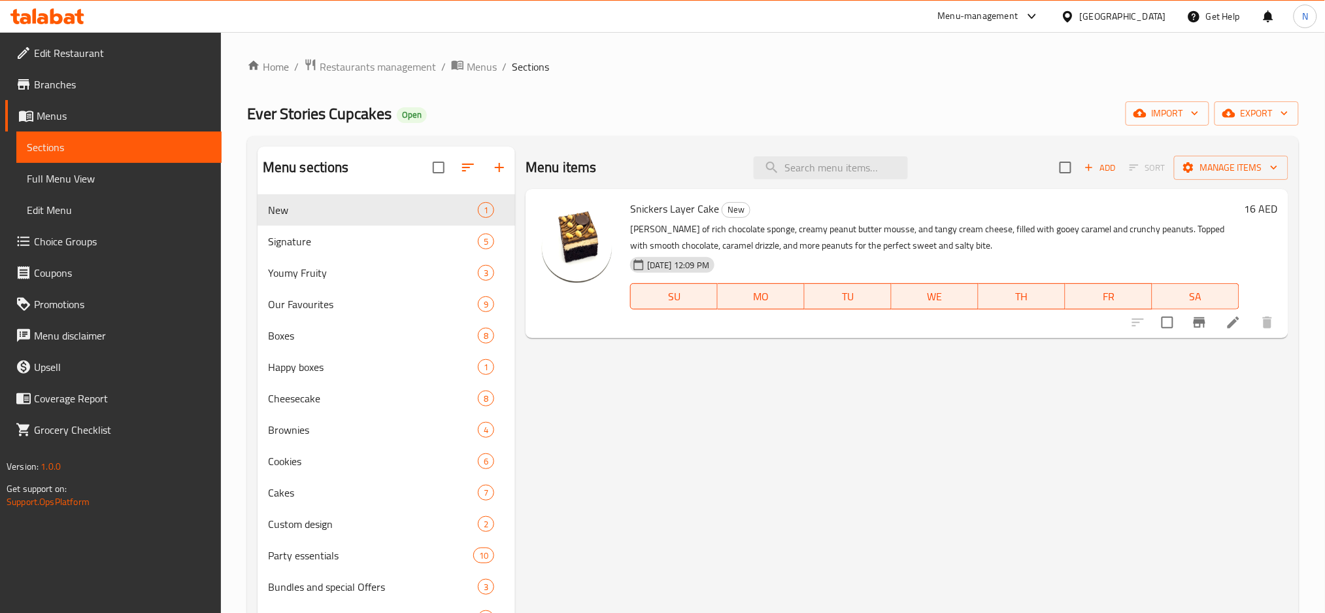
click at [36, 235] on span "Choice Groups" at bounding box center [122, 241] width 177 height 16
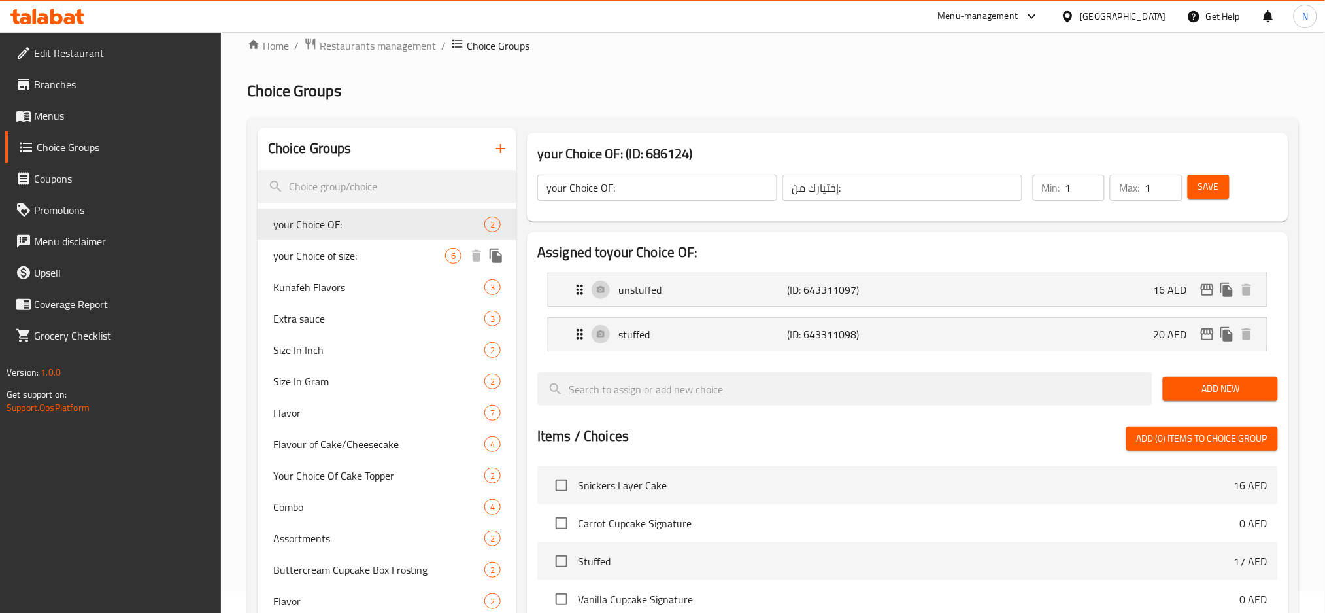
scroll to position [87, 0]
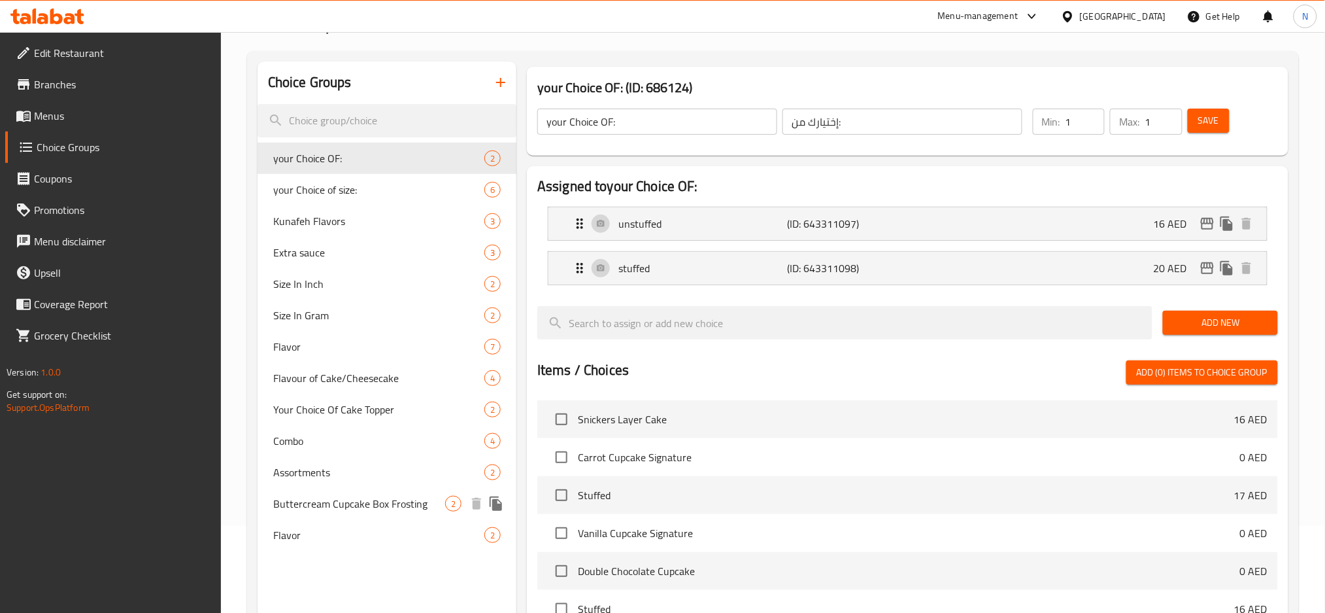
click at [401, 502] on span "Buttercream Cupcake Box Frosting" at bounding box center [359, 504] width 172 height 16
type input "Buttercream Cupcake Box Frosting"
type input "فروستينج علبة كب كيك كريمة الزبدة"
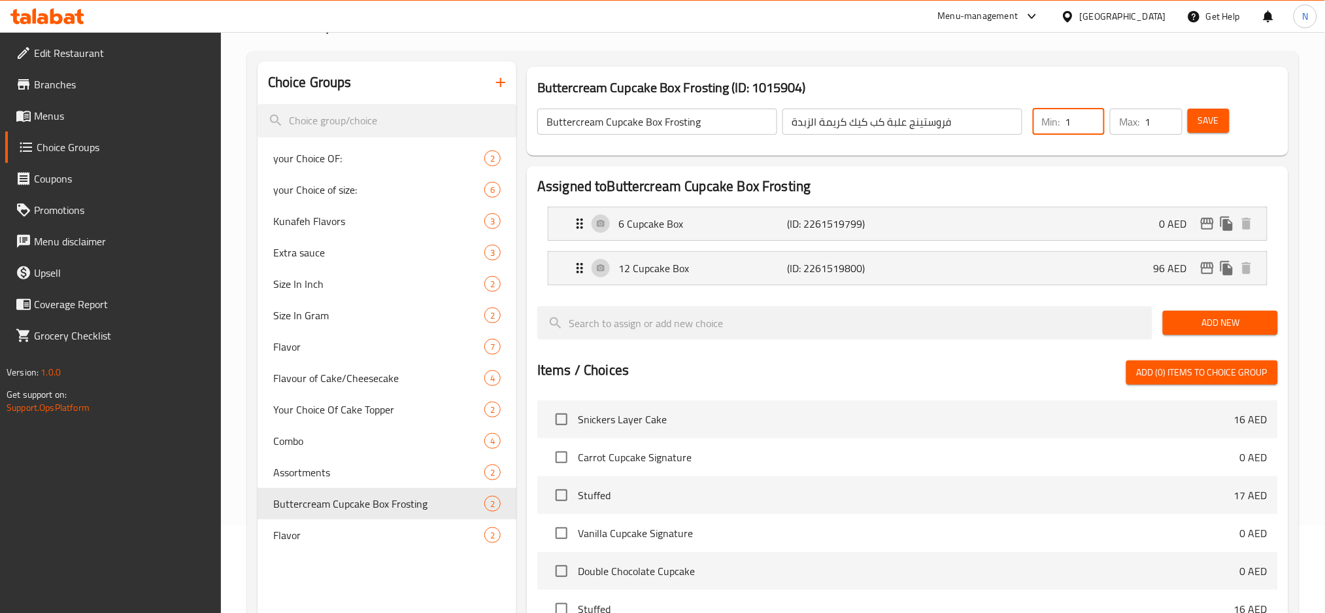
type input "1"
click at [1094, 118] on input "1" at bounding box center [1085, 122] width 39 height 26
click at [1198, 131] on button "Save" at bounding box center [1209, 121] width 42 height 24
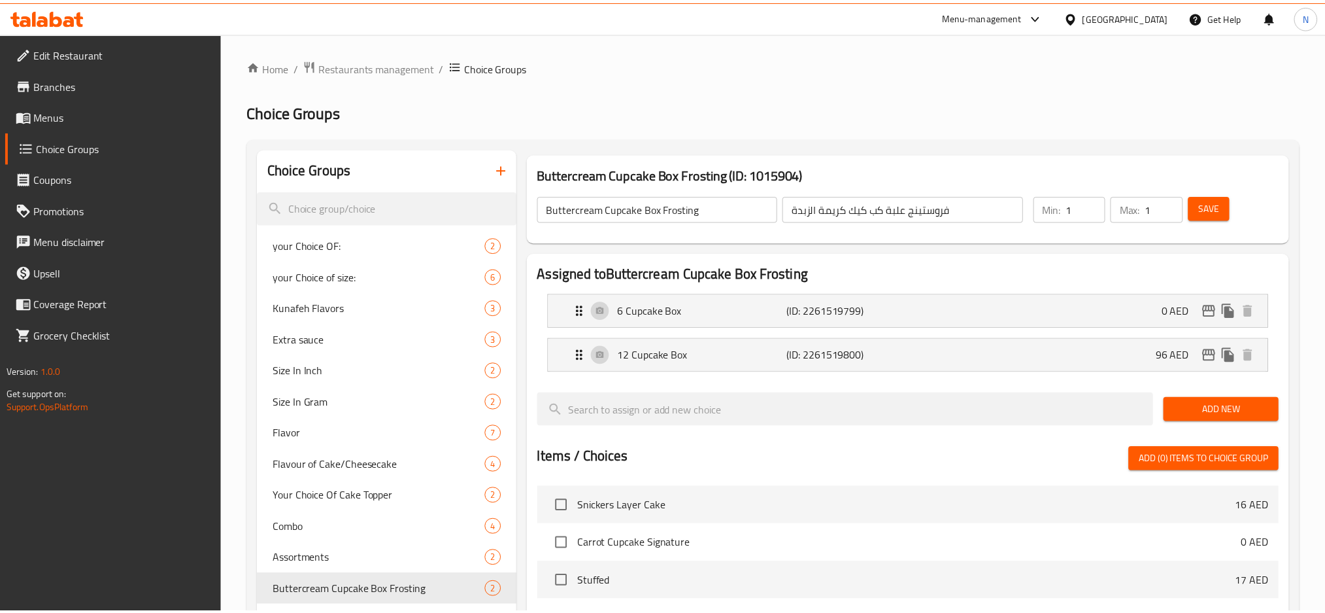
scroll to position [381, 0]
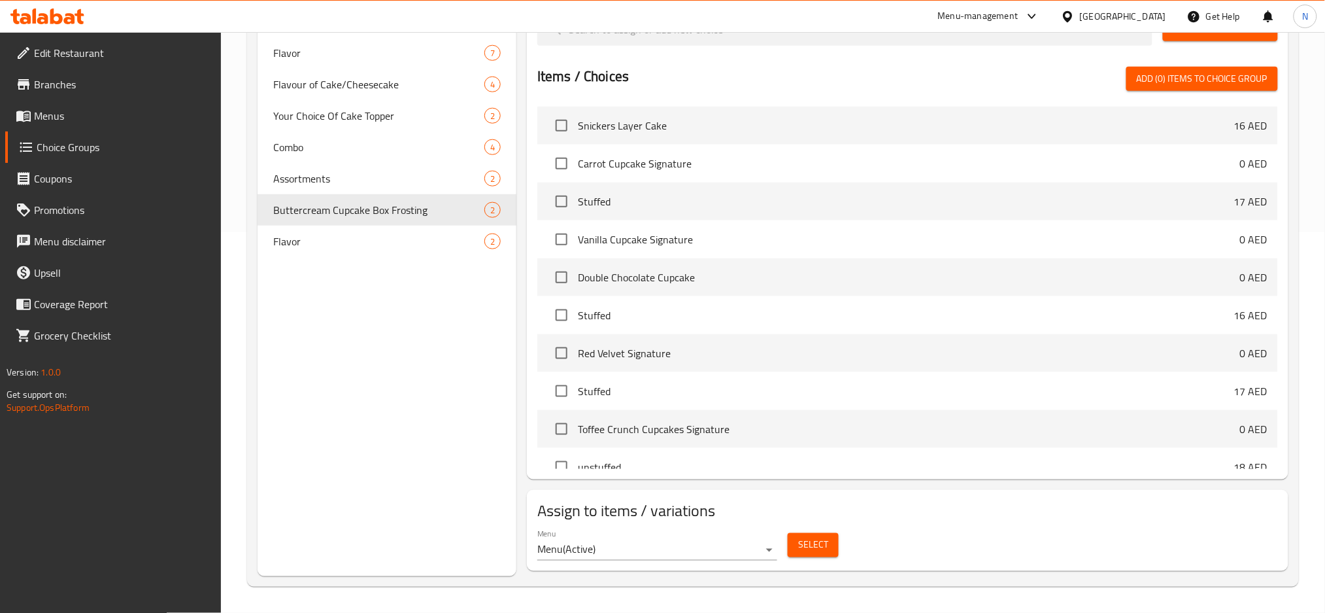
click at [1136, 19] on div "[GEOGRAPHIC_DATA]" at bounding box center [1123, 16] width 86 height 14
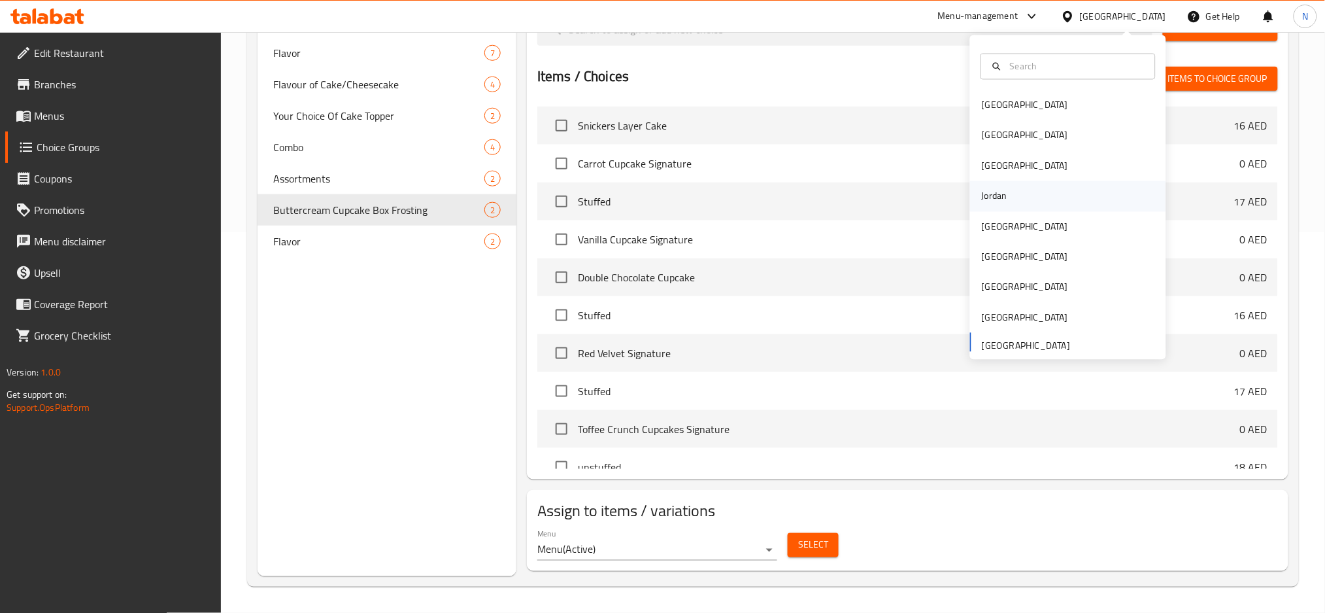
click at [982, 191] on div "Jordan" at bounding box center [995, 196] width 26 height 14
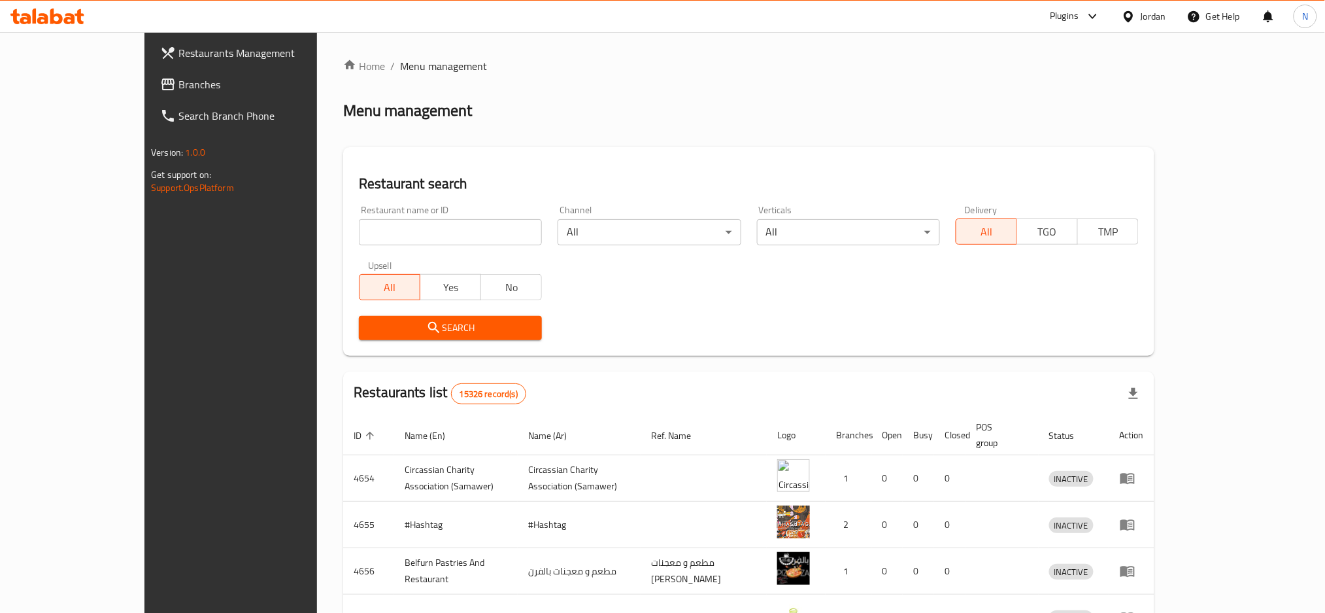
click at [179, 92] on span "Branches" at bounding box center [267, 85] width 177 height 16
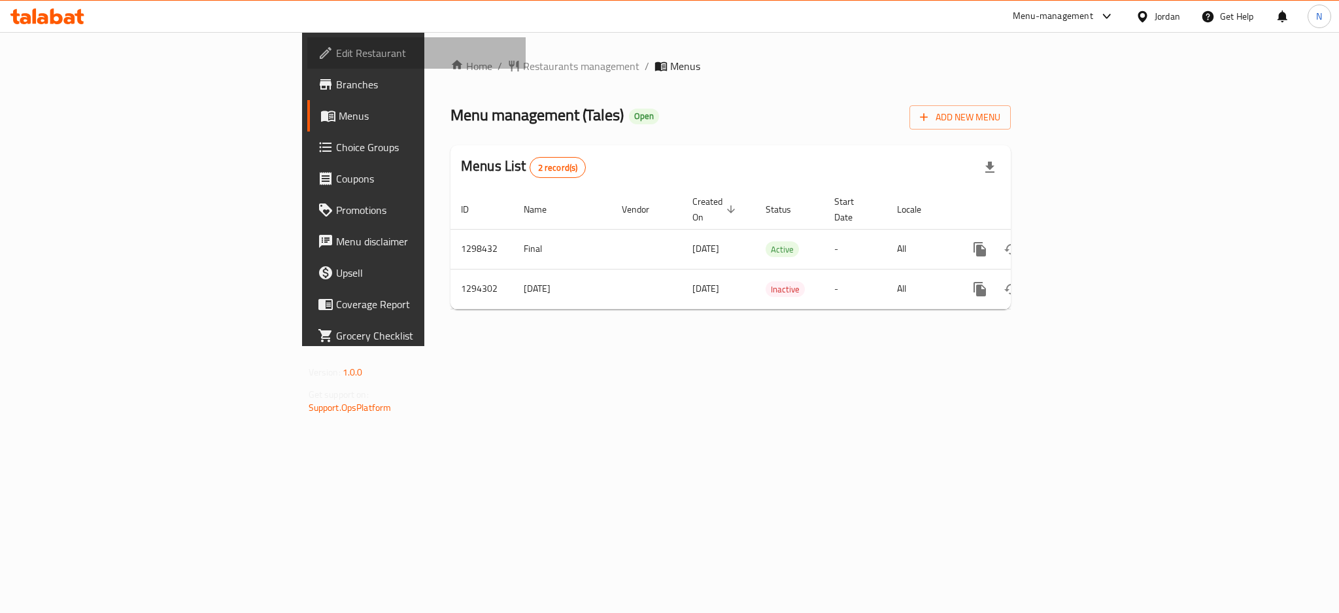
click at [336, 56] on span "Edit Restaurant" at bounding box center [425, 53] width 179 height 16
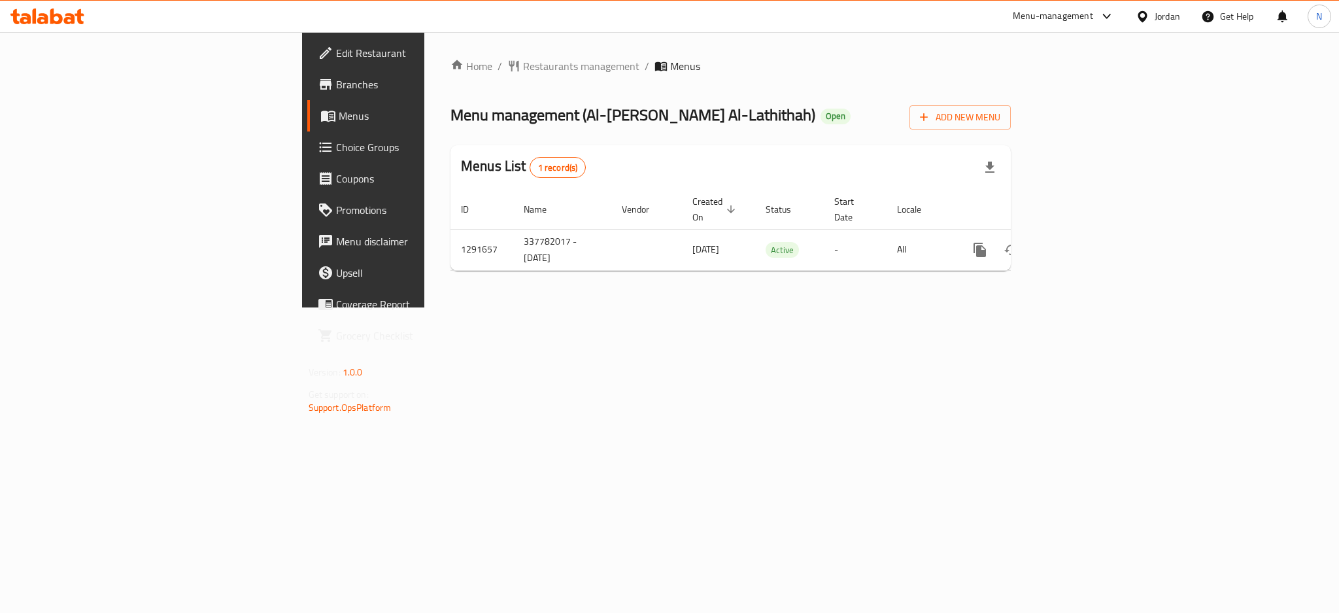
click at [1130, 18] on div "Jordan" at bounding box center [1157, 16] width 65 height 31
click at [1155, 18] on div "Jordan" at bounding box center [1168, 16] width 26 height 14
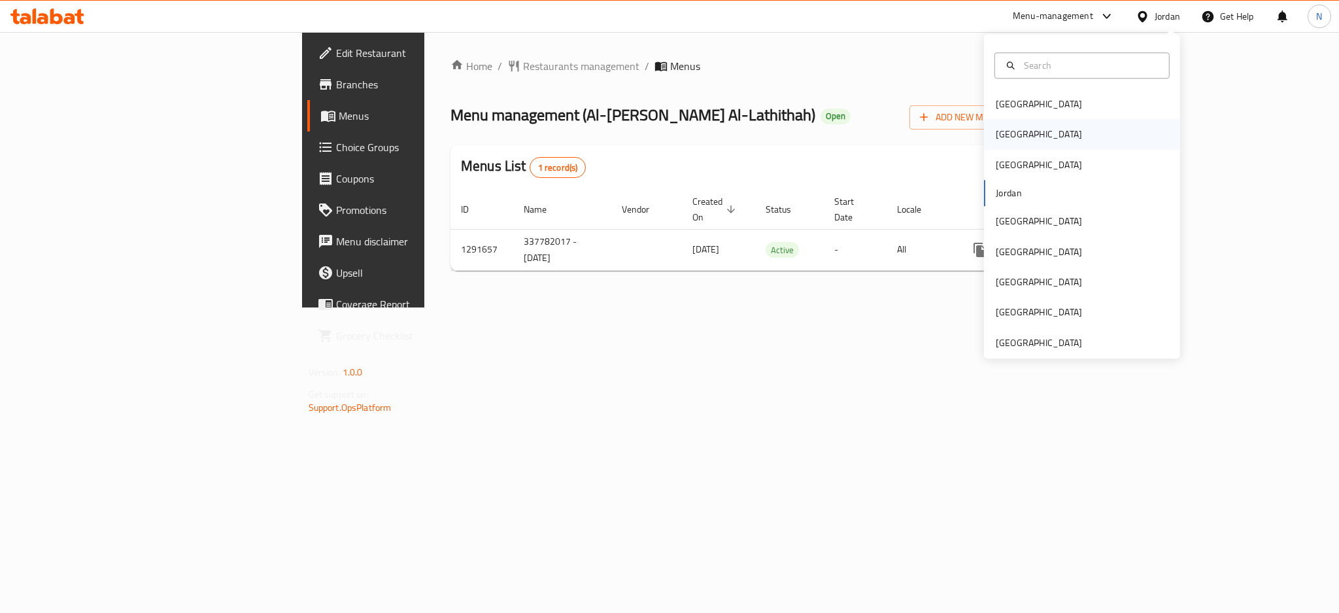
click at [996, 139] on div "[GEOGRAPHIC_DATA]" at bounding box center [1039, 135] width 86 height 14
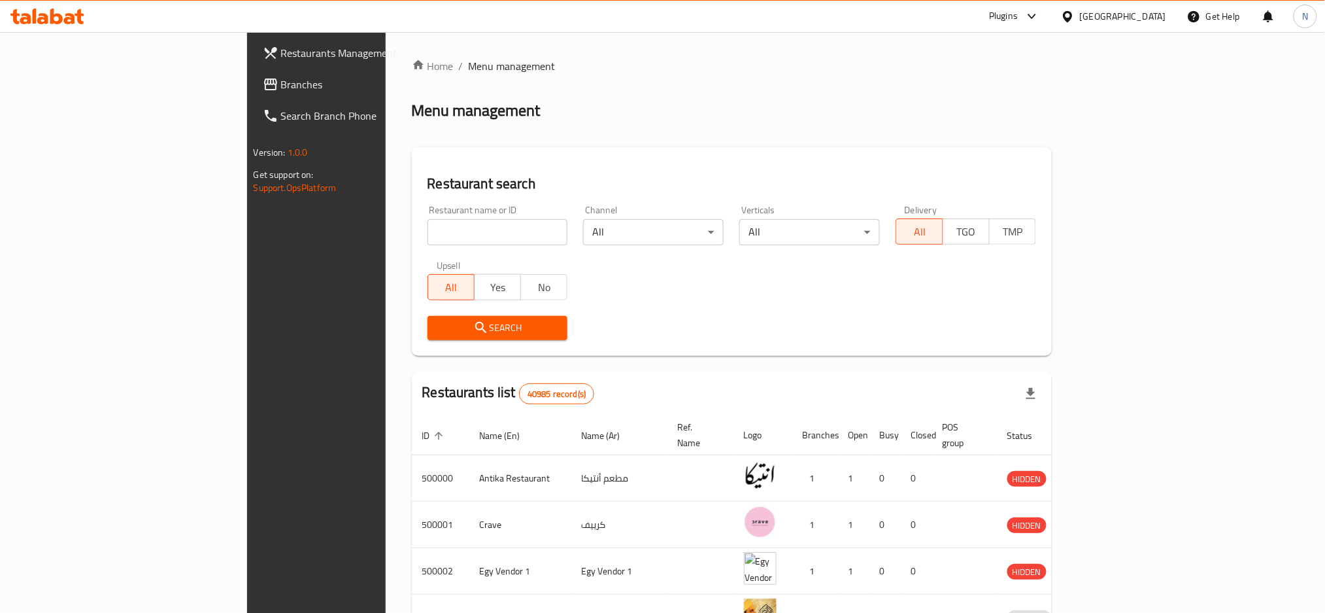
click at [281, 91] on span "Branches" at bounding box center [369, 85] width 177 height 16
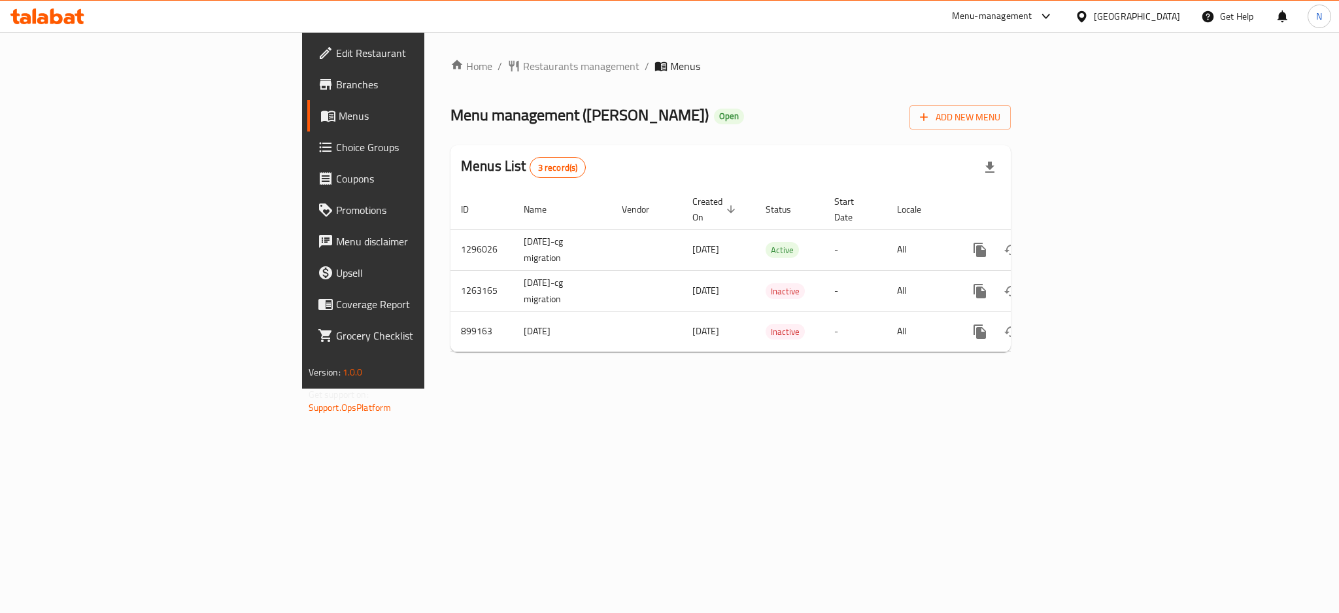
click at [424, 52] on div "Home / Restaurants management / Menus Menu management ( [PERSON_NAME] ) Open Ad…" at bounding box center [730, 210] width 613 height 356
click at [523, 61] on span "Restaurants management" at bounding box center [581, 66] width 116 height 16
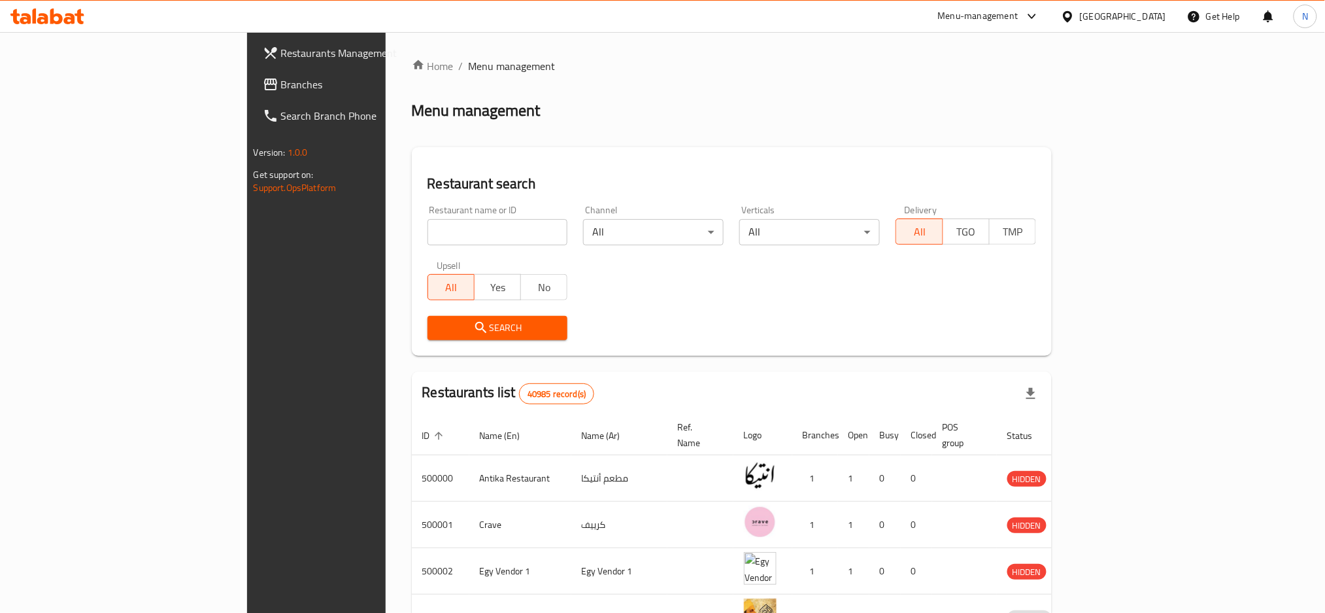
click at [281, 81] on span "Branches" at bounding box center [369, 85] width 177 height 16
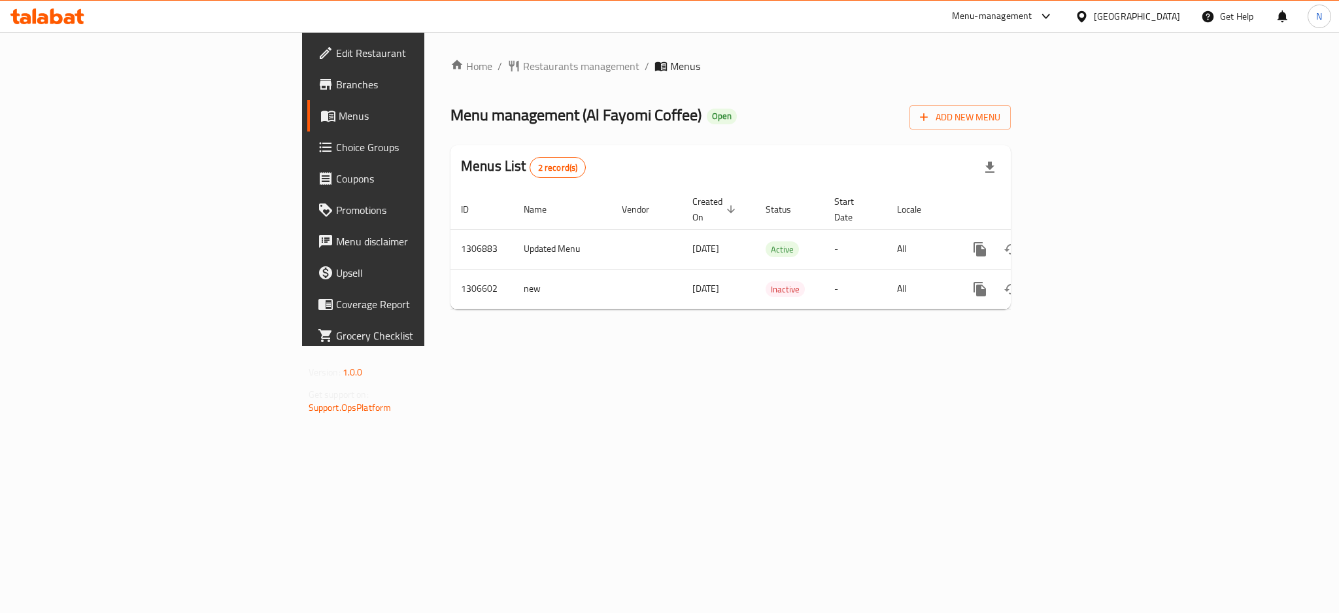
click at [336, 48] on span "Edit Restaurant" at bounding box center [425, 53] width 179 height 16
click at [523, 58] on span "Restaurants management" at bounding box center [581, 66] width 116 height 16
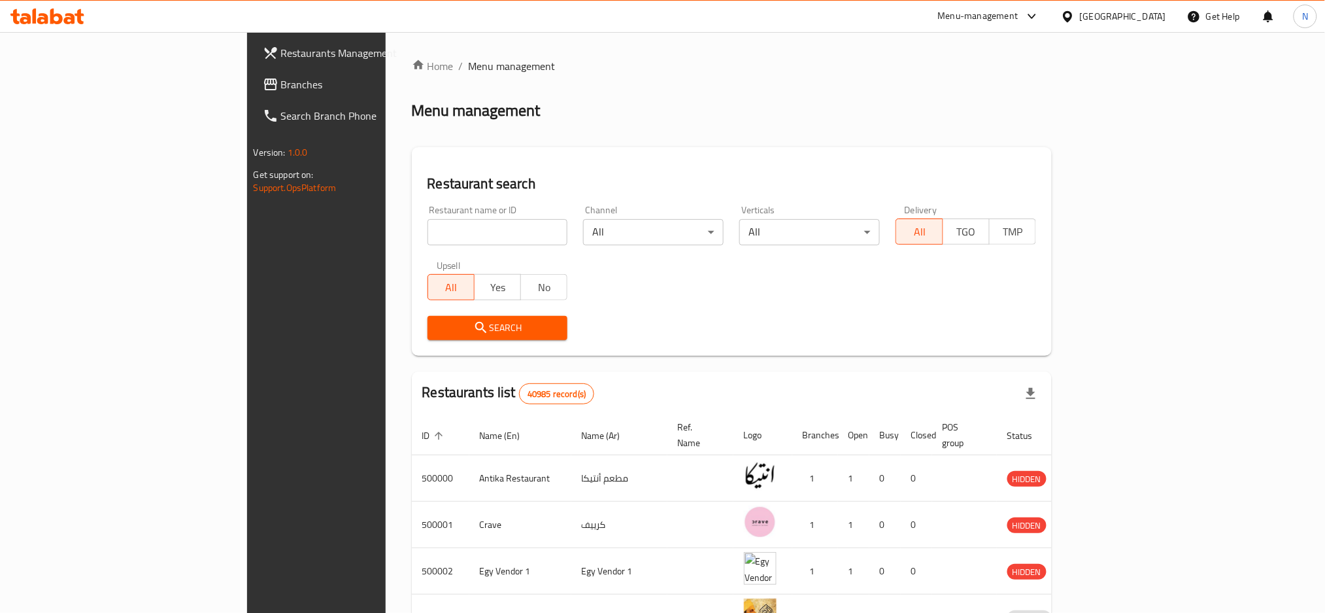
click at [281, 78] on span "Branches" at bounding box center [369, 85] width 177 height 16
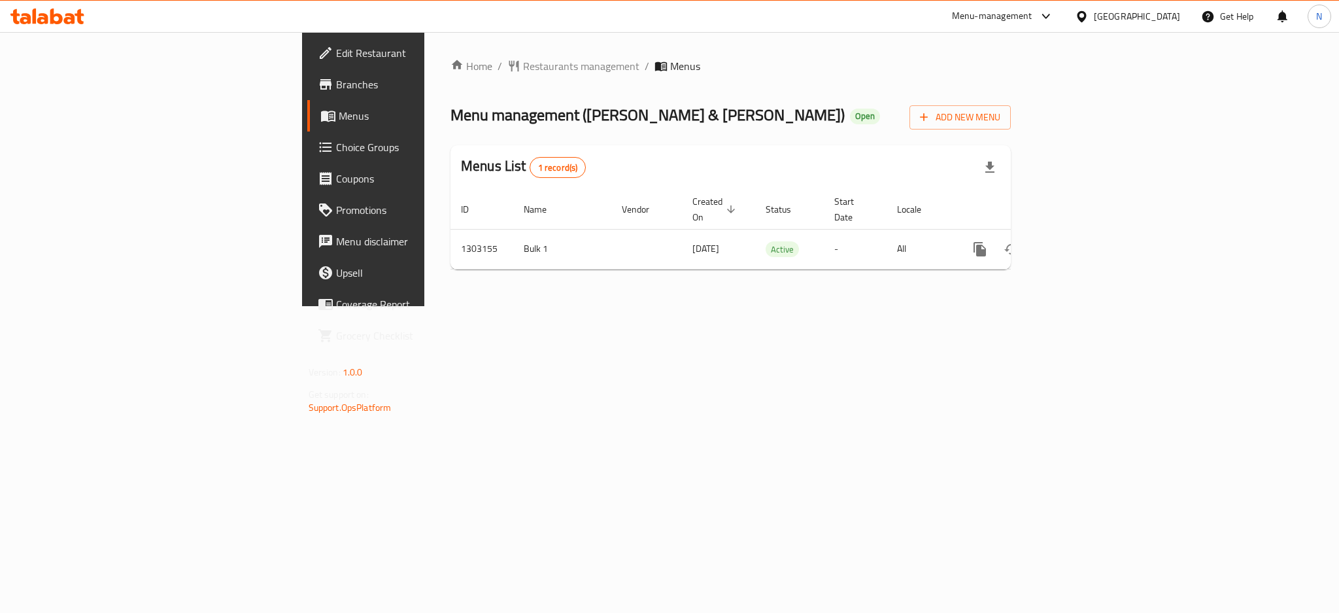
click at [1174, 14] on div "[GEOGRAPHIC_DATA]" at bounding box center [1137, 16] width 86 height 14
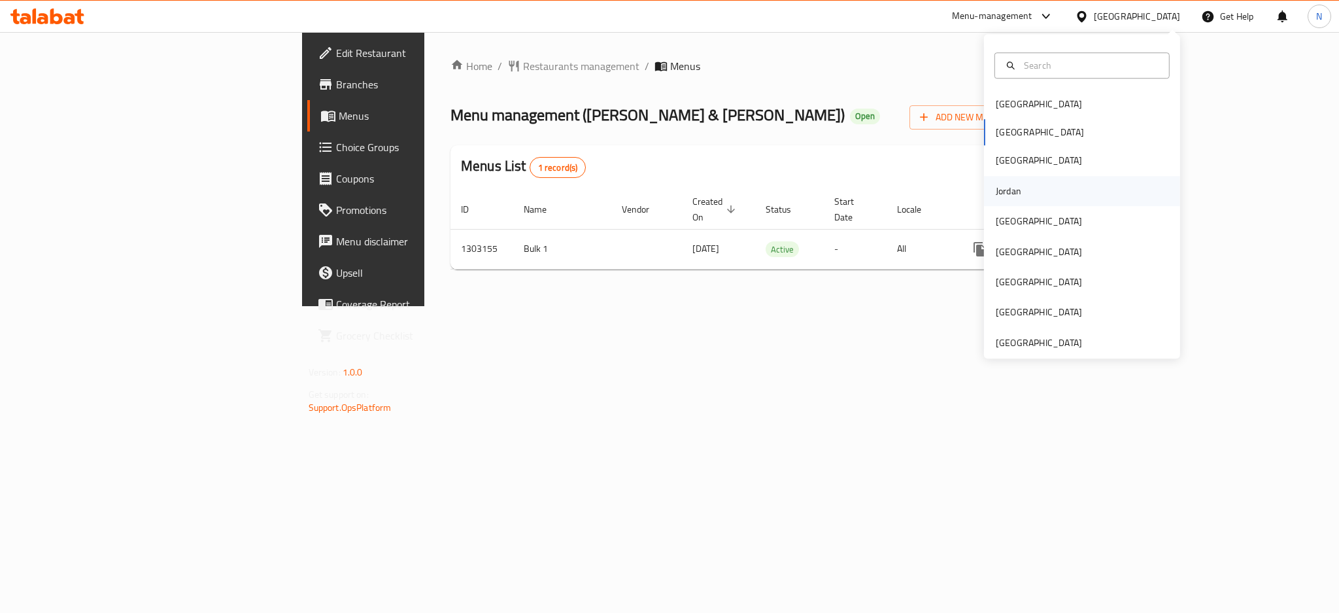
click at [996, 188] on div "Jordan" at bounding box center [1009, 191] width 26 height 14
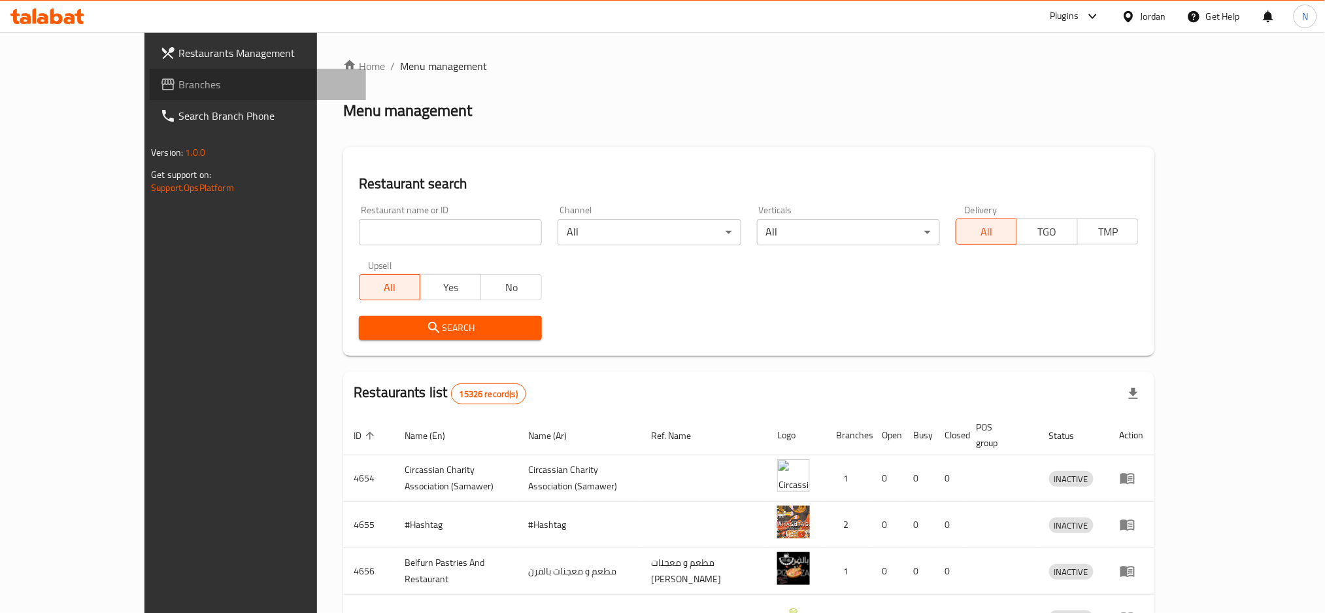
click at [179, 81] on span "Branches" at bounding box center [267, 85] width 177 height 16
